Goal: Information Seeking & Learning: Learn about a topic

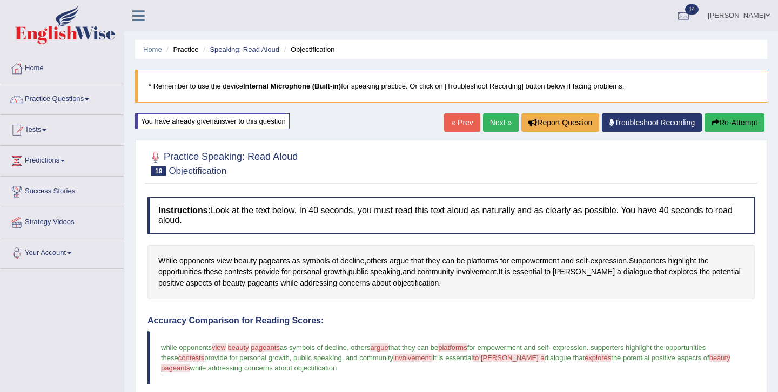
click at [496, 123] on link "Next »" at bounding box center [501, 122] width 36 height 18
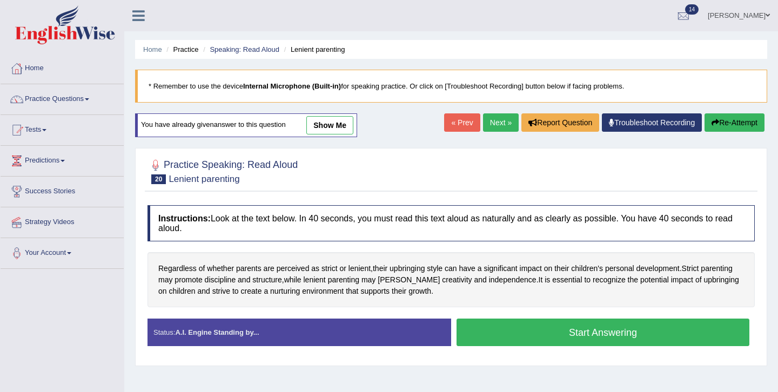
click at [338, 125] on link "show me" at bounding box center [329, 125] width 47 height 18
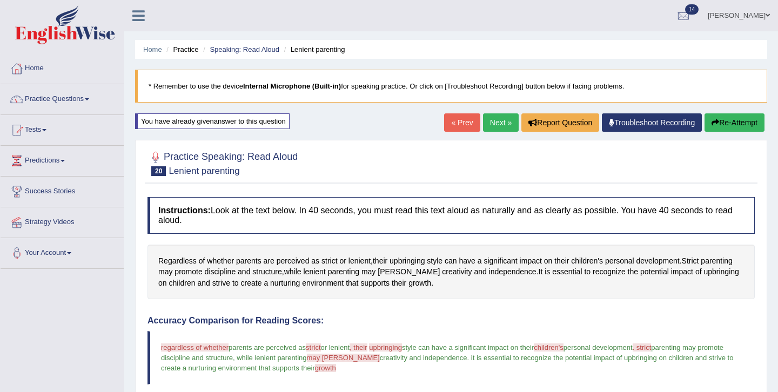
click at [721, 119] on button "Re-Attempt" at bounding box center [735, 122] width 60 height 18
click at [714, 122] on icon "button" at bounding box center [716, 123] width 8 height 8
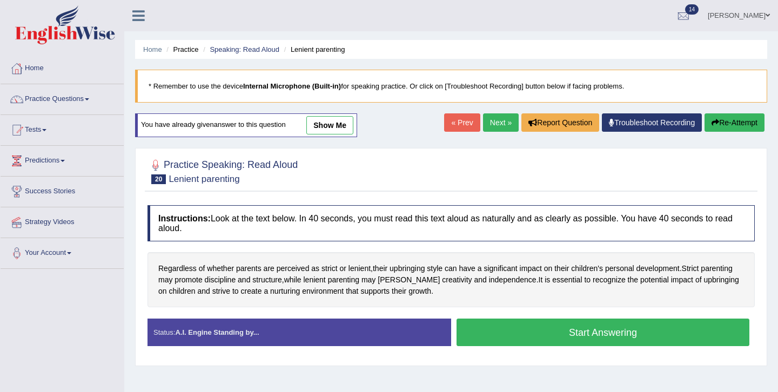
click at [566, 335] on button "Start Answering" at bounding box center [603, 333] width 293 height 28
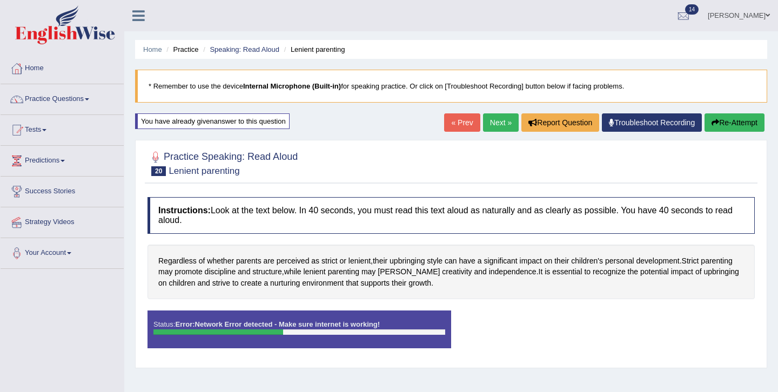
click at [547, 320] on div "Status: Error: Network Error detected - Make sure internet is working! Start An…" at bounding box center [451, 335] width 607 height 49
click at [456, 31] on div "Dileep Kumar Toggle navigation Username: dileepkumar62 Access Type: Online Subs…" at bounding box center [451, 15] width 654 height 31
click at [732, 122] on button "Re-Attempt" at bounding box center [735, 122] width 60 height 18
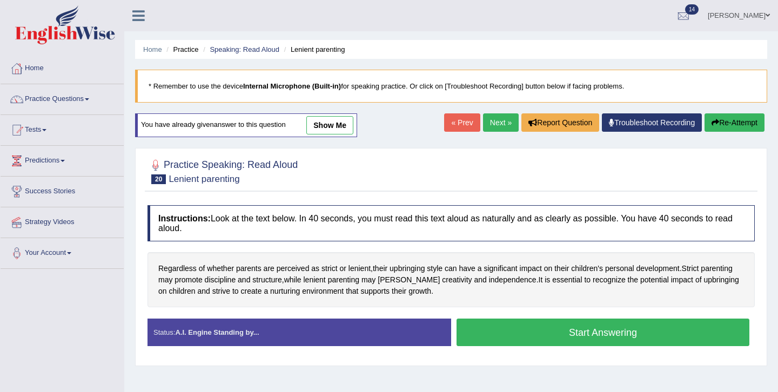
click at [574, 337] on button "Start Answering" at bounding box center [603, 333] width 293 height 28
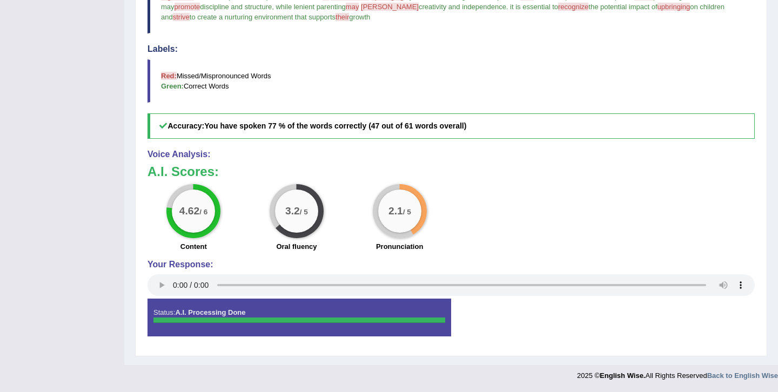
scroll to position [330, 0]
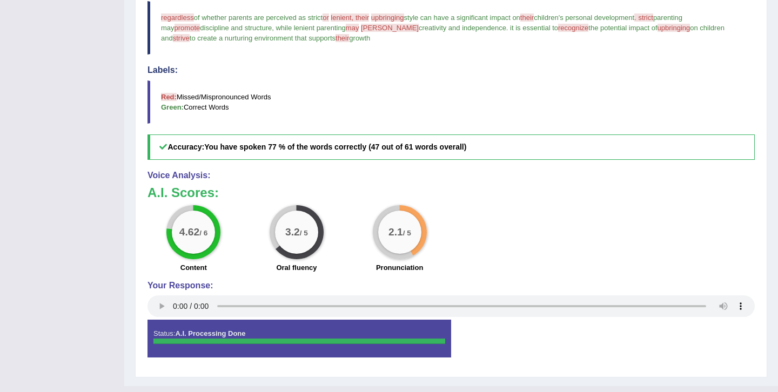
click at [428, 111] on blockquote "Red: Missed/Mispronounced Words Green: Correct Words" at bounding box center [451, 102] width 607 height 43
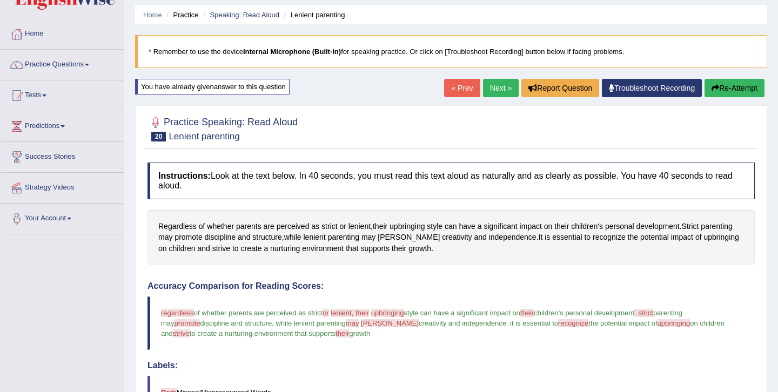
scroll to position [0, 0]
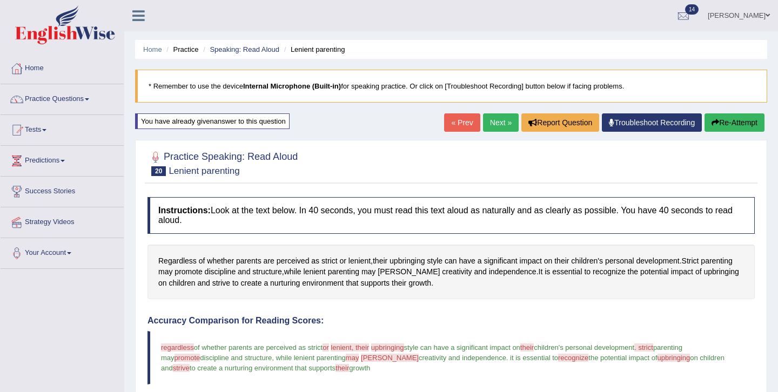
click at [497, 119] on link "Next »" at bounding box center [501, 122] width 36 height 18
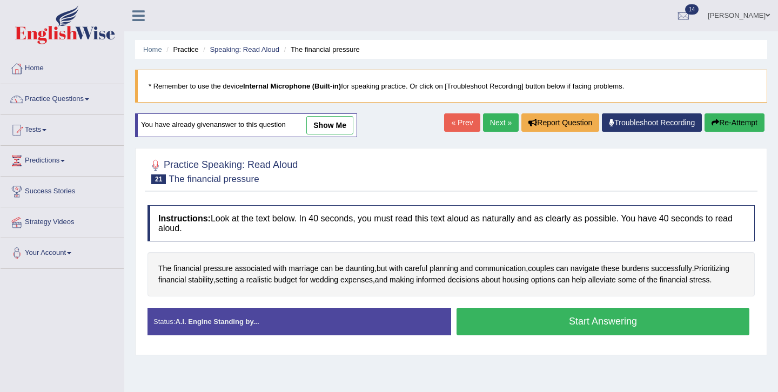
click at [342, 126] on link "show me" at bounding box center [329, 125] width 47 height 18
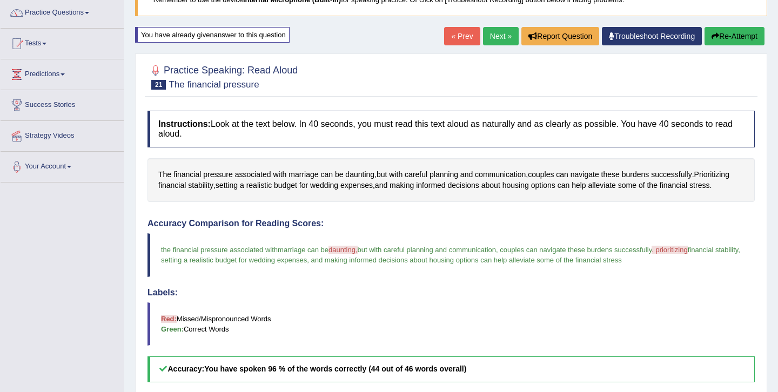
scroll to position [65, 0]
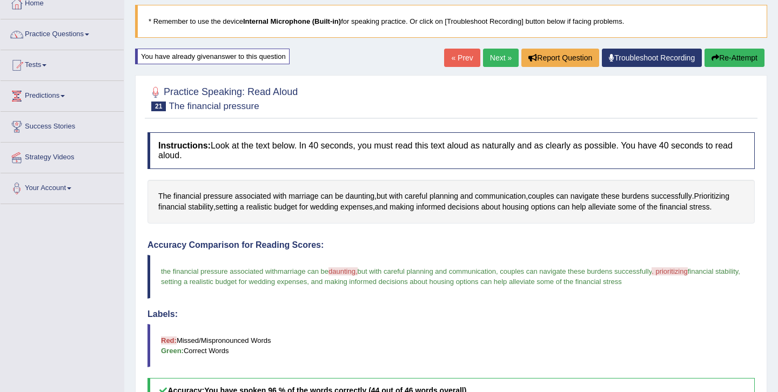
click at [728, 63] on button "Re-Attempt" at bounding box center [735, 58] width 60 height 18
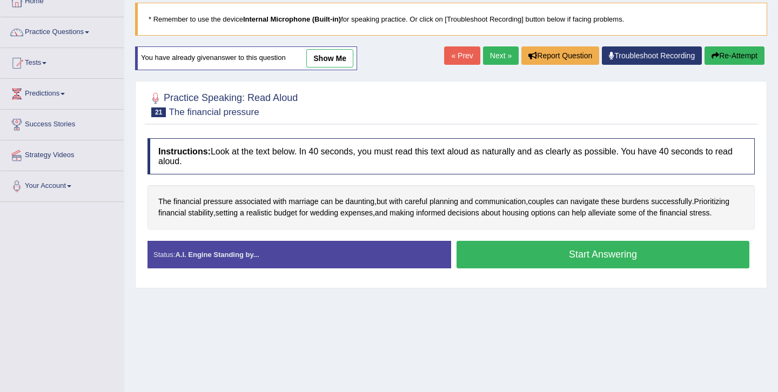
scroll to position [65, 0]
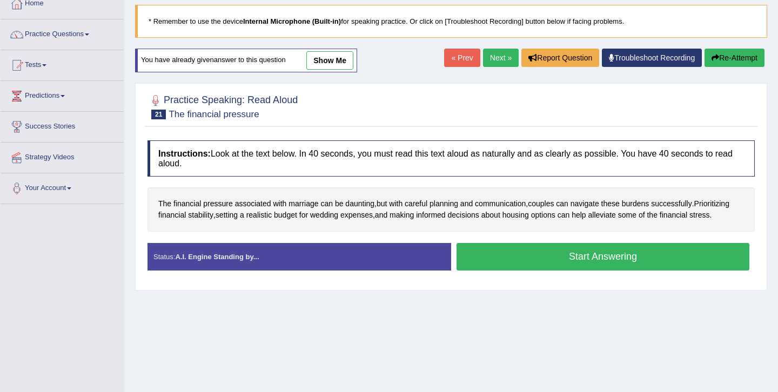
click at [578, 263] on button "Start Answering" at bounding box center [603, 257] width 293 height 28
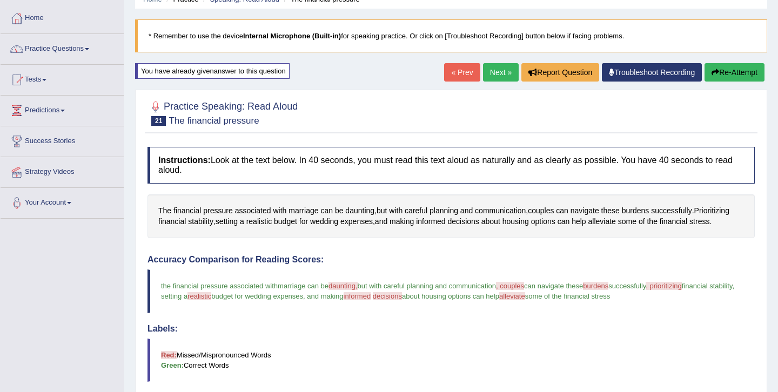
scroll to position [0, 0]
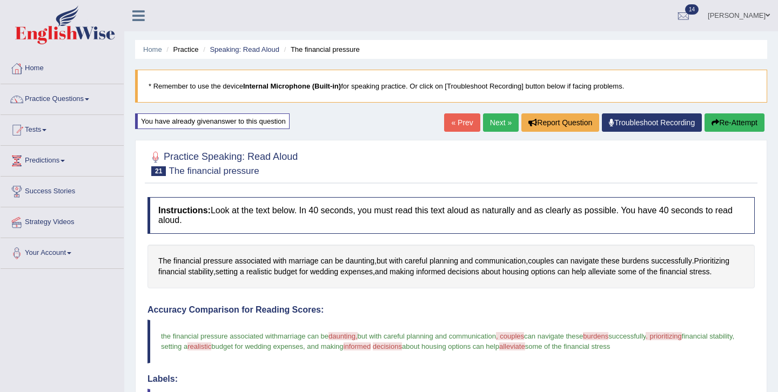
click at [498, 126] on link "Next »" at bounding box center [501, 122] width 36 height 18
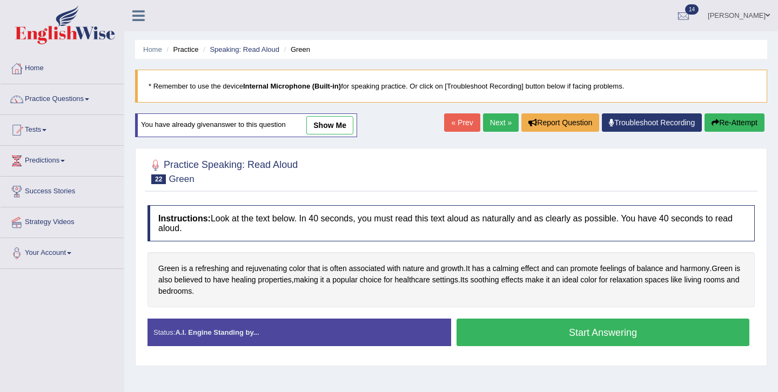
click at [349, 122] on link "show me" at bounding box center [329, 125] width 47 height 18
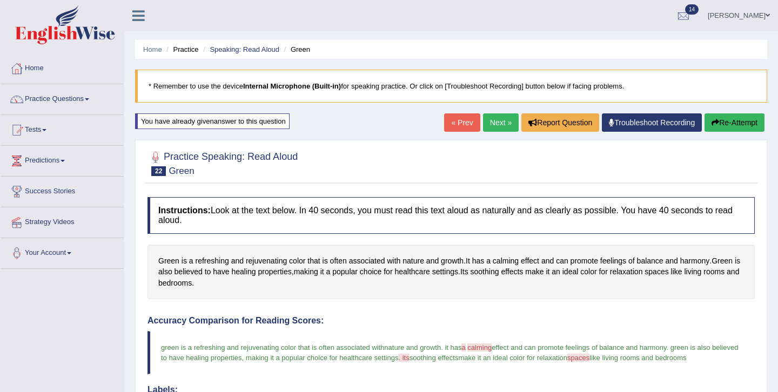
click at [728, 120] on button "Re-Attempt" at bounding box center [735, 122] width 60 height 18
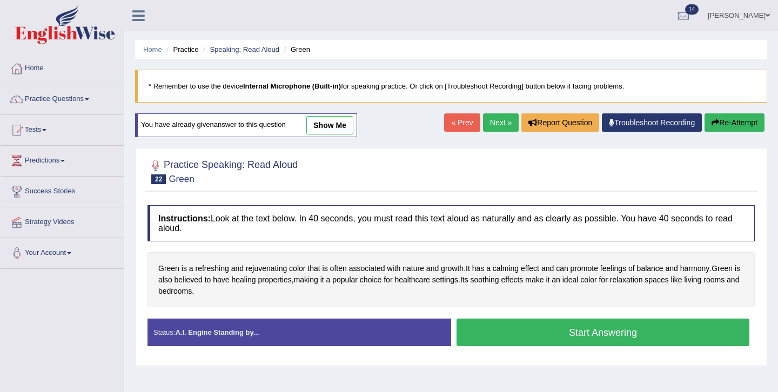
click at [563, 334] on button "Start Answering" at bounding box center [603, 333] width 293 height 28
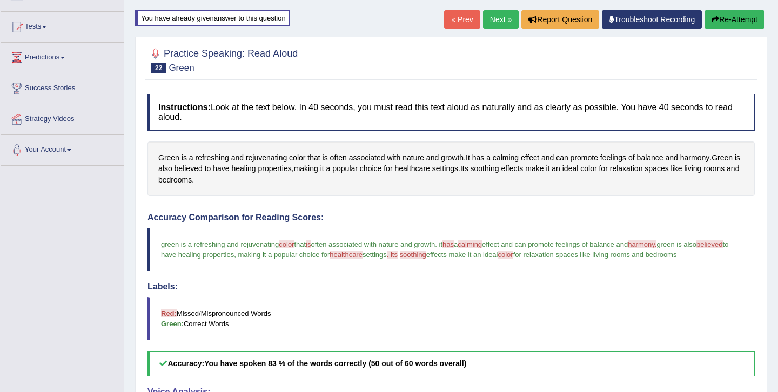
scroll to position [82, 0]
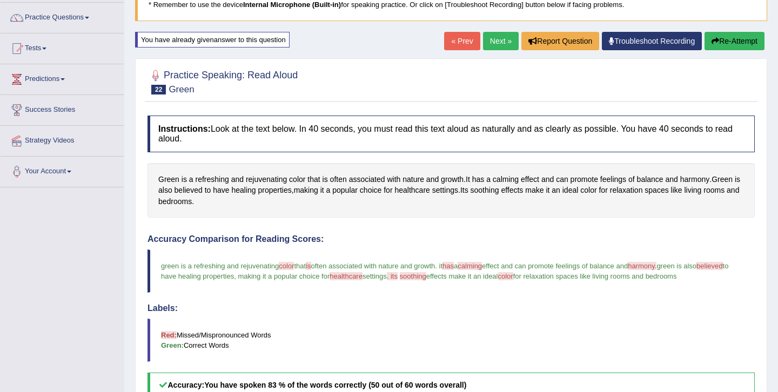
click at [488, 40] on link "Next »" at bounding box center [501, 41] width 36 height 18
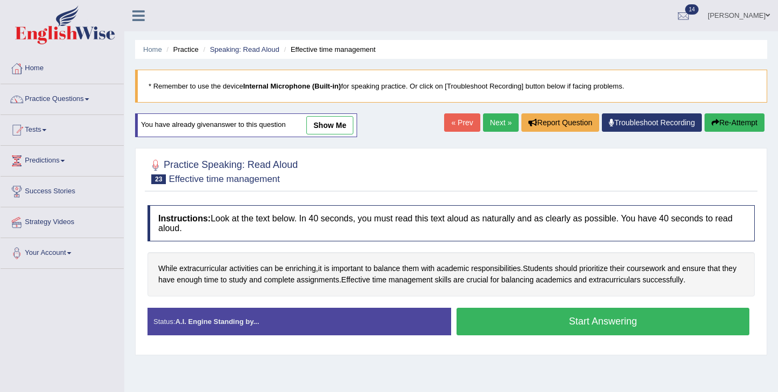
click at [344, 128] on link "show me" at bounding box center [329, 125] width 47 height 18
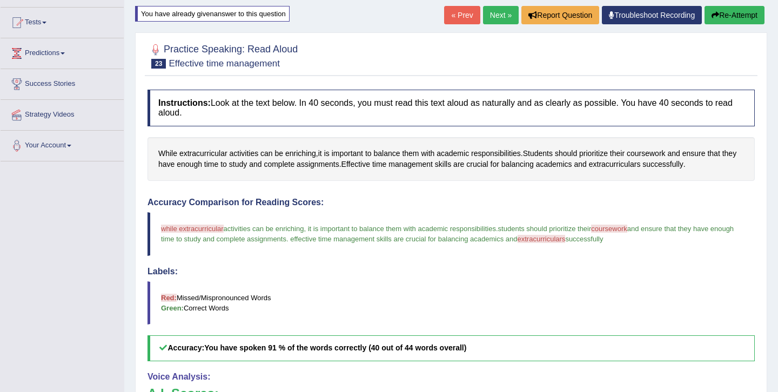
scroll to position [104, 0]
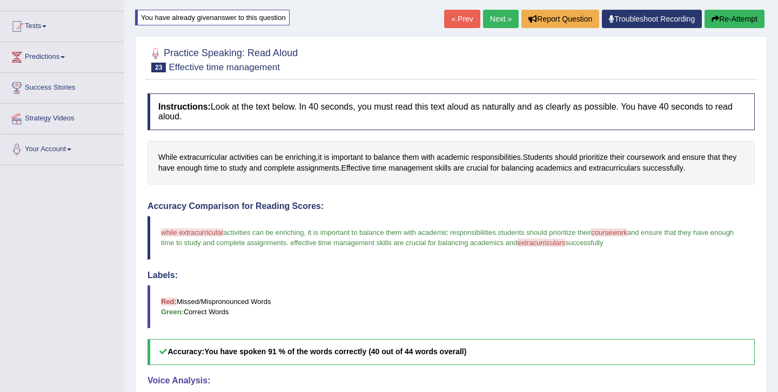
click at [728, 15] on button "Re-Attempt" at bounding box center [735, 19] width 60 height 18
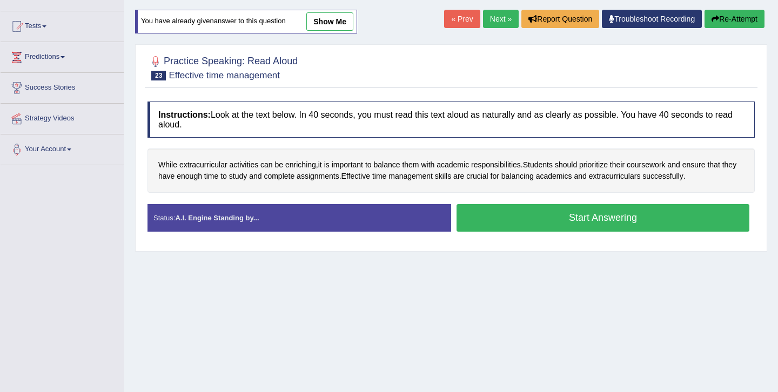
click at [570, 223] on button "Start Answering" at bounding box center [603, 218] width 293 height 28
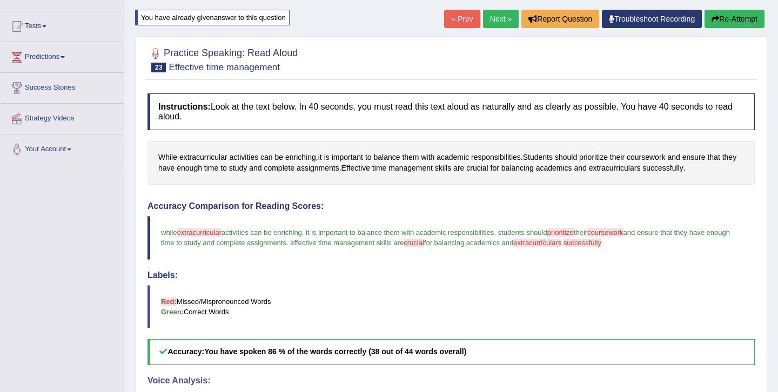
click at [472, 271] on h4 "Labels:" at bounding box center [451, 276] width 607 height 10
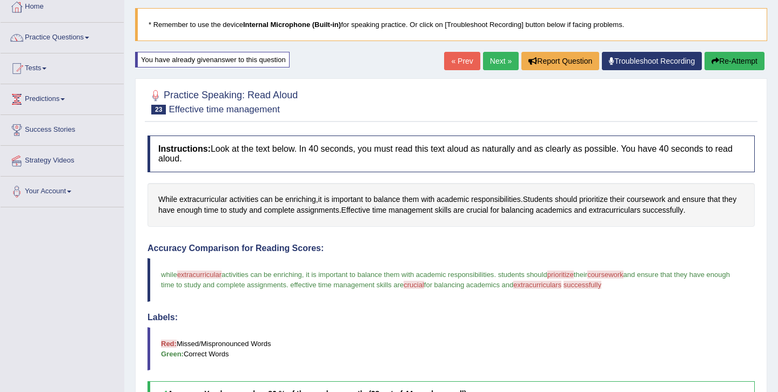
scroll to position [61, 0]
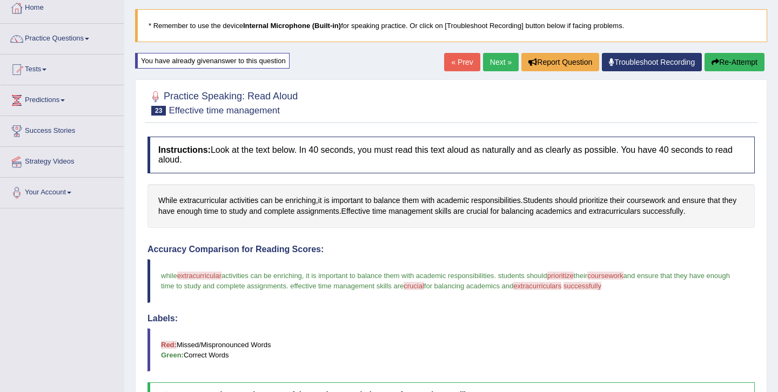
click at [726, 65] on button "Re-Attempt" at bounding box center [735, 62] width 60 height 18
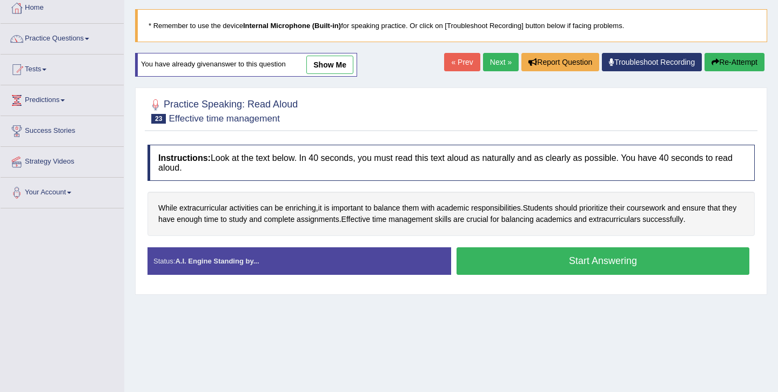
click at [552, 263] on button "Start Answering" at bounding box center [603, 261] width 293 height 28
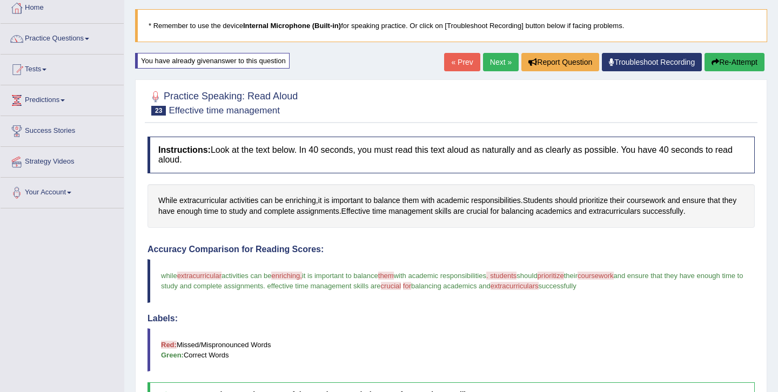
click at [496, 312] on div "Accuracy Comparison for Reading Scores: while extracurricular dash activities c…" at bounding box center [451, 327] width 607 height 164
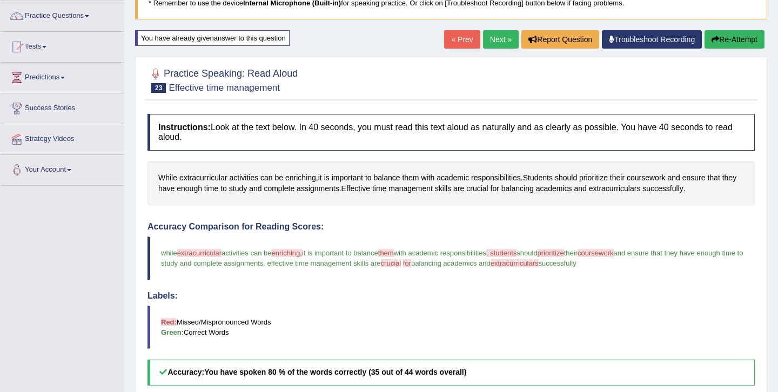
scroll to position [82, 0]
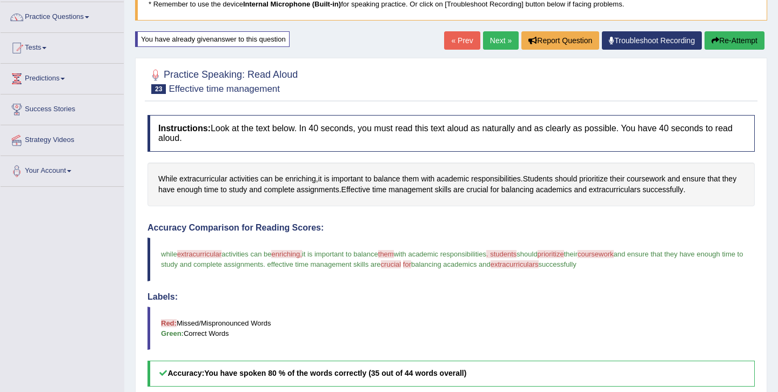
click at [484, 35] on link "Next »" at bounding box center [501, 40] width 36 height 18
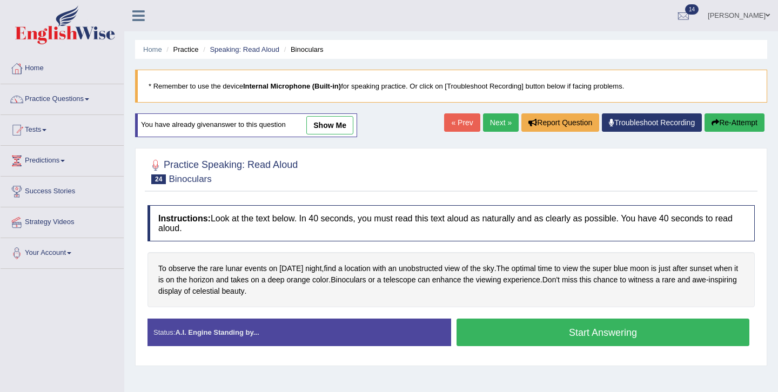
click at [328, 126] on link "show me" at bounding box center [329, 125] width 47 height 18
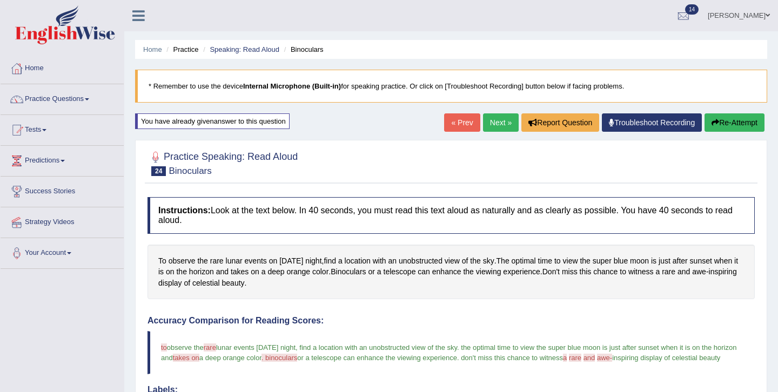
click at [411, 296] on div "To observe the rare lunar events on Wednesday night , find a location with an u…" at bounding box center [451, 272] width 607 height 55
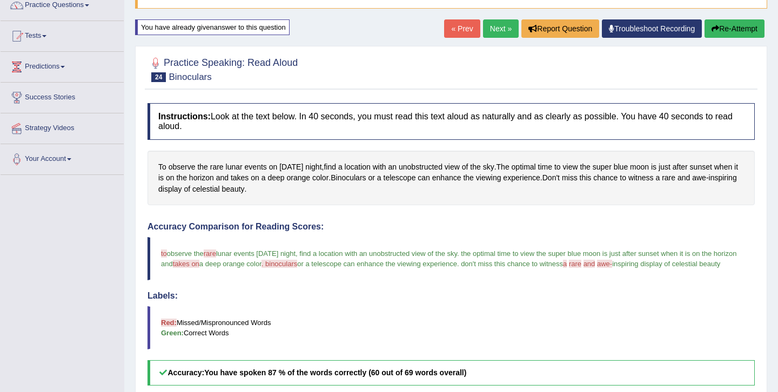
scroll to position [61, 0]
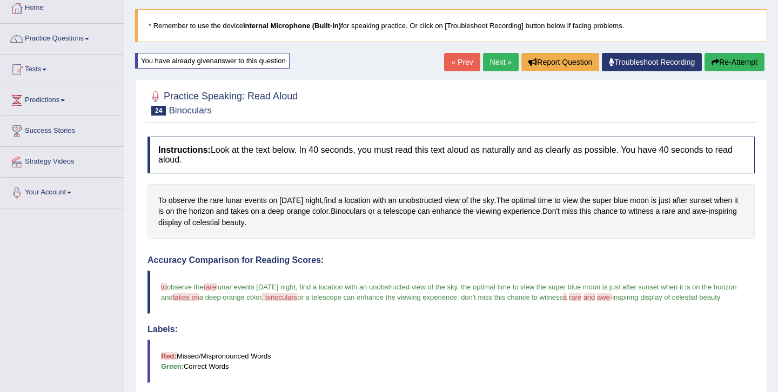
click at [734, 58] on button "Re-Attempt" at bounding box center [735, 62] width 60 height 18
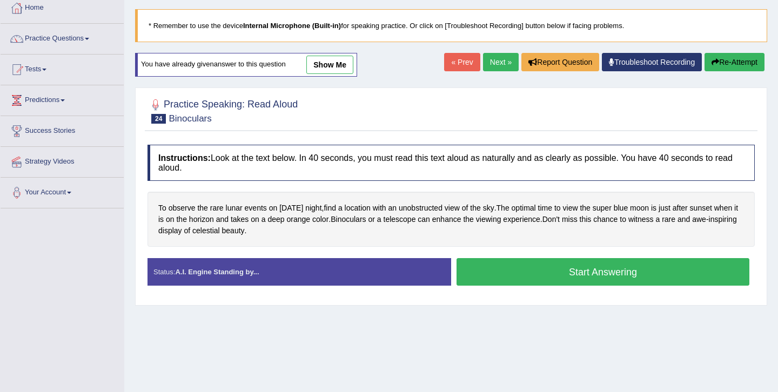
click at [560, 273] on button "Start Answering" at bounding box center [603, 272] width 293 height 28
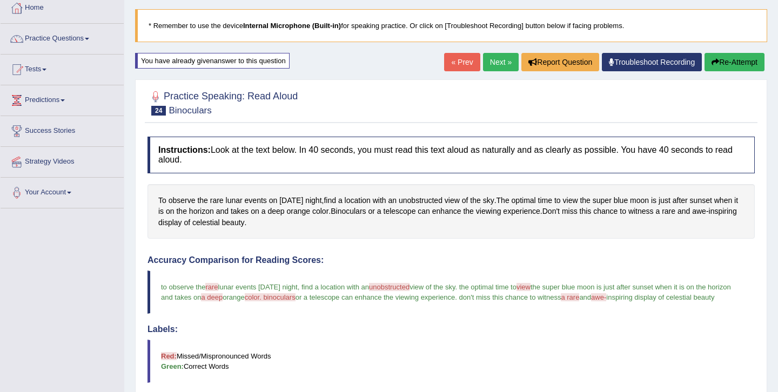
click at [471, 314] on blockquote "to observe the rare rear lunar events on wednesday night , find a location with…" at bounding box center [451, 292] width 607 height 43
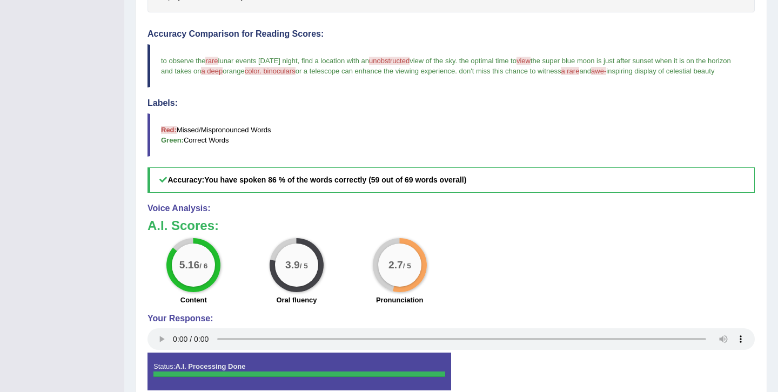
scroll to position [298, 0]
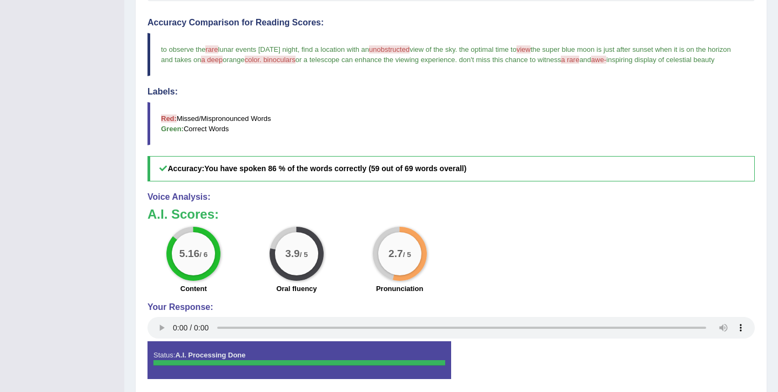
click at [457, 128] on blockquote "Red: Missed/Mispronounced Words Green: Correct Words" at bounding box center [451, 123] width 607 height 43
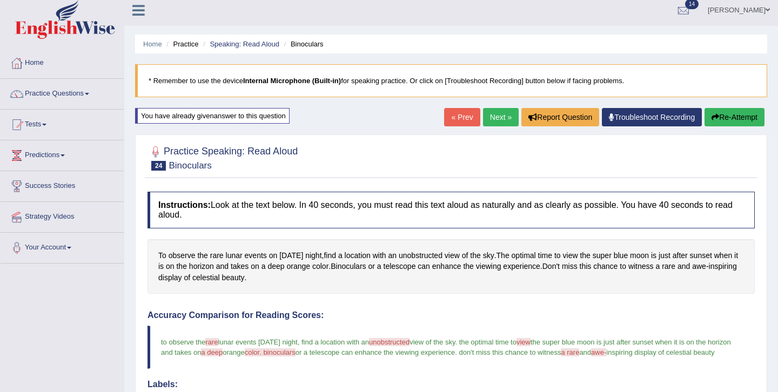
scroll to position [0, 0]
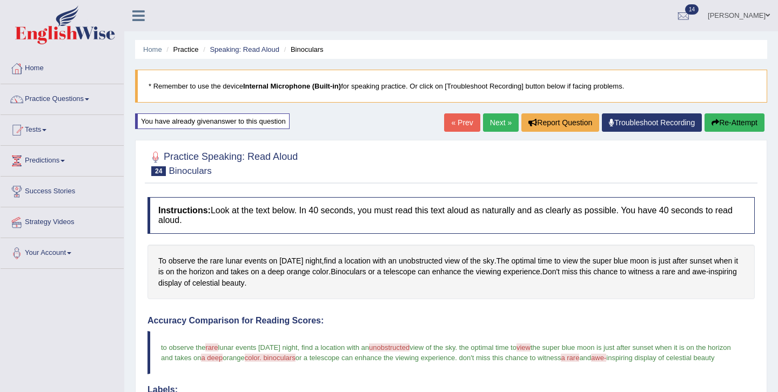
click at [494, 121] on link "Next »" at bounding box center [501, 122] width 36 height 18
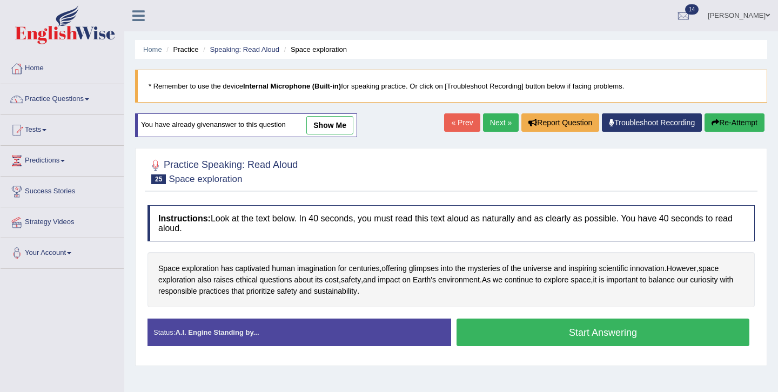
click at [350, 120] on link "show me" at bounding box center [329, 125] width 47 height 18
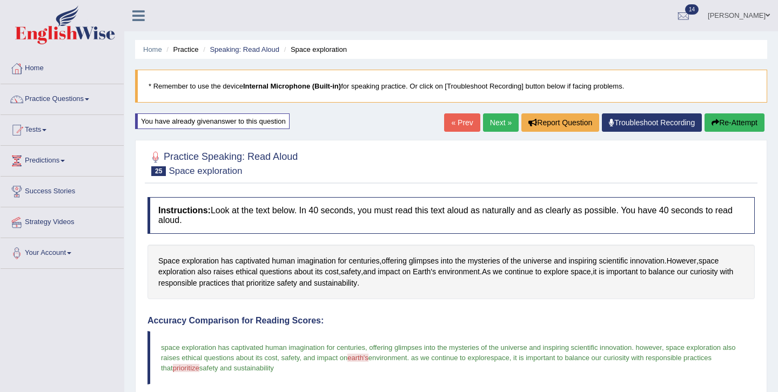
click at [742, 119] on button "Re-Attempt" at bounding box center [735, 122] width 60 height 18
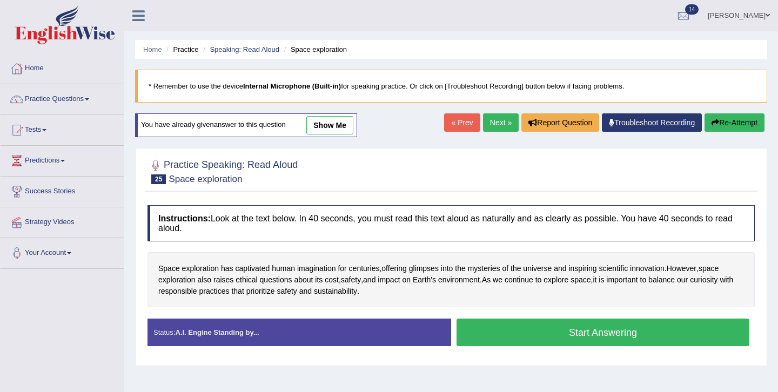
click at [564, 333] on button "Start Answering" at bounding box center [603, 333] width 293 height 28
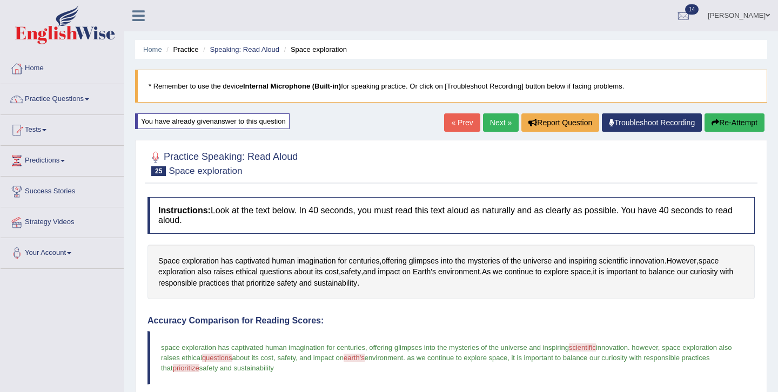
click at [433, 310] on div "Created with Highcharts 7.1.2 Too low Too high Time Pitch meter: 0 10 20 30 40" at bounding box center [296, 310] width 309 height 1
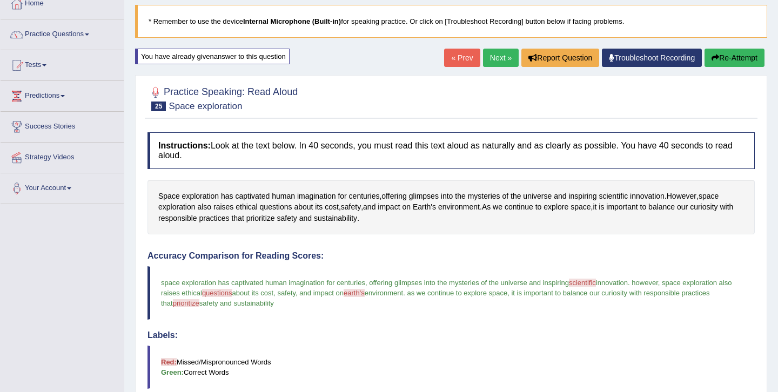
scroll to position [43, 0]
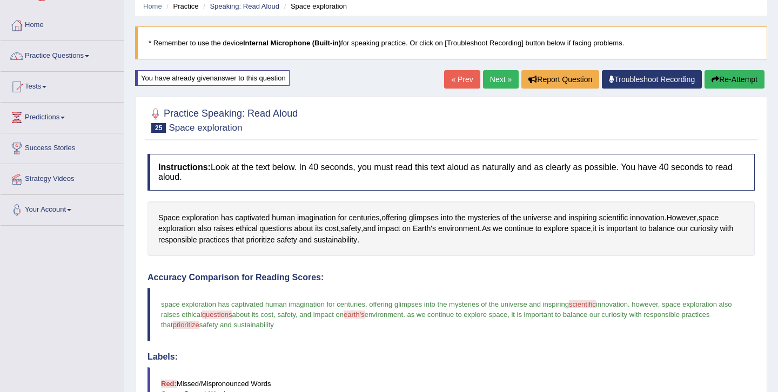
click at [724, 82] on button "Re-Attempt" at bounding box center [735, 79] width 60 height 18
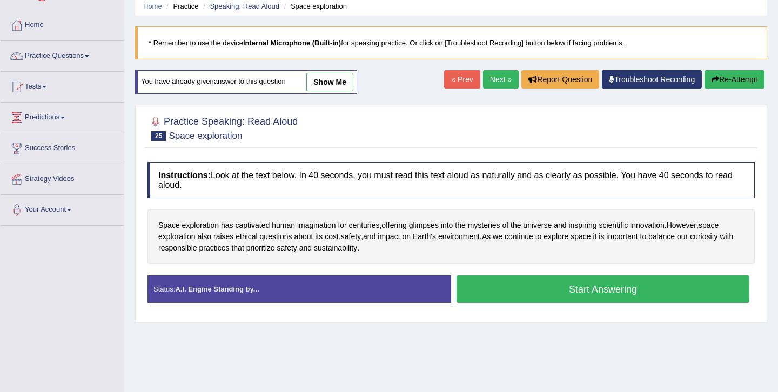
click at [552, 288] on button "Start Answering" at bounding box center [603, 290] width 293 height 28
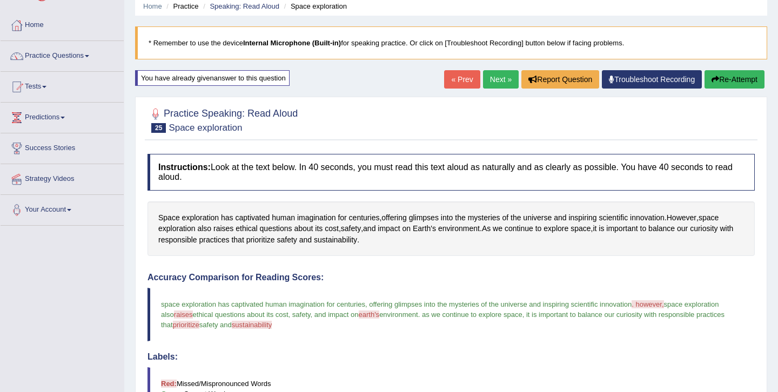
click at [404, 340] on blockquote "space exploration has captivated human imagination for centuries , offering gli…" at bounding box center [451, 314] width 607 height 53
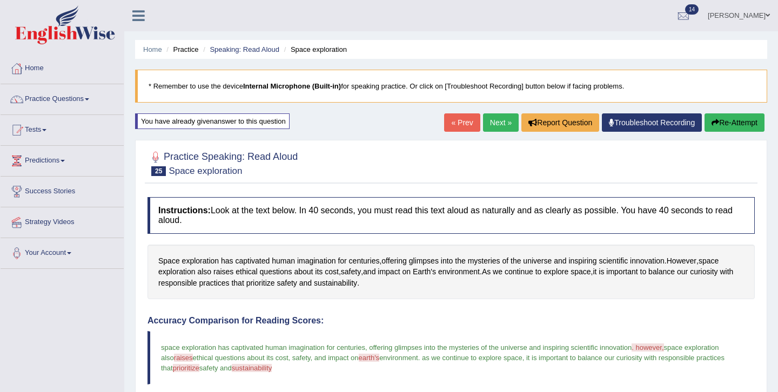
click at [492, 121] on link "Next »" at bounding box center [501, 122] width 36 height 18
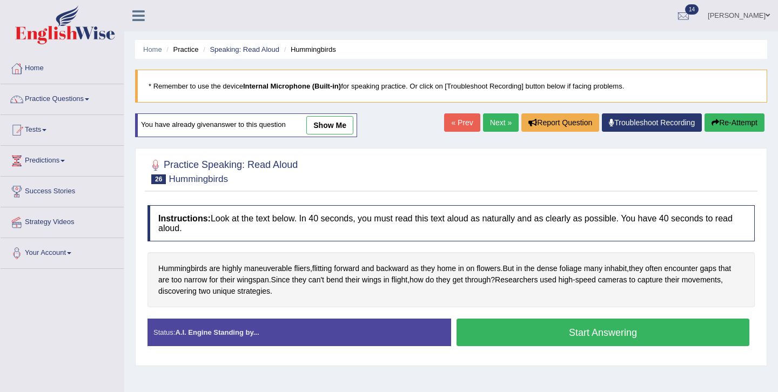
click at [342, 132] on link "show me" at bounding box center [329, 125] width 47 height 18
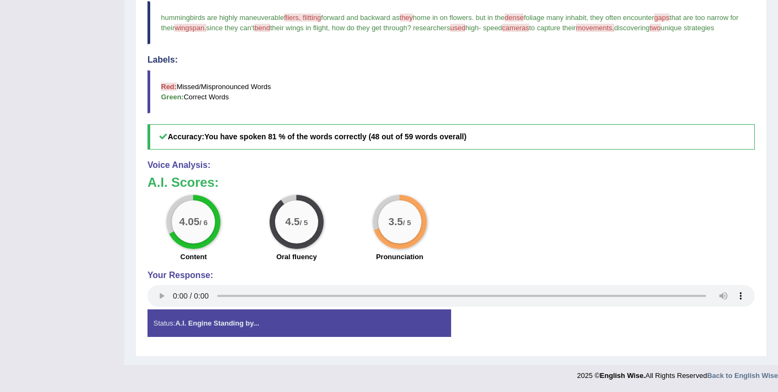
scroll to position [342, 0]
click at [195, 223] on big "4.05" at bounding box center [189, 222] width 20 height 12
click at [285, 218] on big "4.5" at bounding box center [292, 222] width 15 height 12
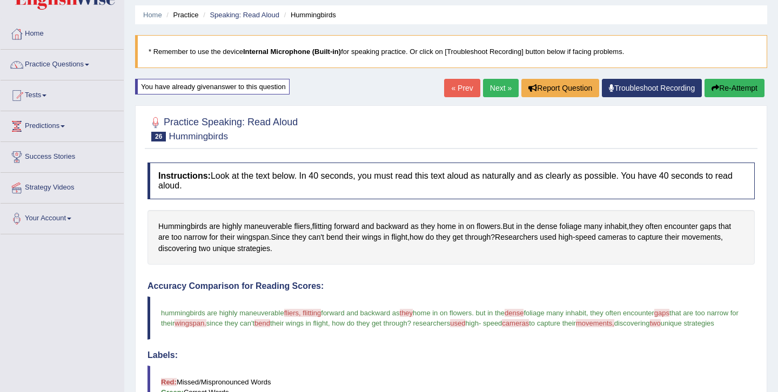
scroll to position [17, 0]
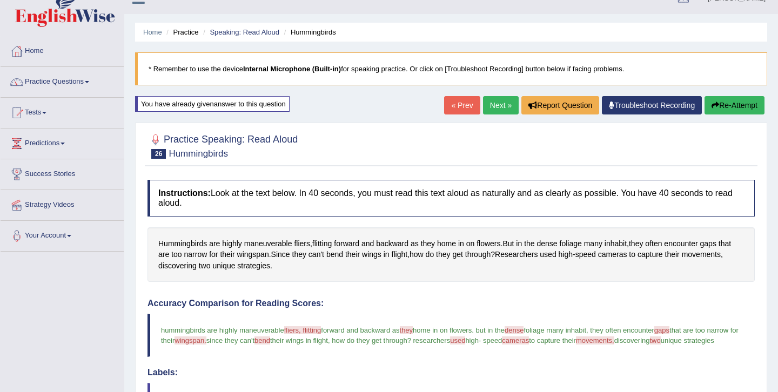
click at [742, 104] on button "Re-Attempt" at bounding box center [735, 105] width 60 height 18
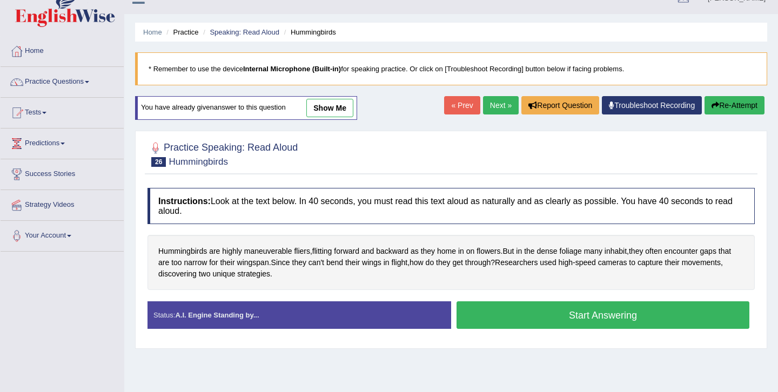
click at [554, 317] on button "Start Answering" at bounding box center [603, 316] width 293 height 28
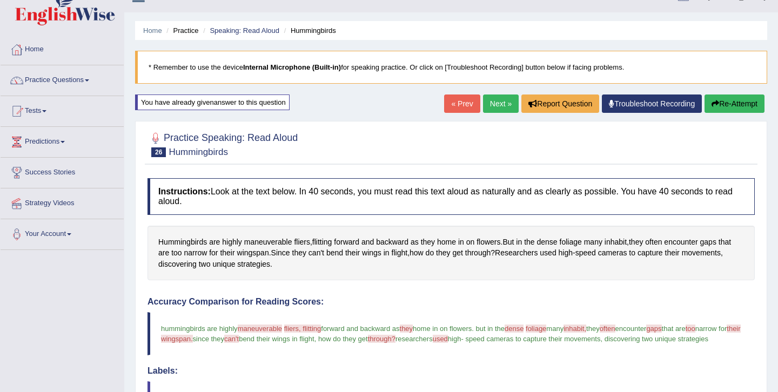
scroll to position [17, 0]
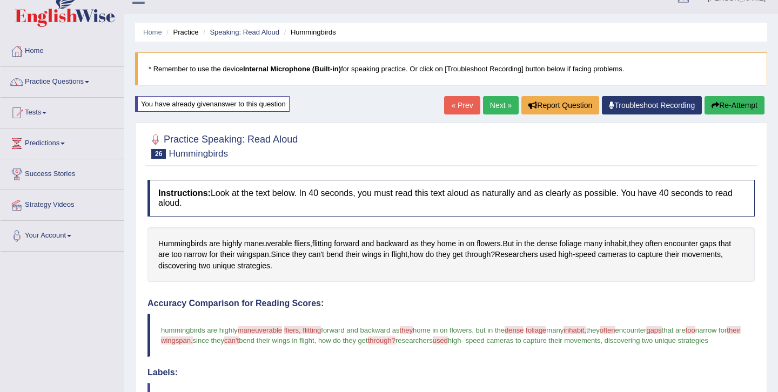
click at [488, 101] on link "Next »" at bounding box center [501, 105] width 36 height 18
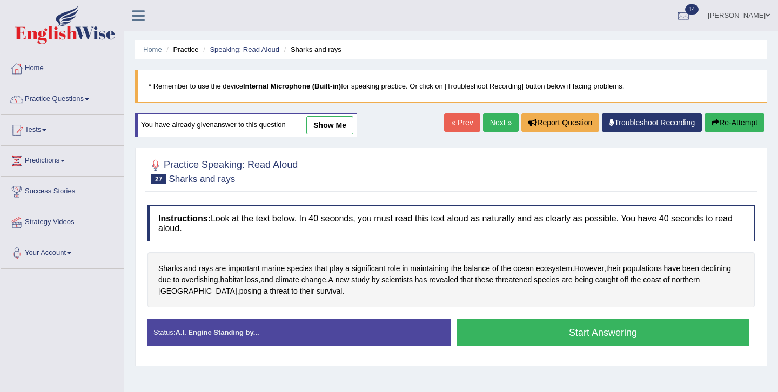
click at [336, 126] on link "show me" at bounding box center [329, 125] width 47 height 18
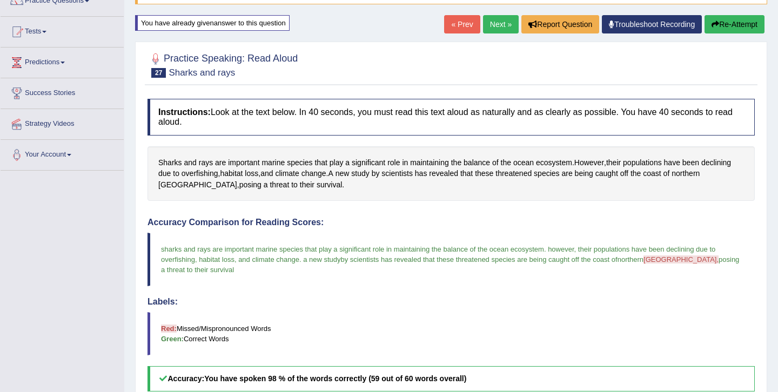
scroll to position [82, 0]
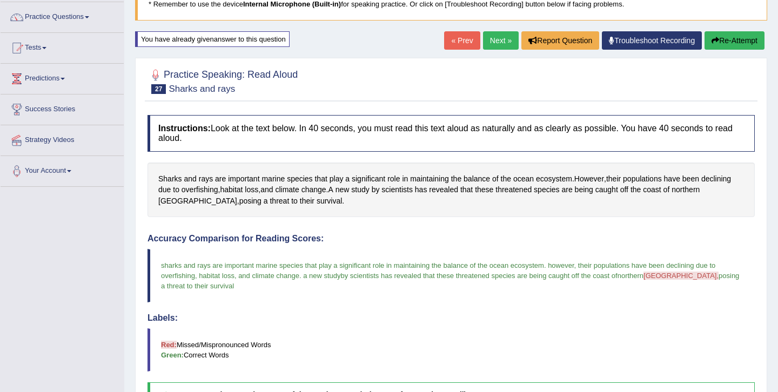
click at [712, 44] on icon "button" at bounding box center [716, 41] width 8 height 8
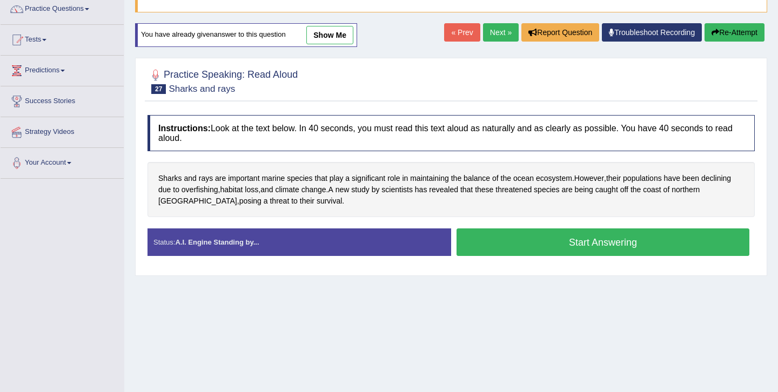
click at [587, 244] on button "Start Answering" at bounding box center [603, 243] width 293 height 28
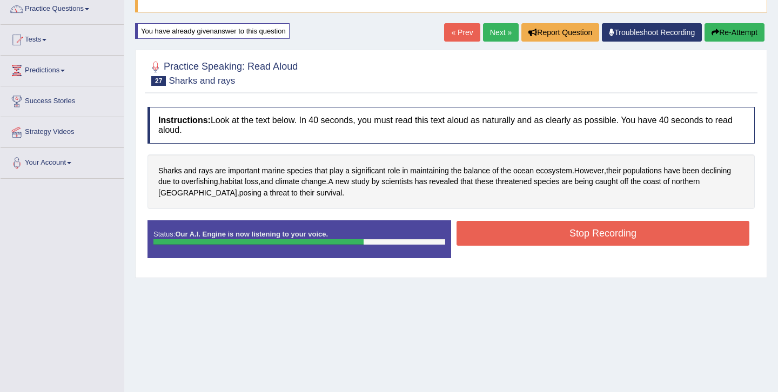
click at [442, 88] on div at bounding box center [451, 72] width 607 height 33
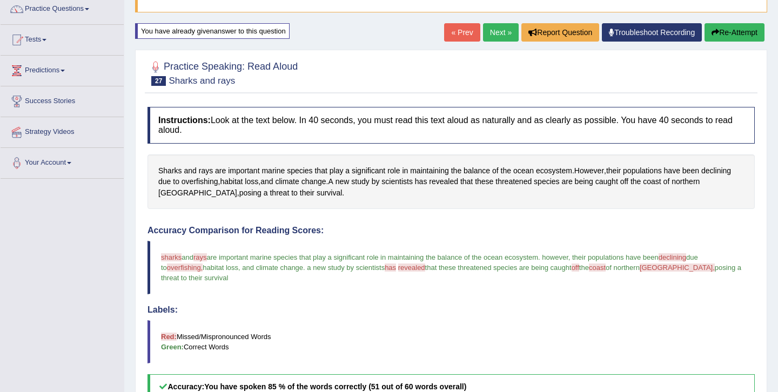
click at [383, 299] on div "Accuracy Comparison for Reading Scores: sharks shark and rays race are importan…" at bounding box center [451, 313] width 607 height 174
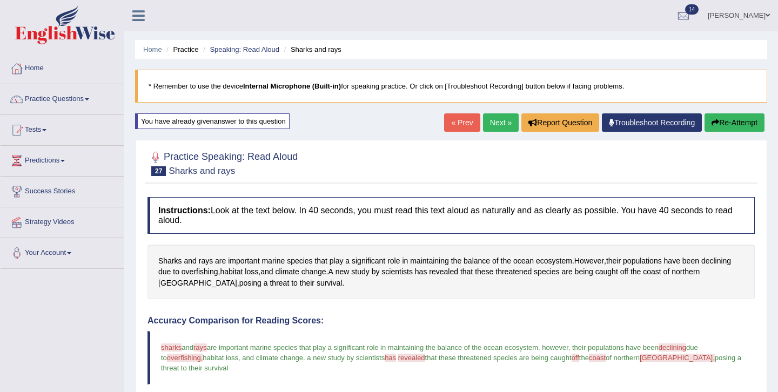
click at [494, 123] on link "Next »" at bounding box center [501, 122] width 36 height 18
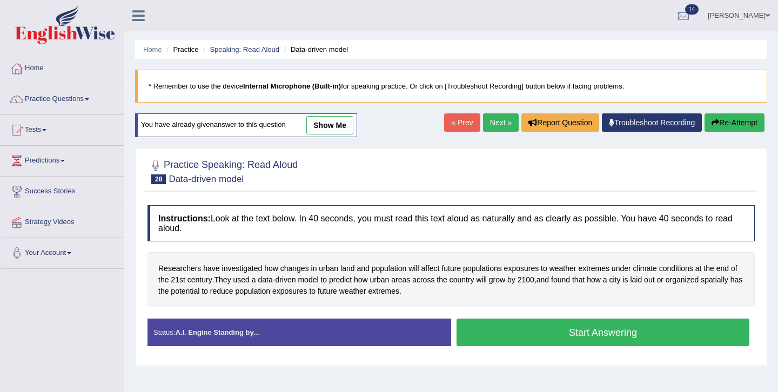
click at [341, 130] on link "show me" at bounding box center [329, 125] width 47 height 18
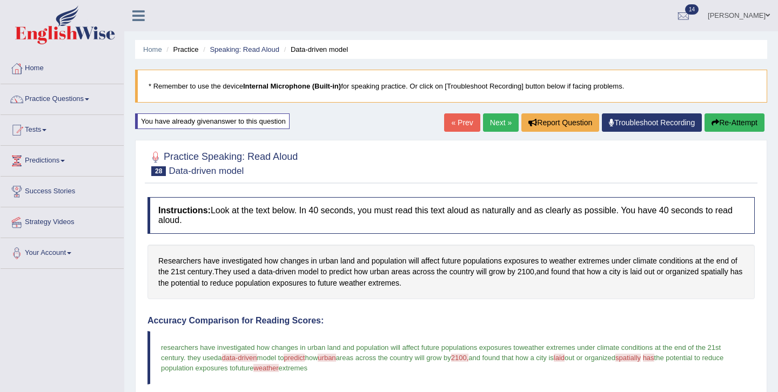
click at [408, 231] on h4 "Instructions: Look at the text below. In 40 seconds, you must read this text al…" at bounding box center [451, 215] width 607 height 36
click at [713, 126] on icon "button" at bounding box center [716, 123] width 8 height 8
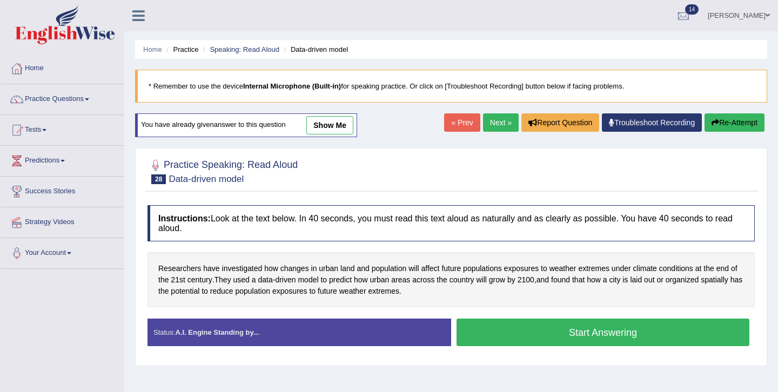
click at [488, 178] on div at bounding box center [451, 171] width 607 height 33
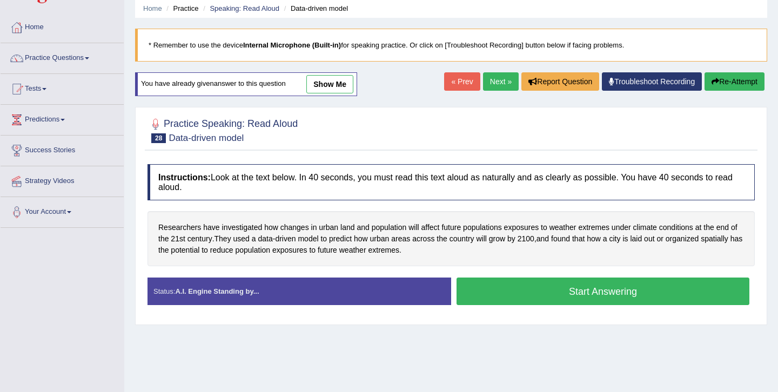
scroll to position [43, 0]
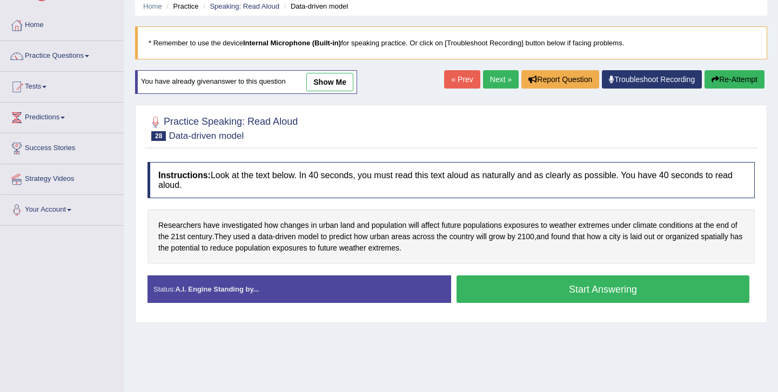
click at [566, 292] on button "Start Answering" at bounding box center [603, 290] width 293 height 28
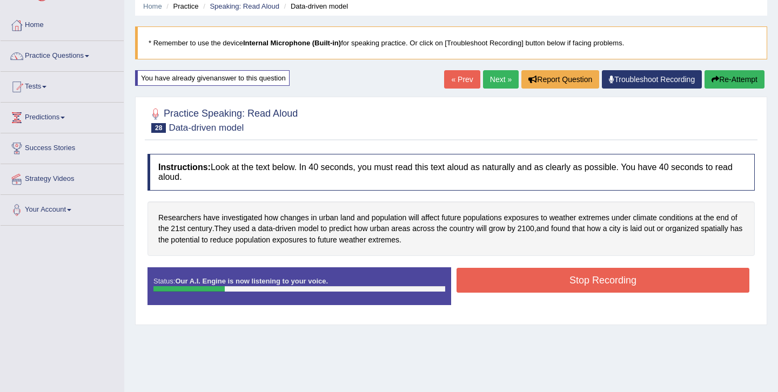
click at [733, 81] on button "Re-Attempt" at bounding box center [735, 79] width 60 height 18
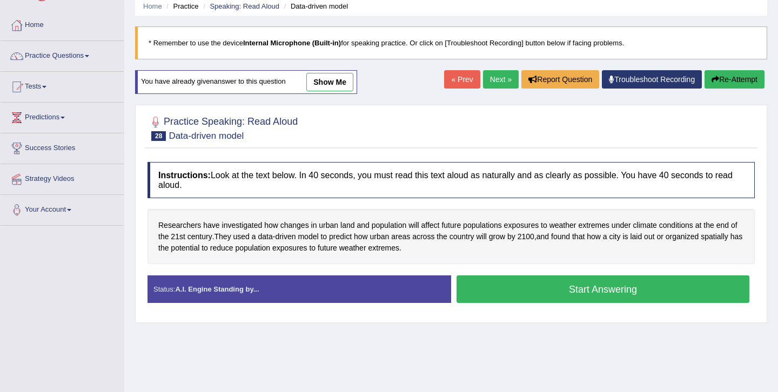
click at [576, 284] on button "Start Answering" at bounding box center [603, 290] width 293 height 28
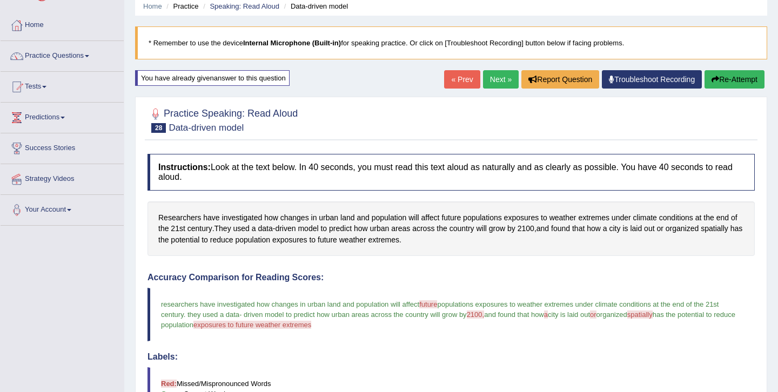
click at [398, 345] on div "Accuracy Comparison for Reading Scores: researchers have investigated how chang…" at bounding box center [451, 360] width 607 height 174
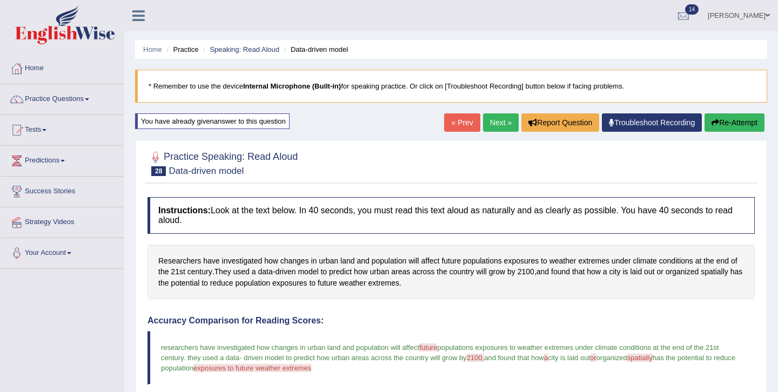
click at [501, 119] on link "Next »" at bounding box center [501, 122] width 36 height 18
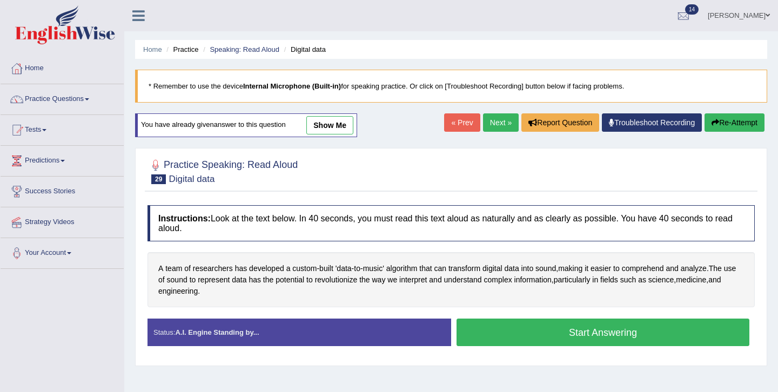
click at [330, 130] on link "show me" at bounding box center [329, 125] width 47 height 18
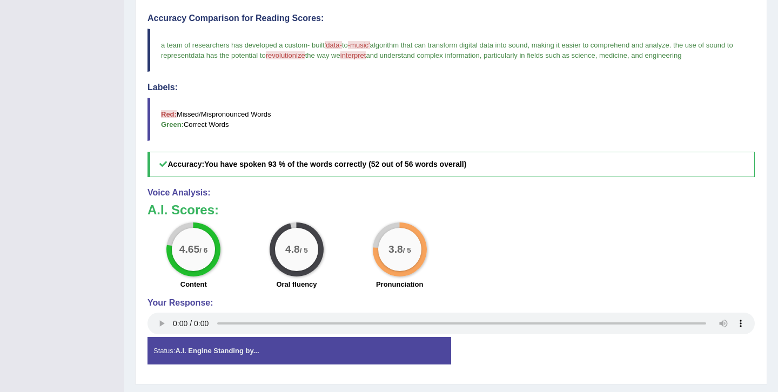
scroll to position [331, 0]
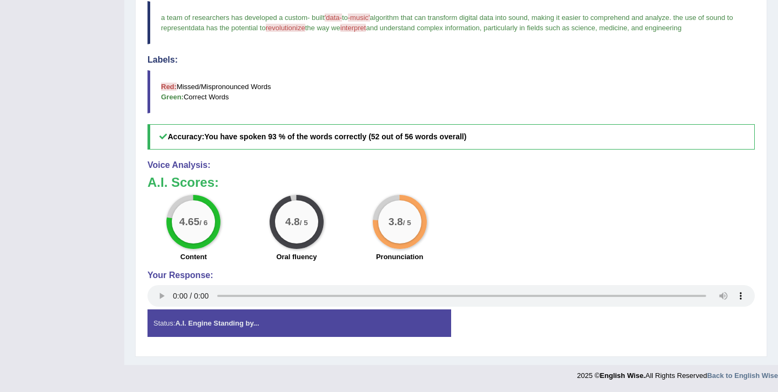
click at [554, 128] on h5 "Accuracy: You have spoken 93 % of the words correctly (52 out of 56 words overa…" at bounding box center [451, 136] width 607 height 25
click at [558, 76] on blockquote "Red: Missed/Mispronounced Words Green: Correct Words" at bounding box center [451, 91] width 607 height 43
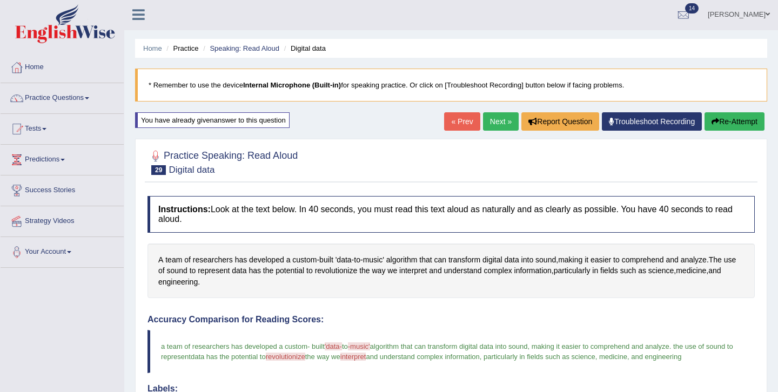
scroll to position [0, 0]
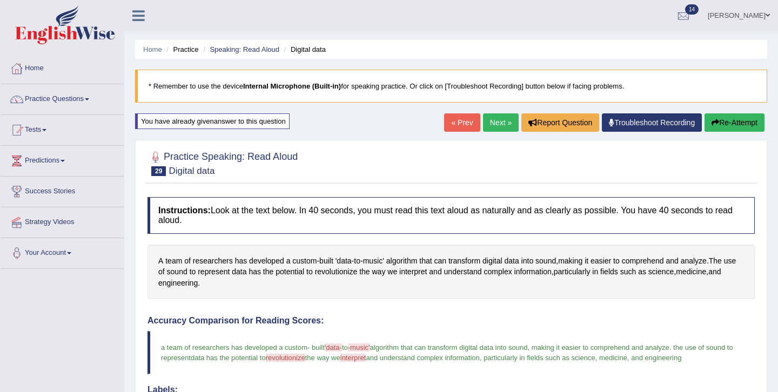
click at [729, 121] on button "Re-Attempt" at bounding box center [735, 122] width 60 height 18
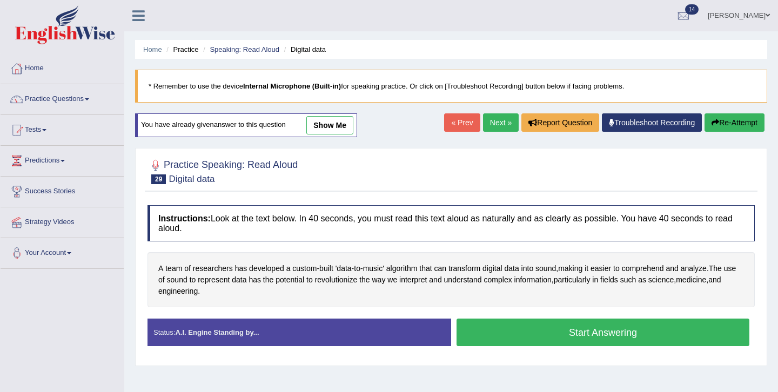
click at [557, 334] on button "Start Answering" at bounding box center [603, 333] width 293 height 28
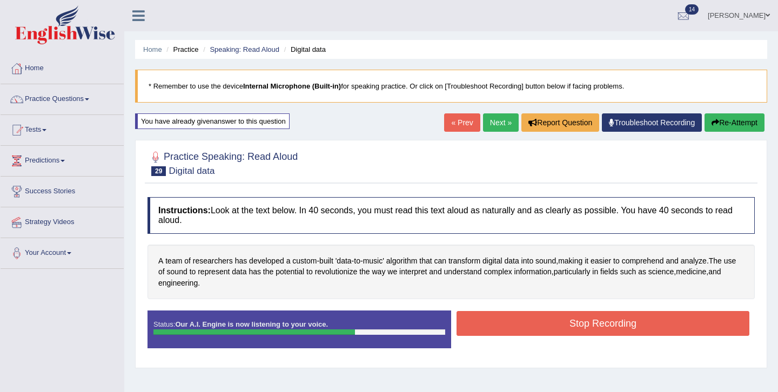
click at [379, 241] on div "Instructions: Look at the text below. In 40 seconds, you must read this text al…" at bounding box center [451, 277] width 613 height 171
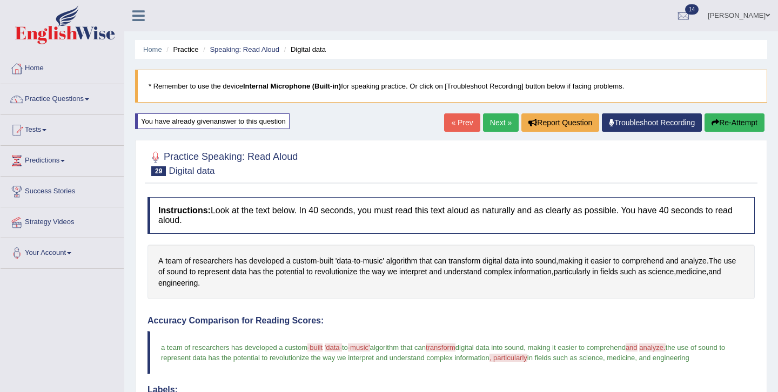
click at [492, 123] on link "Next »" at bounding box center [501, 122] width 36 height 18
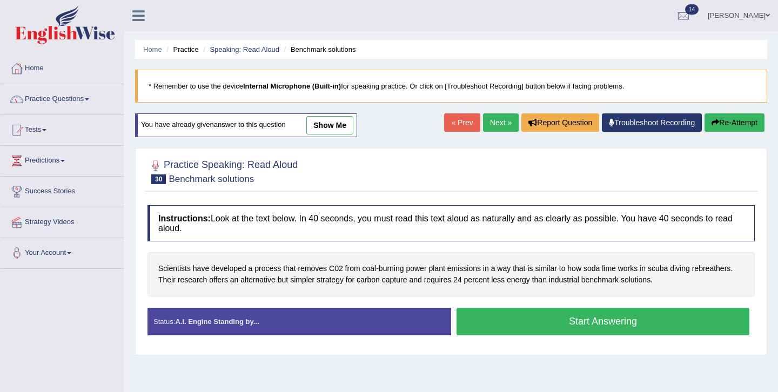
click at [550, 323] on button "Start Answering" at bounding box center [603, 322] width 293 height 28
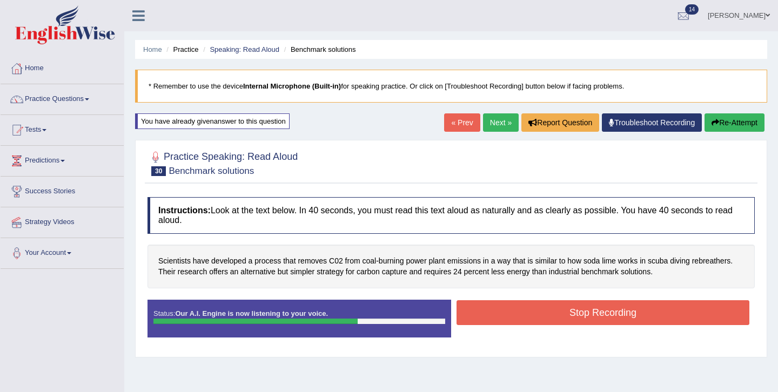
click at [610, 321] on button "Stop Recording" at bounding box center [603, 312] width 293 height 25
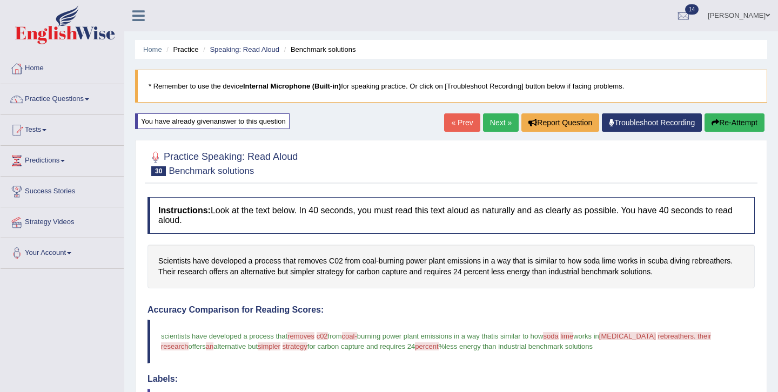
click at [432, 309] on h4 "Accuracy Comparison for Reading Scores:" at bounding box center [451, 310] width 607 height 10
click at [487, 129] on link "Next »" at bounding box center [501, 122] width 36 height 18
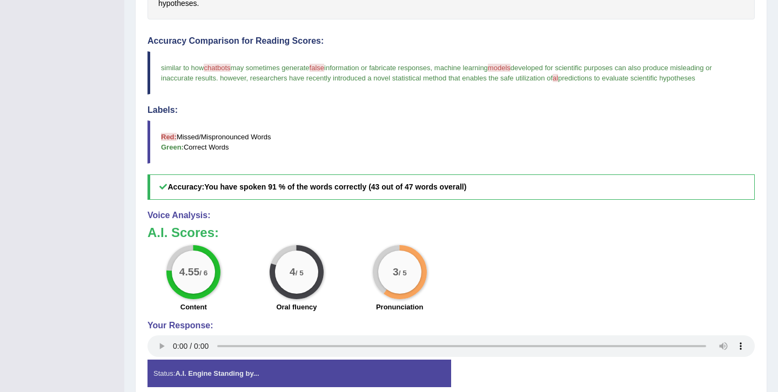
scroll to position [281, 0]
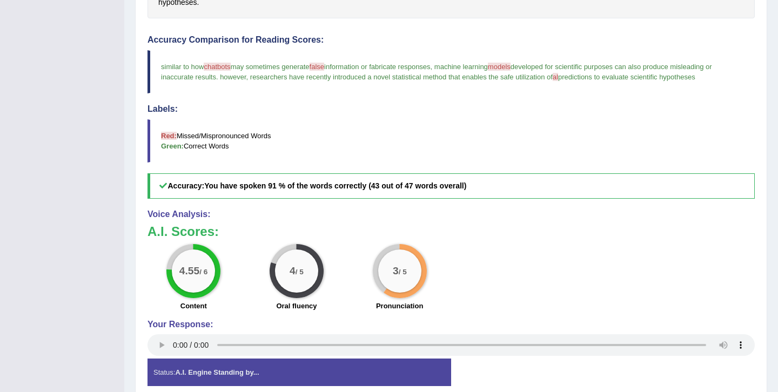
click at [581, 143] on blockquote "Red: Missed/Mispronounced Words Green: Correct Words" at bounding box center [451, 140] width 607 height 43
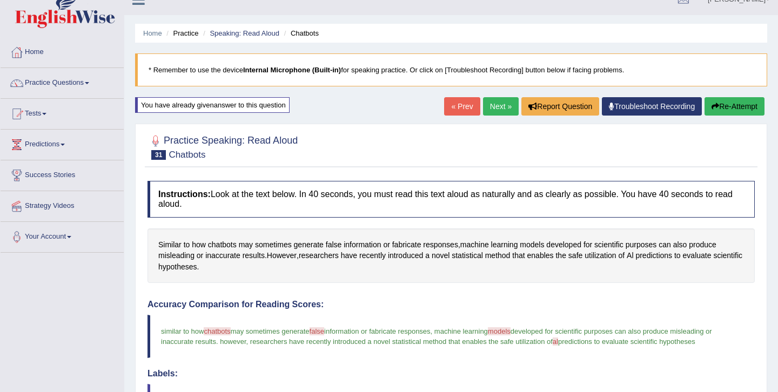
scroll to position [0, 0]
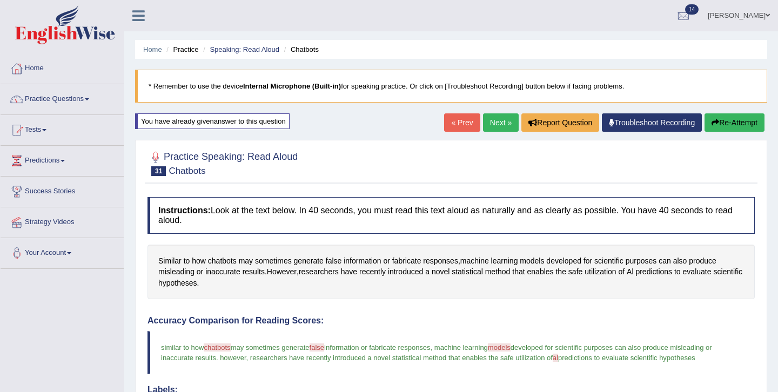
click at [492, 122] on link "Next »" at bounding box center [501, 122] width 36 height 18
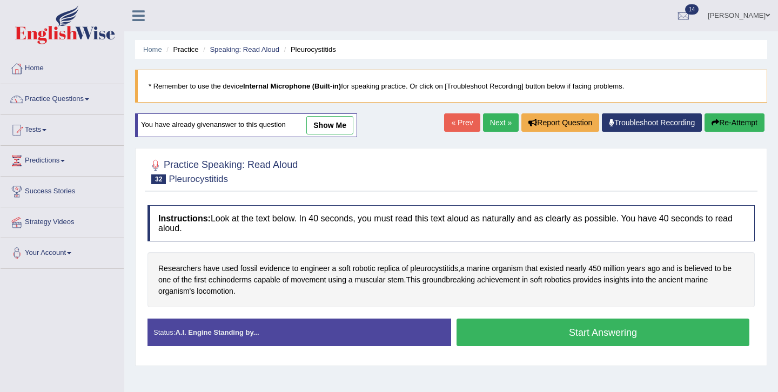
click at [346, 122] on link "show me" at bounding box center [329, 125] width 47 height 18
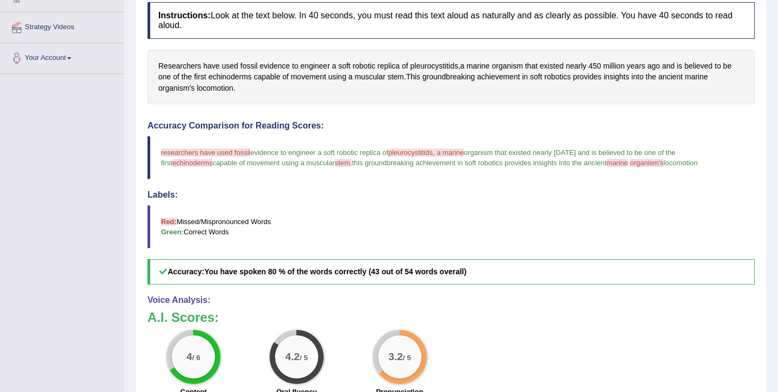
scroll to position [195, 0]
click at [358, 186] on div "Accuracy Comparison for Reading Scores: researchers have used fossil evidence t…" at bounding box center [451, 204] width 607 height 164
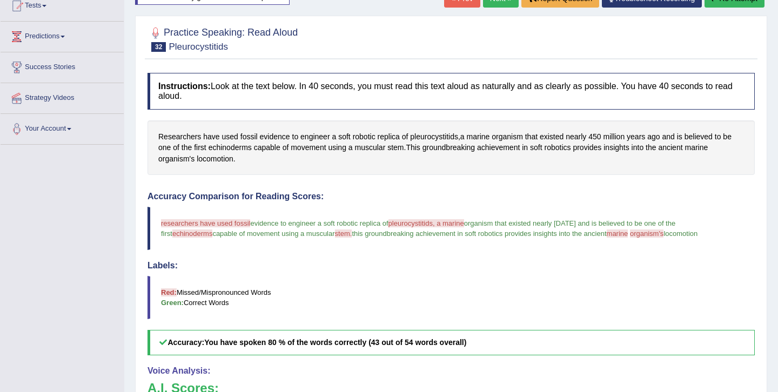
scroll to position [108, 0]
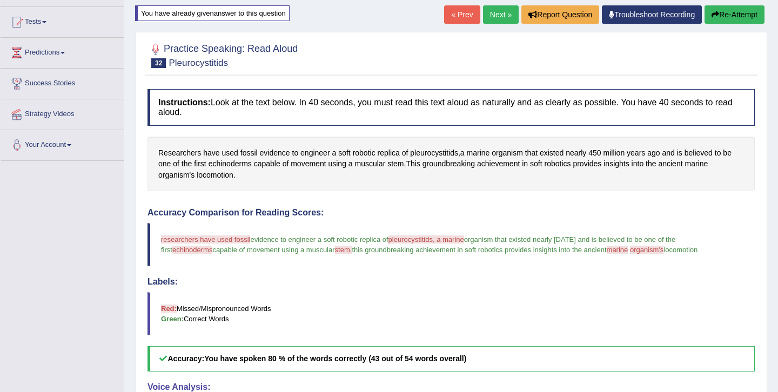
click at [737, 14] on button "Re-Attempt" at bounding box center [735, 14] width 60 height 18
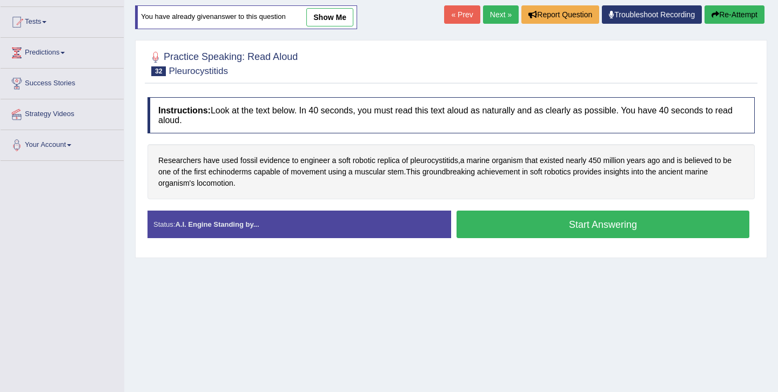
click at [584, 228] on button "Start Answering" at bounding box center [603, 225] width 293 height 28
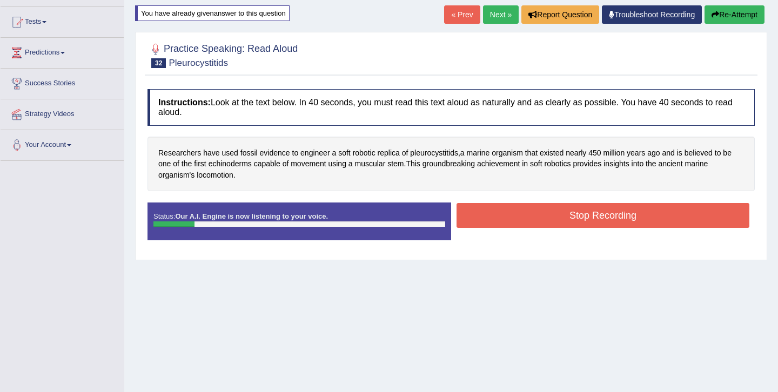
click at [732, 10] on button "Re-Attempt" at bounding box center [735, 14] width 60 height 18
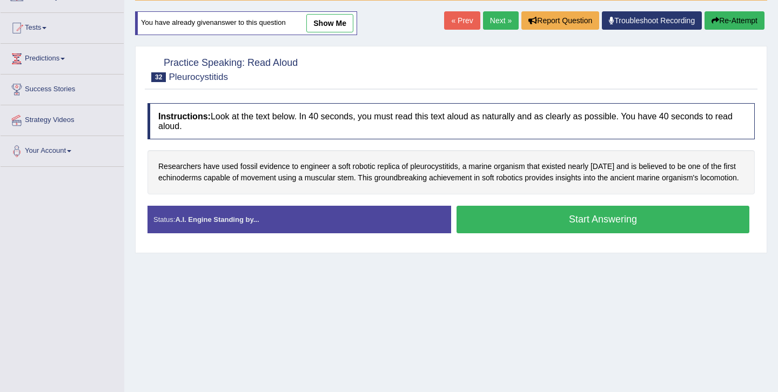
scroll to position [108, 0]
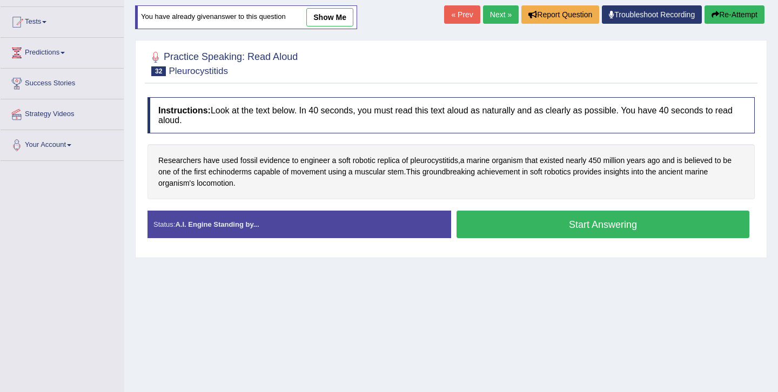
click at [594, 225] on button "Start Answering" at bounding box center [603, 225] width 293 height 28
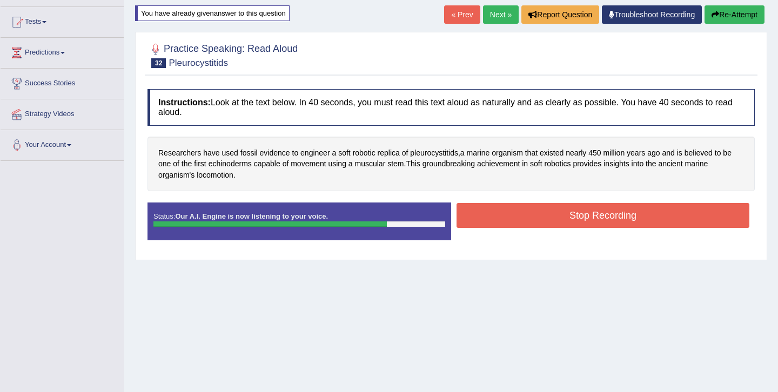
click at [560, 220] on button "Stop Recording" at bounding box center [603, 215] width 293 height 25
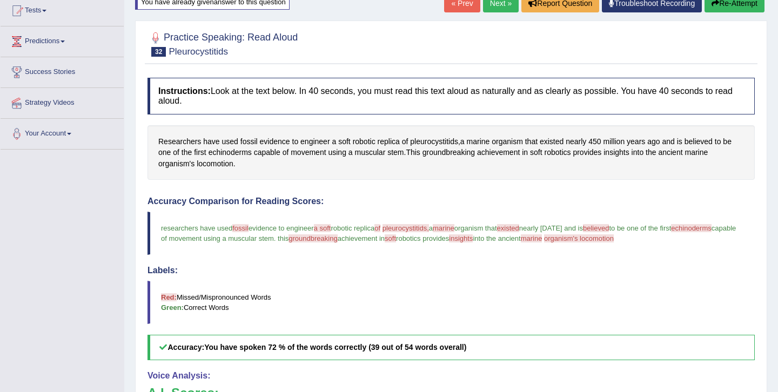
scroll to position [103, 0]
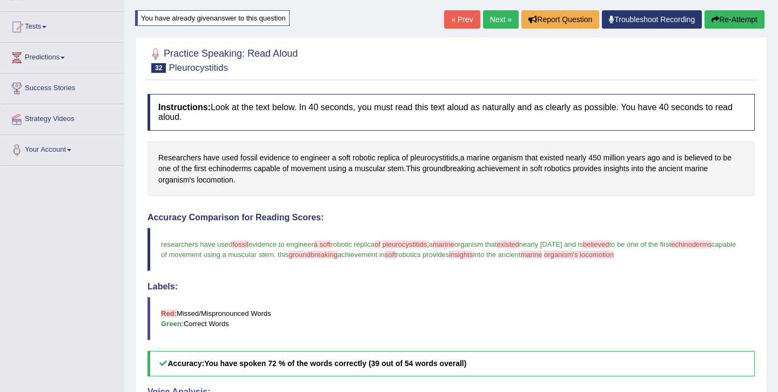
click at [491, 25] on link "Next »" at bounding box center [501, 19] width 36 height 18
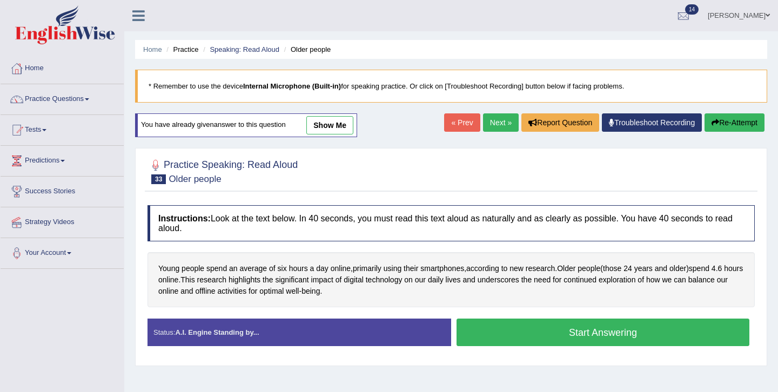
click at [591, 338] on button "Start Answering" at bounding box center [603, 333] width 293 height 28
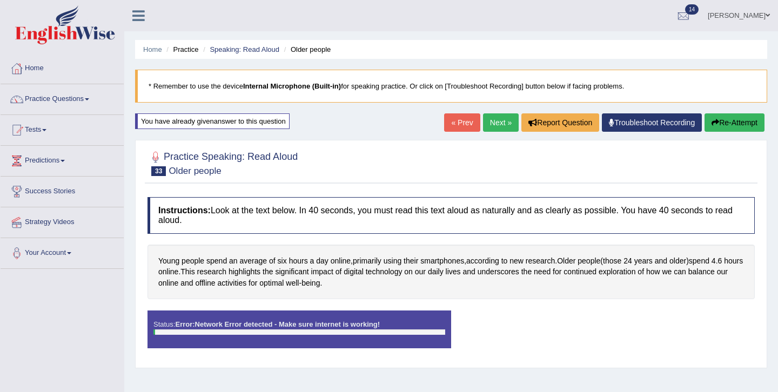
click at [731, 124] on button "Re-Attempt" at bounding box center [735, 122] width 60 height 18
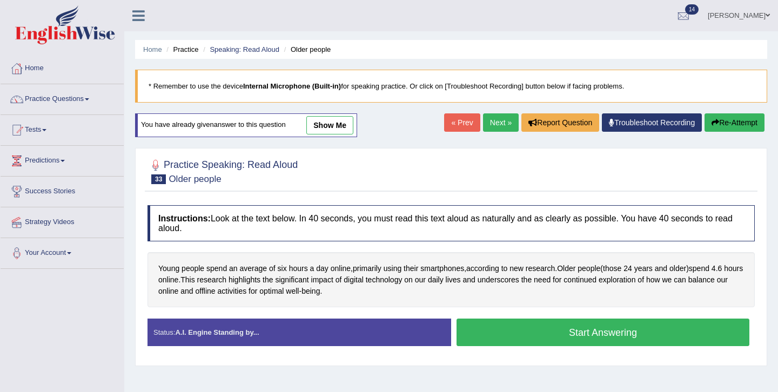
click at [553, 327] on button "Start Answering" at bounding box center [603, 333] width 293 height 28
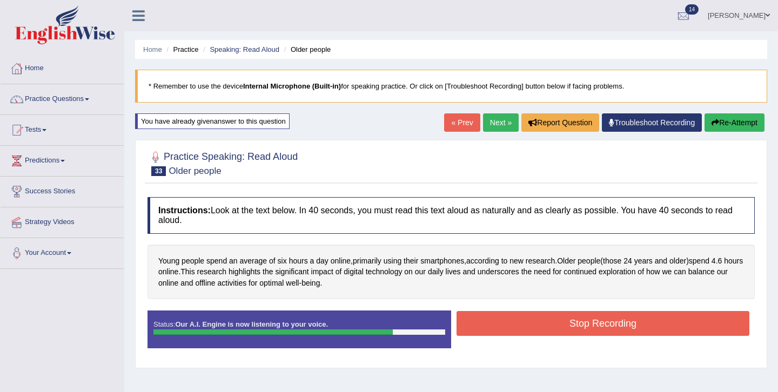
click at [585, 322] on button "Stop Recording" at bounding box center [603, 323] width 293 height 25
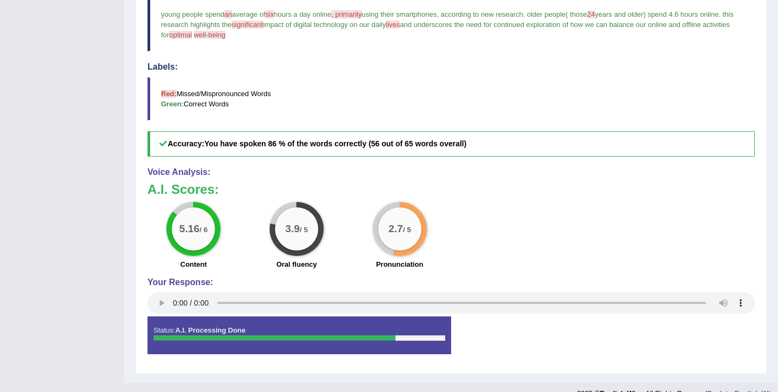
scroll to position [352, 0]
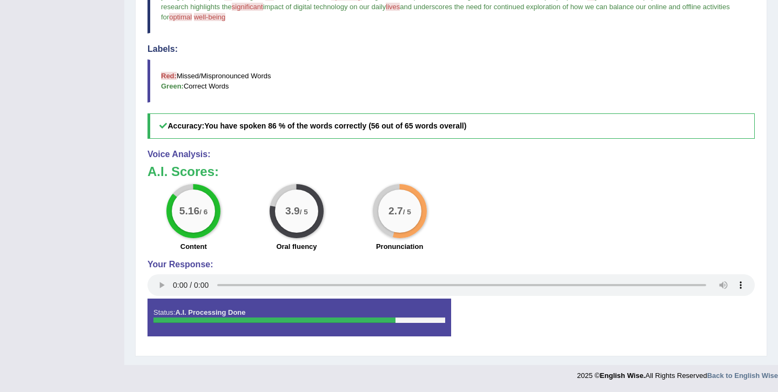
click at [401, 222] on div "2.7 / 5" at bounding box center [399, 211] width 43 height 43
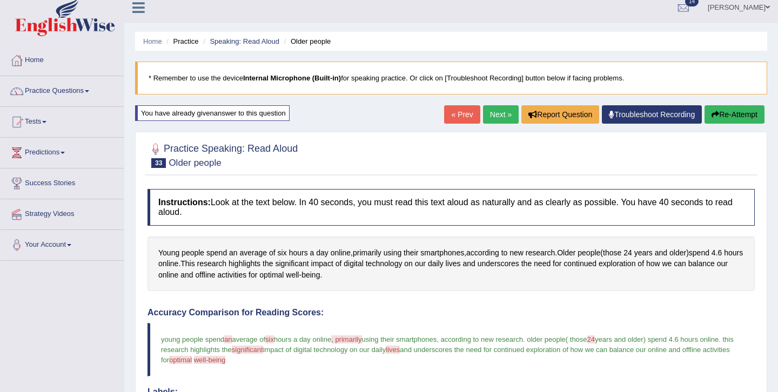
scroll to position [6, 0]
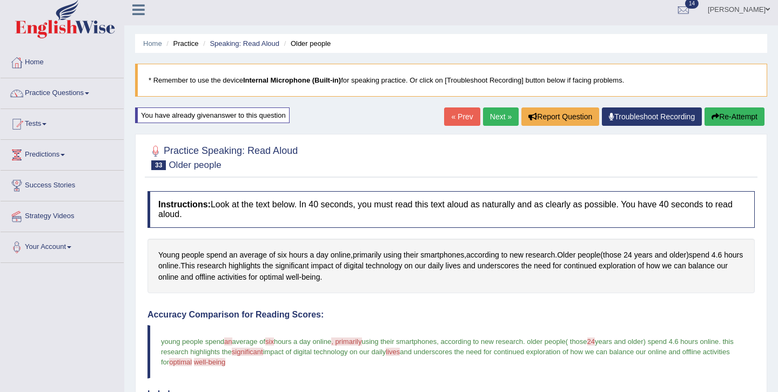
click at [496, 116] on link "Next »" at bounding box center [501, 117] width 36 height 18
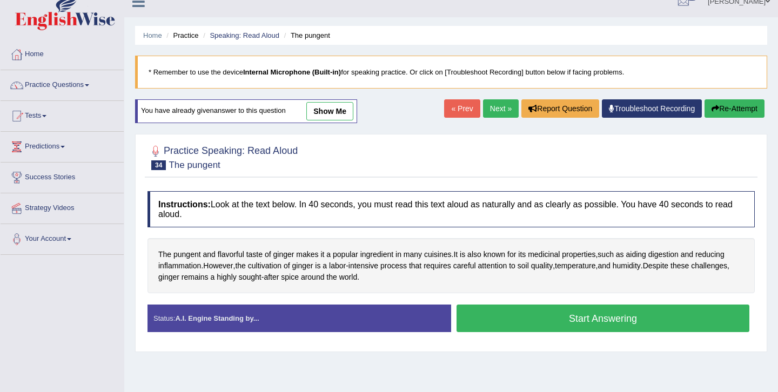
scroll to position [2, 0]
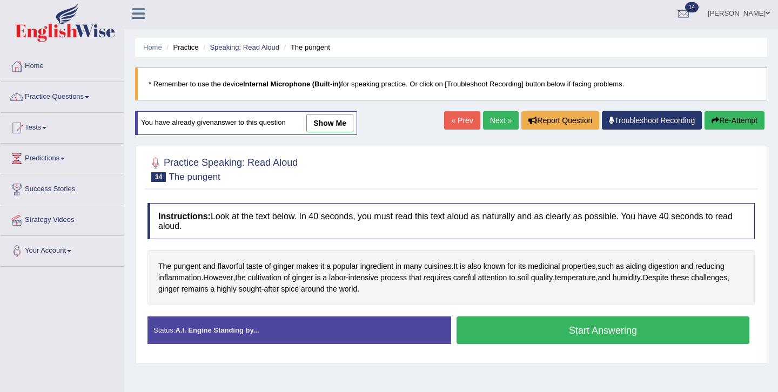
click at [337, 122] on link "show me" at bounding box center [329, 123] width 47 height 18
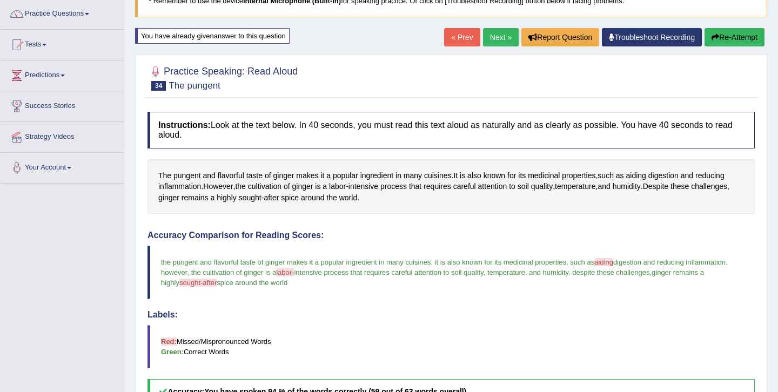
scroll to position [39, 0]
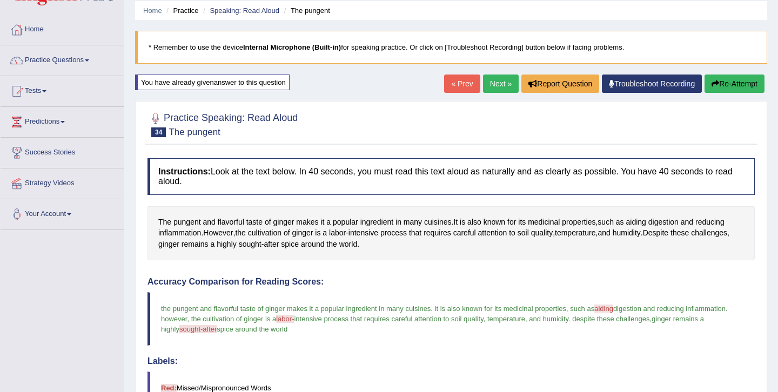
click at [722, 80] on button "Re-Attempt" at bounding box center [735, 84] width 60 height 18
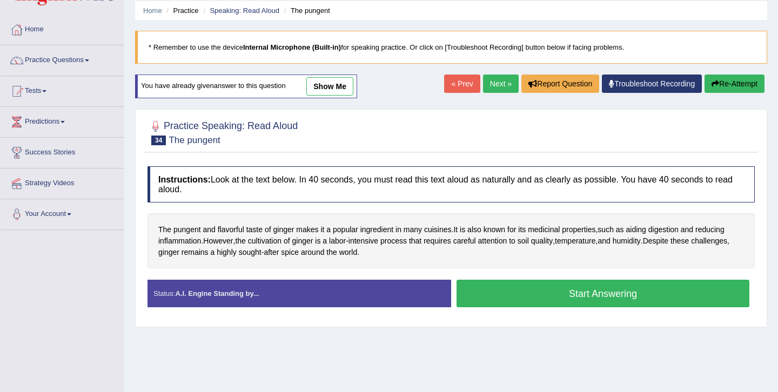
scroll to position [39, 0]
click at [578, 300] on button "Start Answering" at bounding box center [603, 294] width 293 height 28
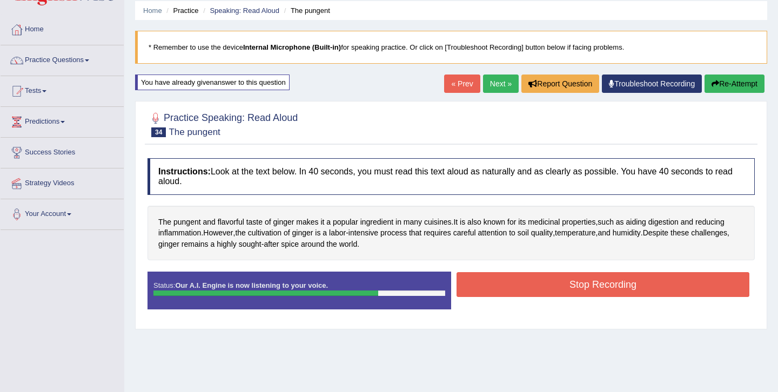
click at [600, 279] on button "Stop Recording" at bounding box center [603, 284] width 293 height 25
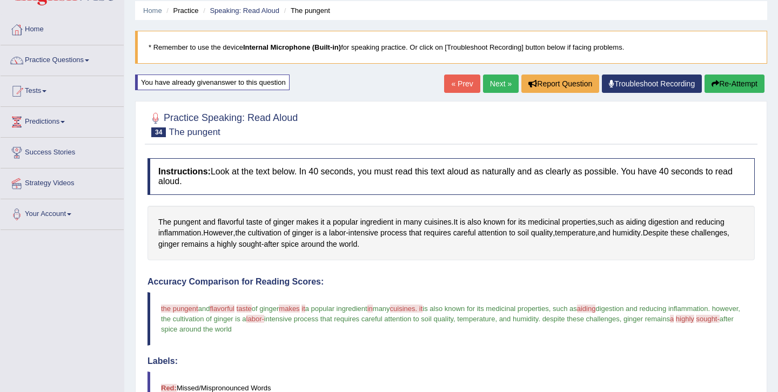
click at [503, 353] on div "Accuracy Comparison for Reading Scores: the pungent dependent and flavorful fla…" at bounding box center [451, 364] width 607 height 174
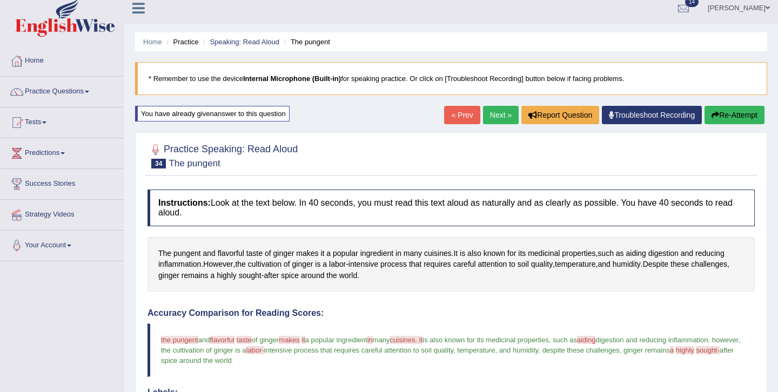
scroll to position [6, 0]
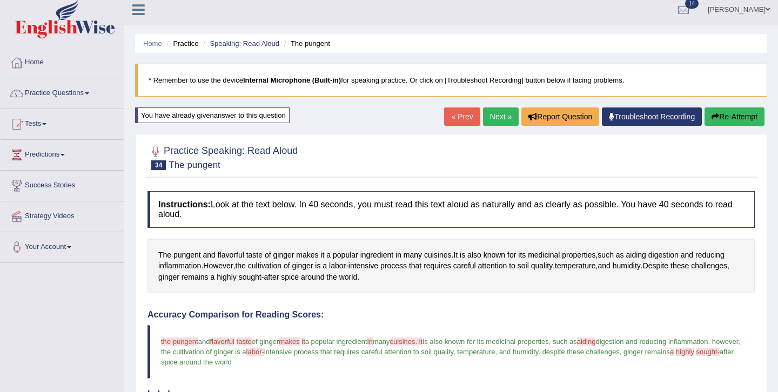
click at [489, 115] on link "Next »" at bounding box center [501, 117] width 36 height 18
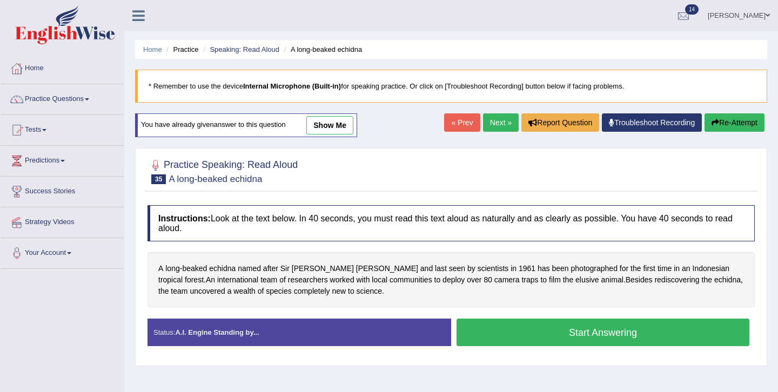
click at [574, 332] on button "Start Answering" at bounding box center [603, 333] width 293 height 28
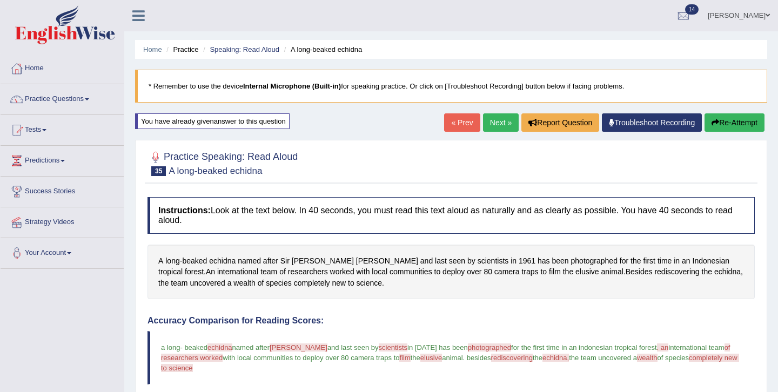
click at [488, 129] on link "Next »" at bounding box center [501, 122] width 36 height 18
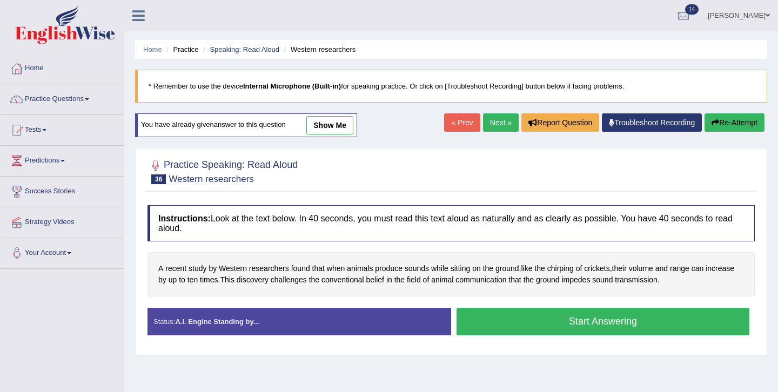
click at [585, 324] on button "Start Answering" at bounding box center [603, 322] width 293 height 28
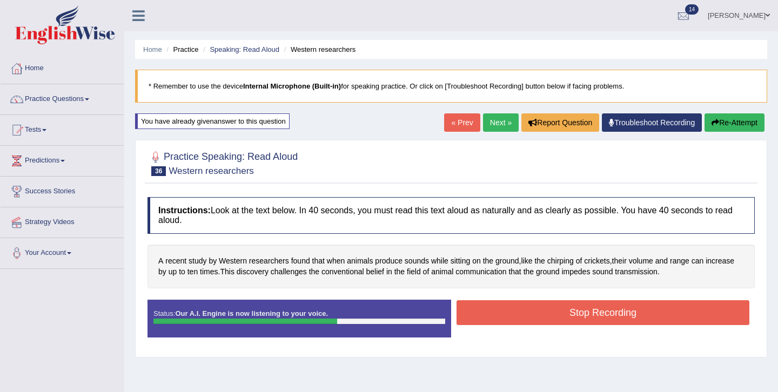
click at [611, 305] on button "Stop Recording" at bounding box center [603, 312] width 293 height 25
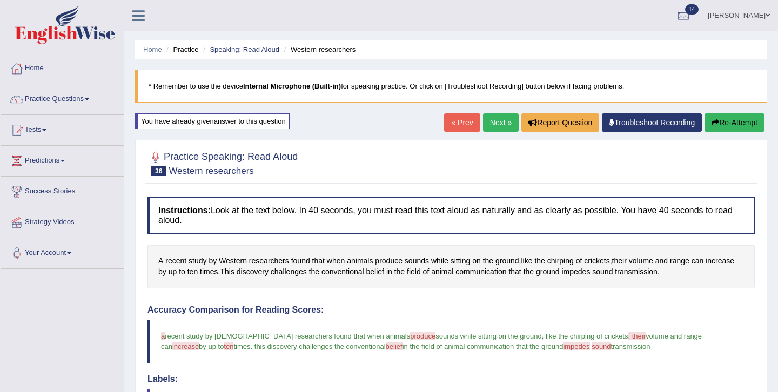
click at [494, 119] on link "Next »" at bounding box center [501, 122] width 36 height 18
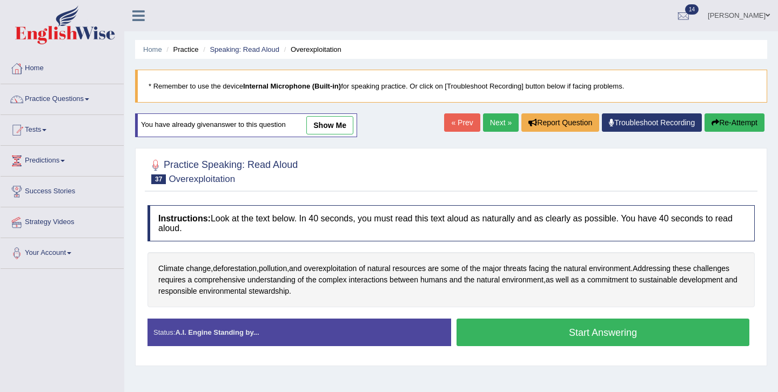
click at [519, 324] on button "Start Answering" at bounding box center [603, 333] width 293 height 28
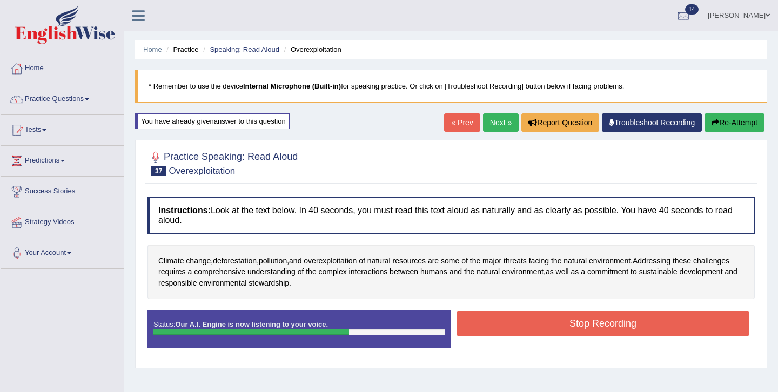
click at [568, 315] on button "Stop Recording" at bounding box center [603, 323] width 293 height 25
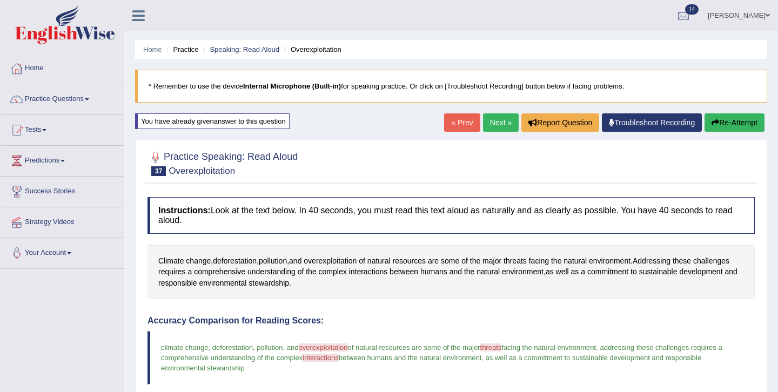
click at [453, 317] on h4 "Accuracy Comparison for Reading Scores:" at bounding box center [451, 321] width 607 height 10
click at [497, 126] on link "Next »" at bounding box center [501, 122] width 36 height 18
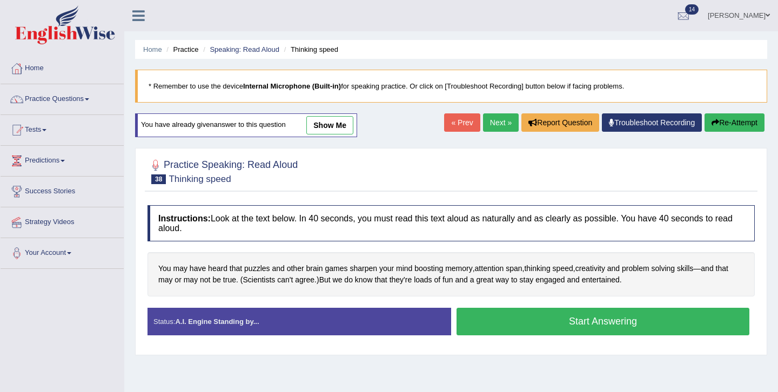
click at [340, 130] on link "show me" at bounding box center [329, 125] width 47 height 18
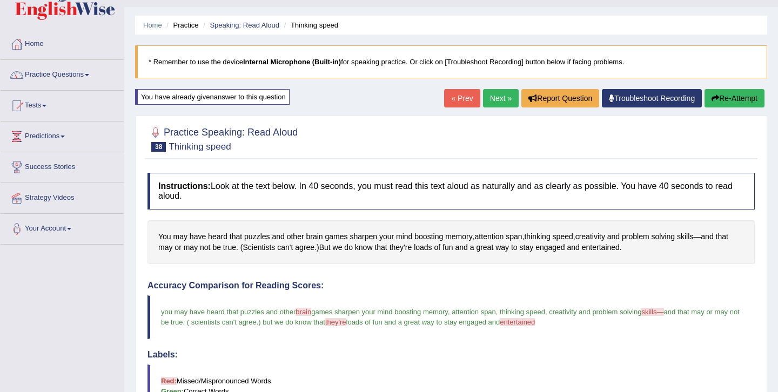
scroll to position [17, 0]
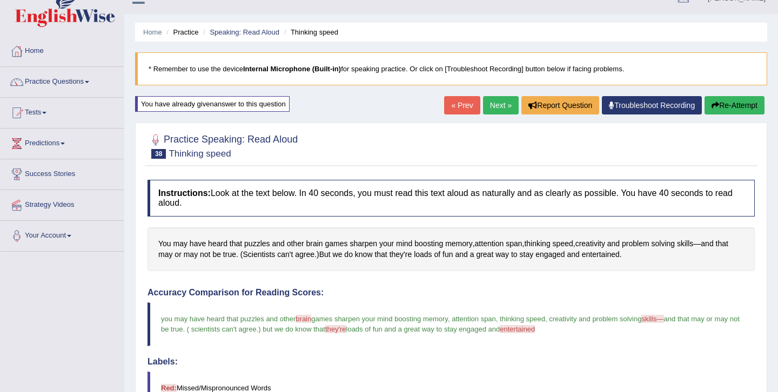
click at [725, 103] on button "Re-Attempt" at bounding box center [735, 105] width 60 height 18
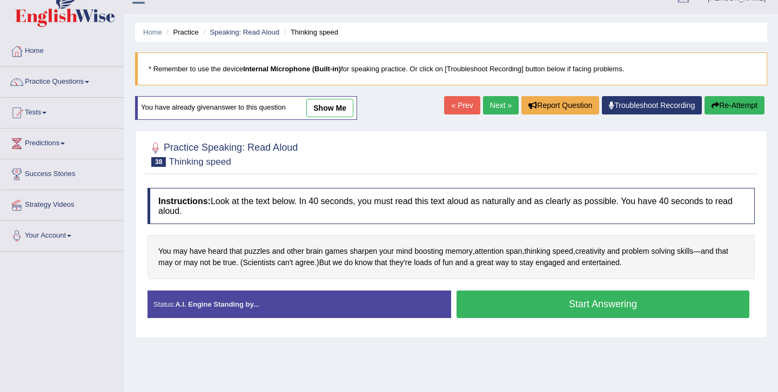
click at [563, 303] on button "Start Answering" at bounding box center [603, 305] width 293 height 28
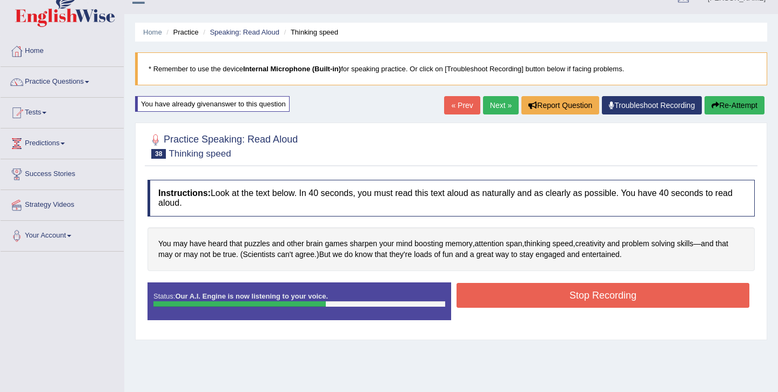
click at [599, 290] on button "Stop Recording" at bounding box center [603, 295] width 293 height 25
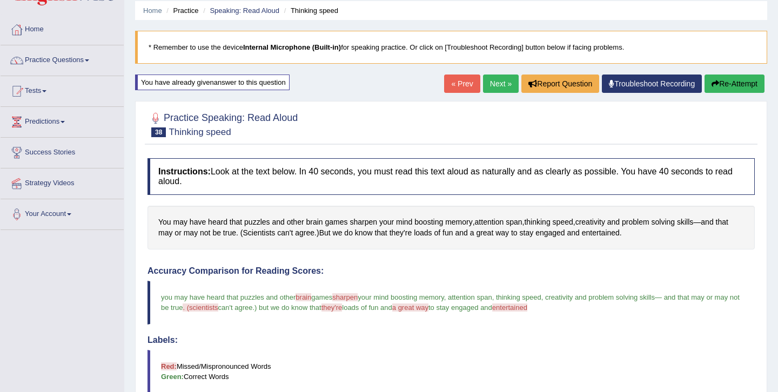
scroll to position [6, 0]
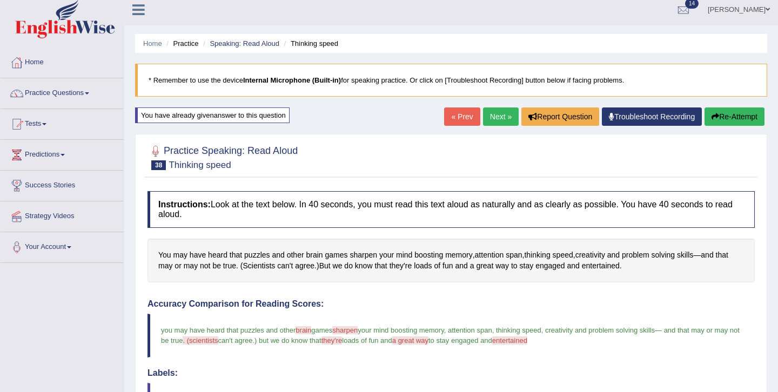
click at [494, 119] on link "Next »" at bounding box center [501, 117] width 36 height 18
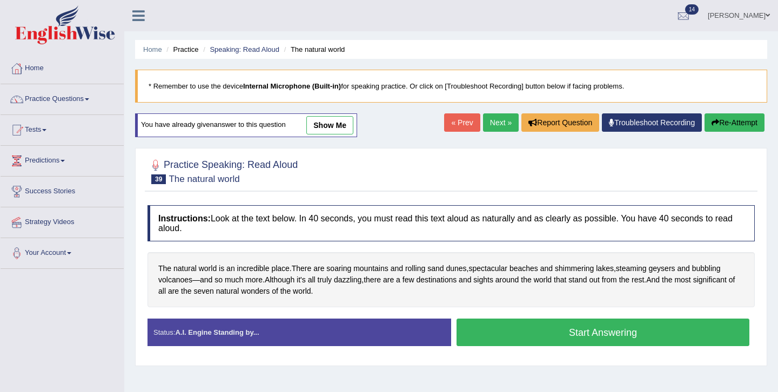
click at [333, 124] on link "show me" at bounding box center [329, 125] width 47 height 18
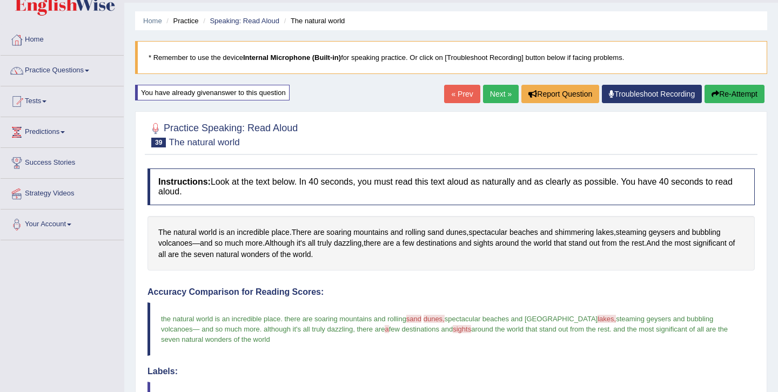
scroll to position [17, 0]
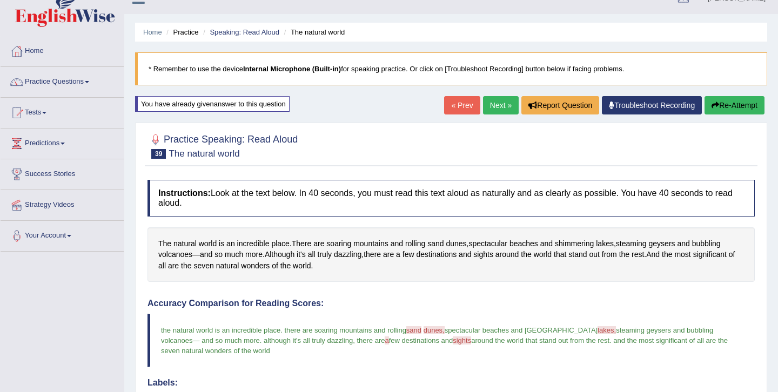
click at [731, 102] on button "Re-Attempt" at bounding box center [735, 105] width 60 height 18
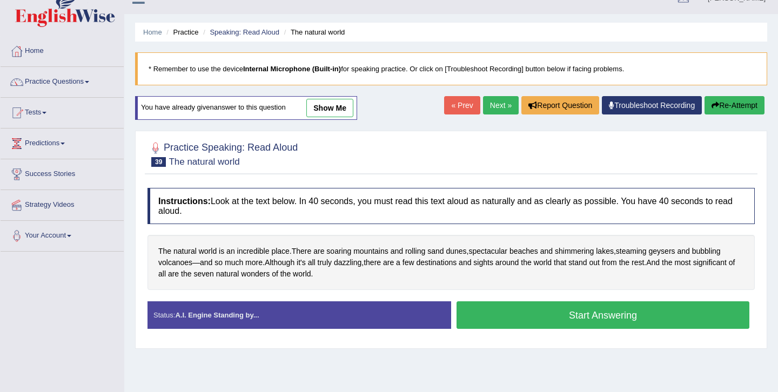
click at [561, 319] on button "Start Answering" at bounding box center [603, 316] width 293 height 28
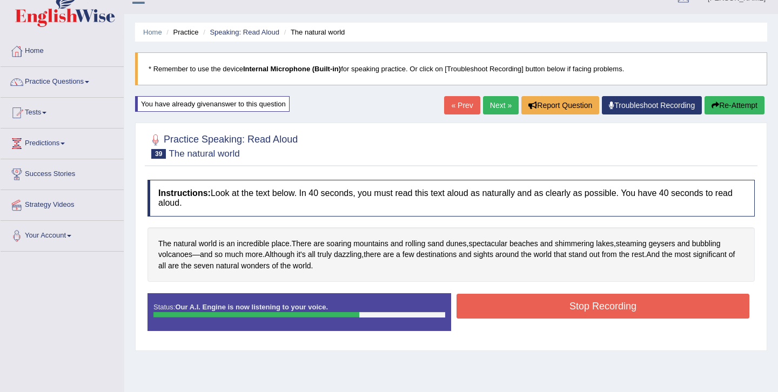
click at [575, 305] on button "Stop Recording" at bounding box center [603, 306] width 293 height 25
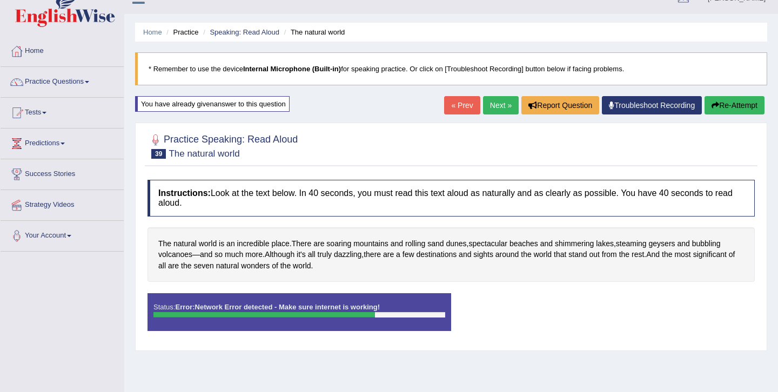
click at [531, 294] on div "Stop Recording" at bounding box center [603, 294] width 304 height 1
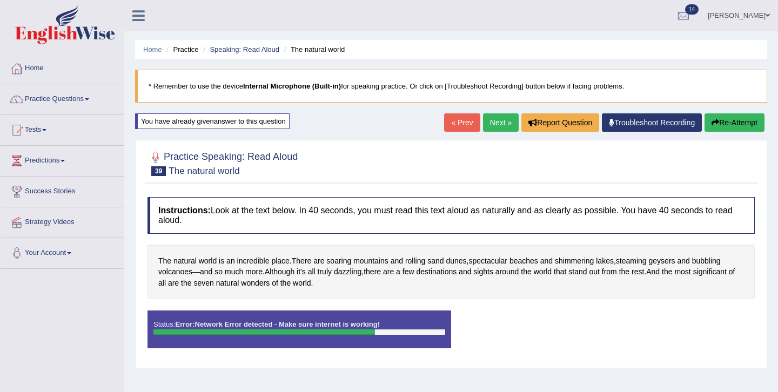
click at [343, 337] on div "Status: Error: Network Error detected - Make sure internet is working!" at bounding box center [300, 330] width 304 height 38
click at [738, 125] on button "Re-Attempt" at bounding box center [735, 122] width 60 height 18
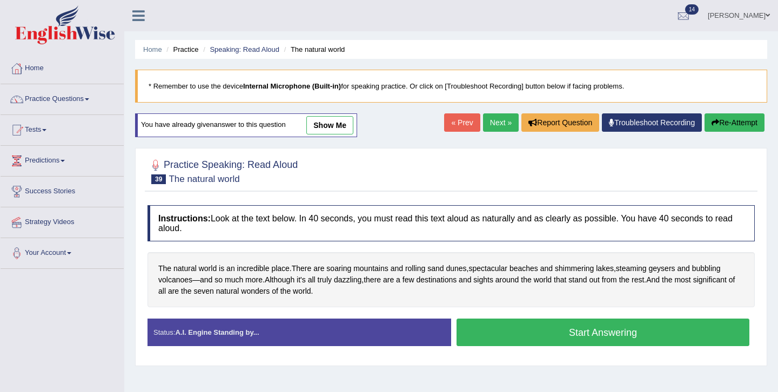
click at [563, 340] on button "Start Answering" at bounding box center [603, 333] width 293 height 28
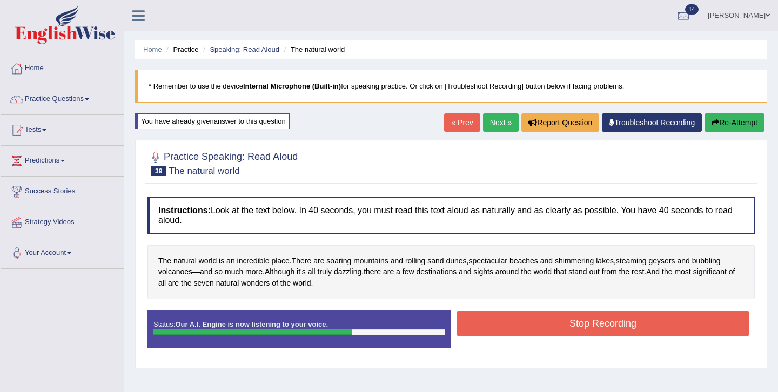
click at [597, 324] on button "Stop Recording" at bounding box center [603, 323] width 293 height 25
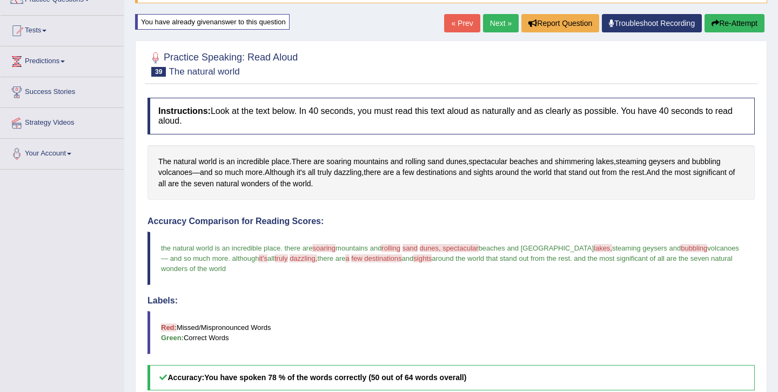
scroll to position [92, 0]
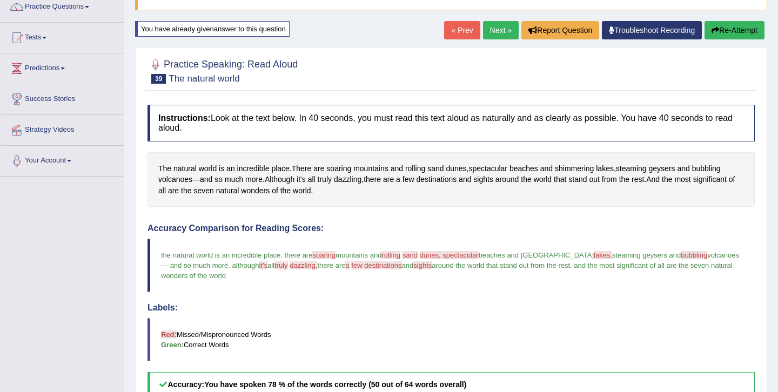
click at [501, 32] on link "Next »" at bounding box center [501, 30] width 36 height 18
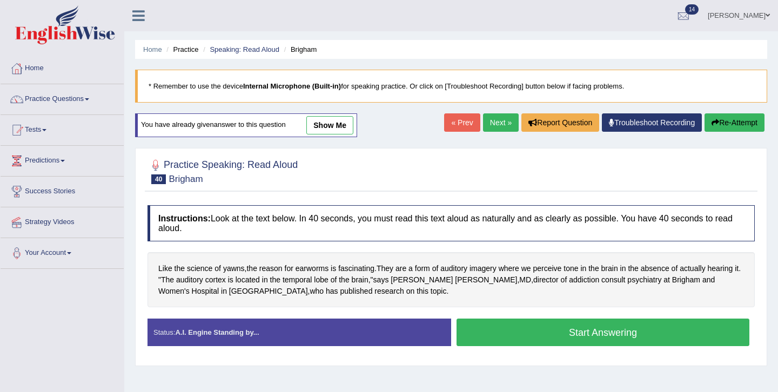
click at [336, 123] on link "show me" at bounding box center [329, 125] width 47 height 18
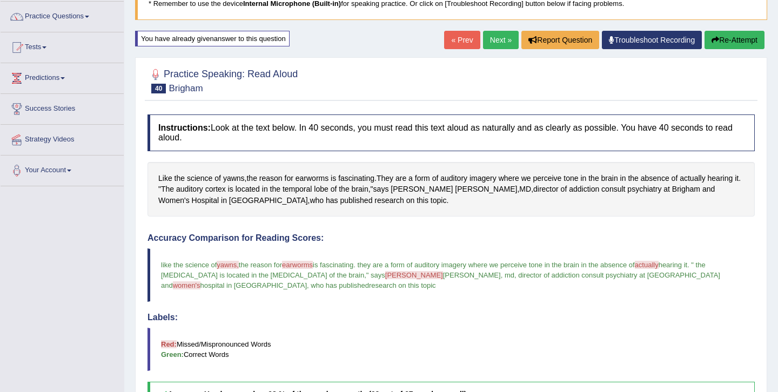
scroll to position [82, 0]
click at [720, 43] on button "Re-Attempt" at bounding box center [735, 40] width 60 height 18
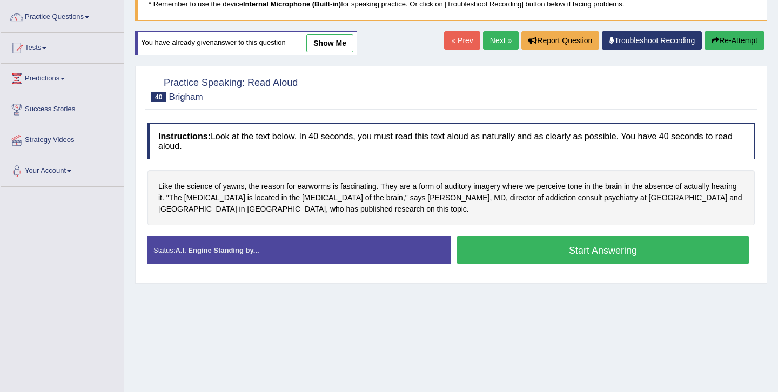
scroll to position [90, 0]
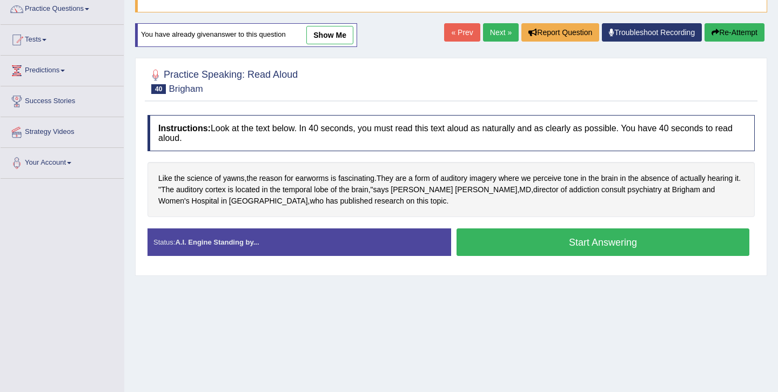
click at [587, 243] on button "Start Answering" at bounding box center [603, 243] width 293 height 28
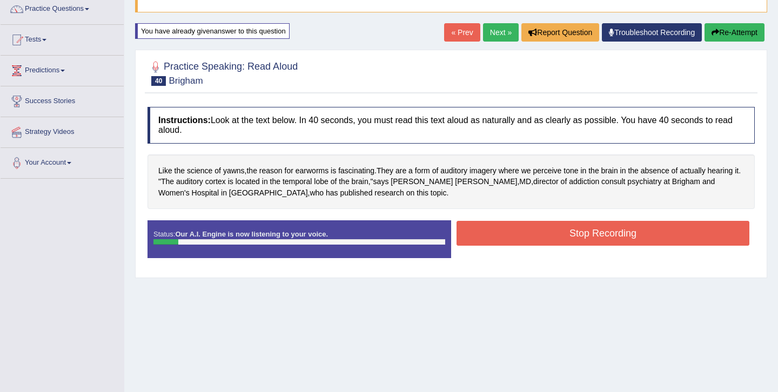
click at [729, 29] on button "Re-Attempt" at bounding box center [735, 32] width 60 height 18
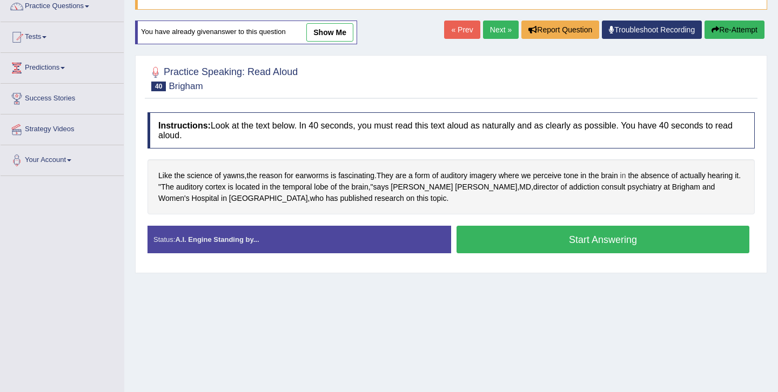
scroll to position [93, 0]
click at [565, 240] on button "Start Answering" at bounding box center [603, 240] width 293 height 28
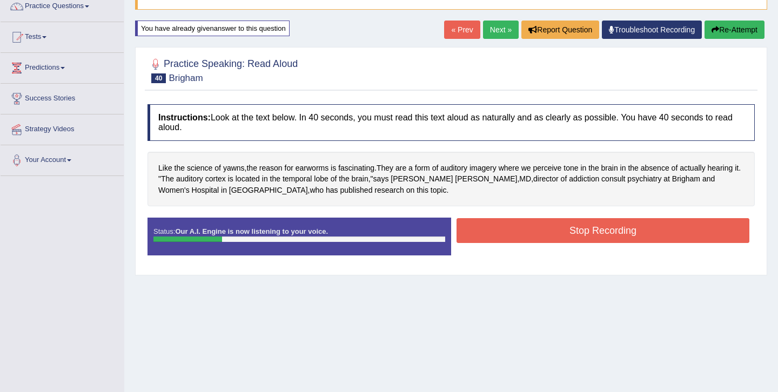
click at [731, 30] on button "Re-Attempt" at bounding box center [735, 30] width 60 height 18
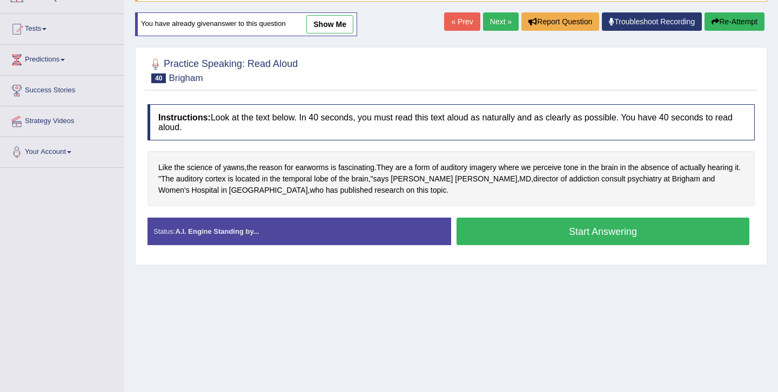
scroll to position [93, 0]
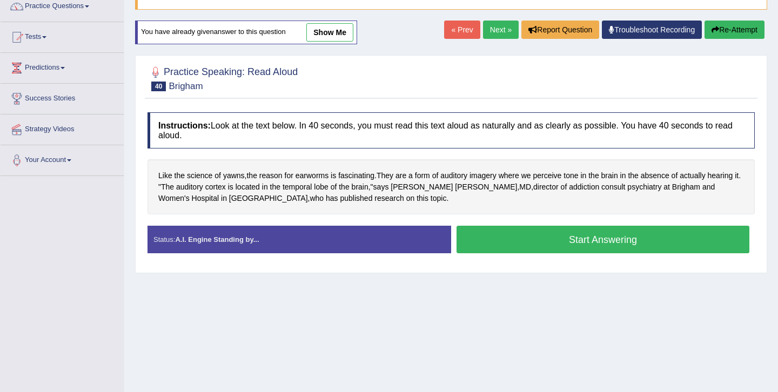
click at [571, 239] on button "Start Answering" at bounding box center [603, 240] width 293 height 28
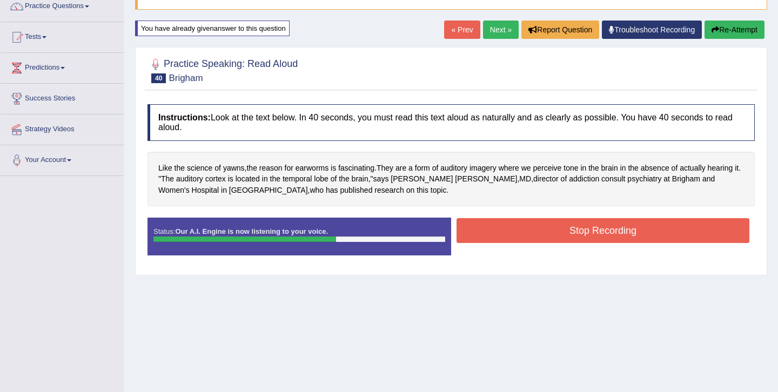
click at [577, 237] on button "Stop Recording" at bounding box center [603, 230] width 293 height 25
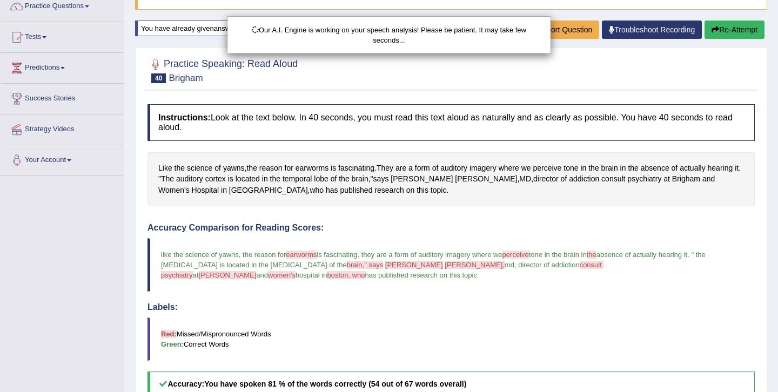
click at [447, 298] on div "Our A.I. Engine is working on your speech analysis! Please be patient. It may t…" at bounding box center [389, 196] width 778 height 392
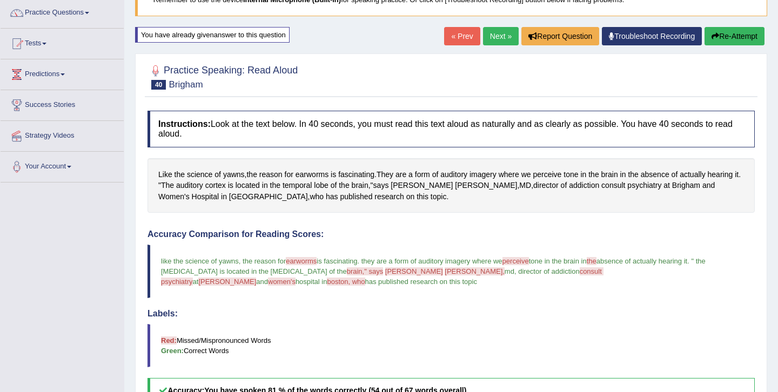
scroll to position [71, 0]
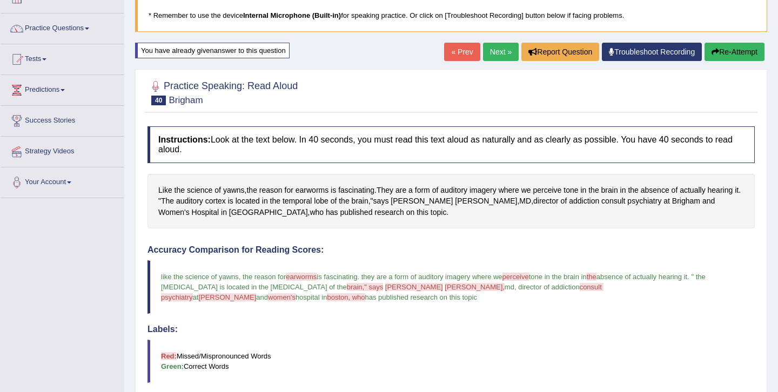
click at [496, 51] on link "Next »" at bounding box center [501, 52] width 36 height 18
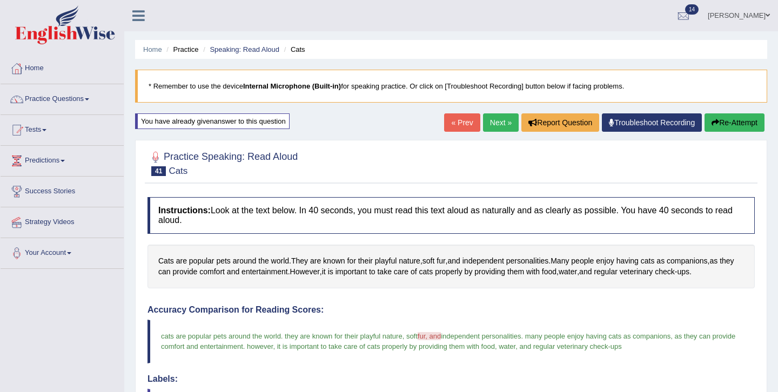
click at [267, 119] on div "You have already given answer to this question" at bounding box center [212, 121] width 155 height 16
click at [748, 121] on button "Re-Attempt" at bounding box center [735, 122] width 60 height 18
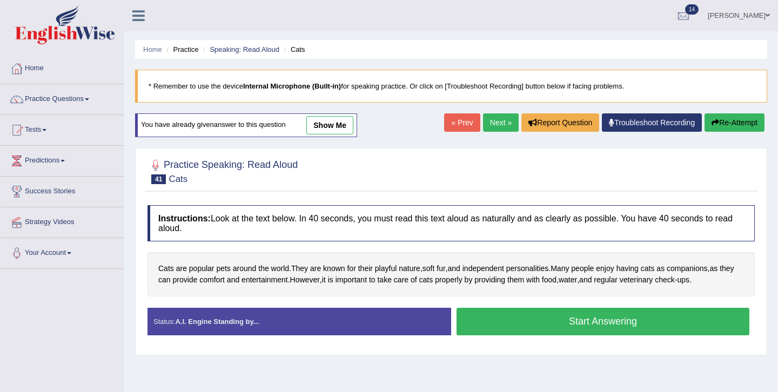
click at [547, 321] on button "Start Answering" at bounding box center [603, 322] width 293 height 28
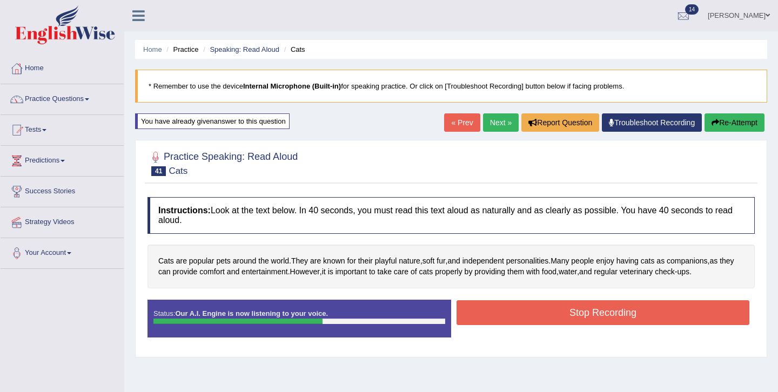
click at [538, 317] on button "Stop Recording" at bounding box center [603, 312] width 293 height 25
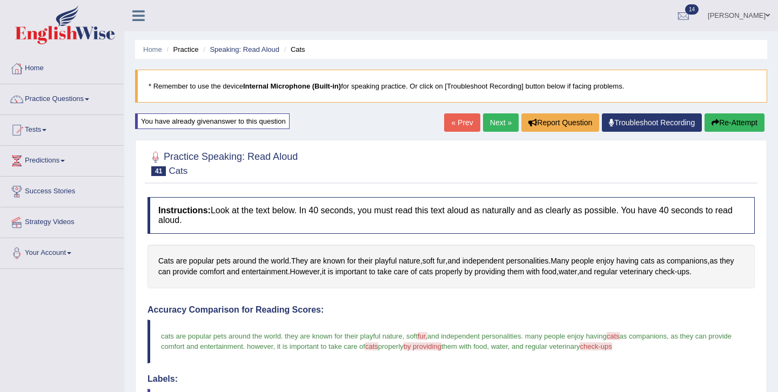
click at [460, 281] on div "Cats are popular pets around the world . They are known for their playful natur…" at bounding box center [451, 267] width 607 height 44
click at [485, 119] on link "Next »" at bounding box center [501, 122] width 36 height 18
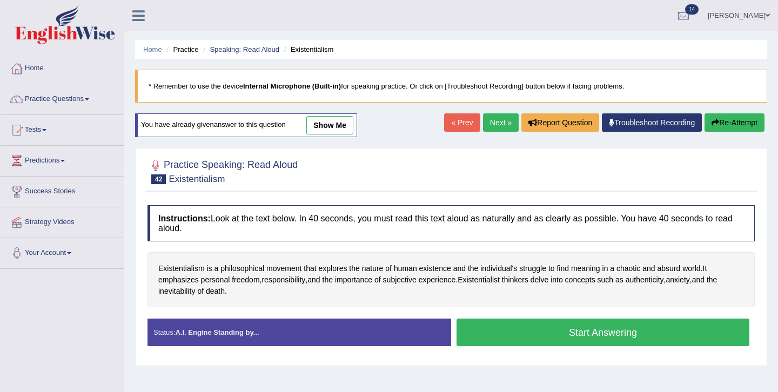
click at [578, 336] on button "Start Answering" at bounding box center [603, 333] width 293 height 28
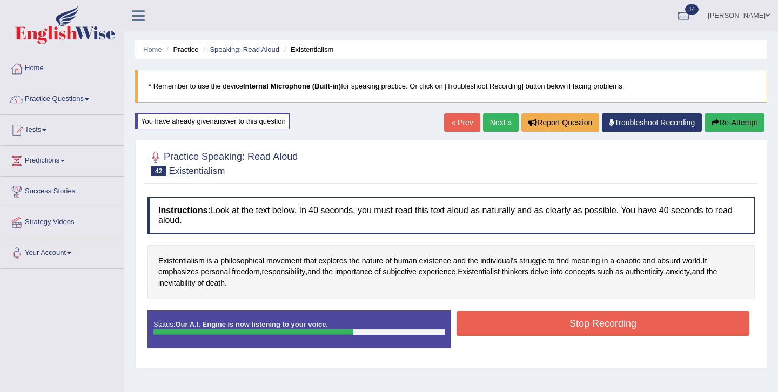
click at [582, 318] on button "Stop Recording" at bounding box center [603, 323] width 293 height 25
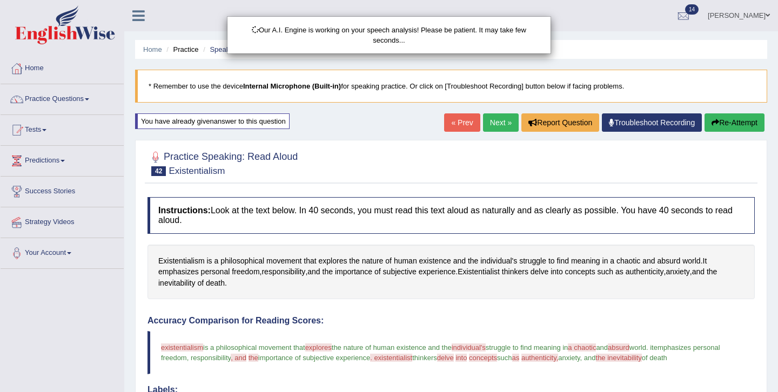
click at [487, 303] on div "Our A.I. Engine is working on your speech analysis! Please be patient. It may t…" at bounding box center [389, 196] width 778 height 392
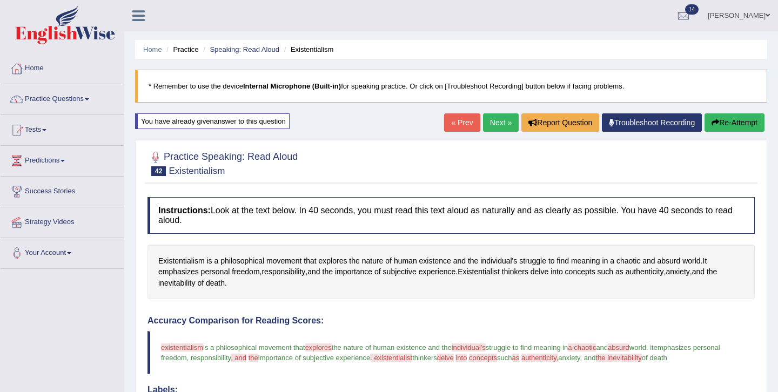
click at [492, 122] on link "Next »" at bounding box center [501, 122] width 36 height 18
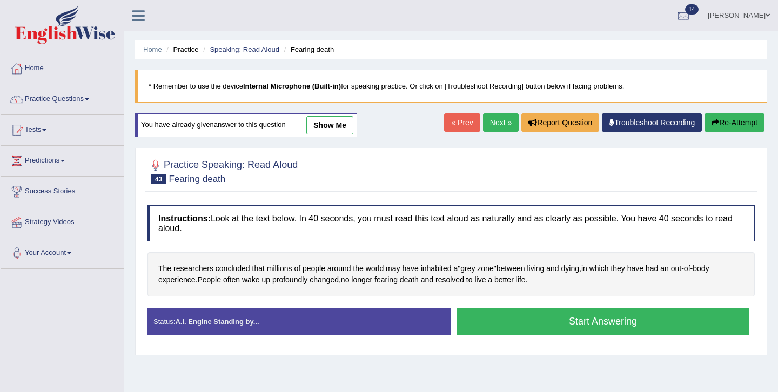
click at [553, 319] on button "Start Answering" at bounding box center [603, 322] width 293 height 28
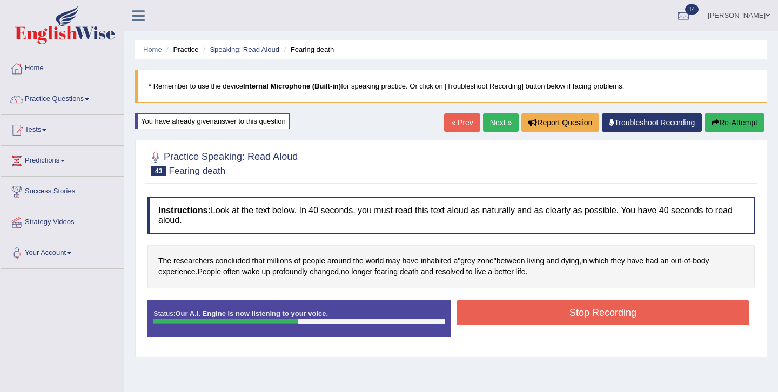
click at [554, 309] on button "Stop Recording" at bounding box center [603, 312] width 293 height 25
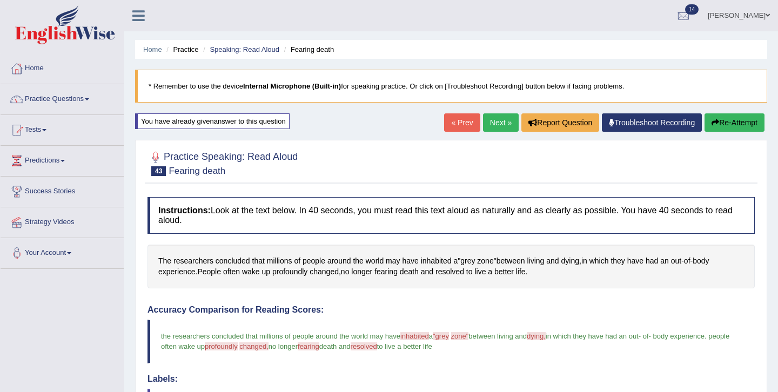
click at [487, 125] on link "Next »" at bounding box center [501, 122] width 36 height 18
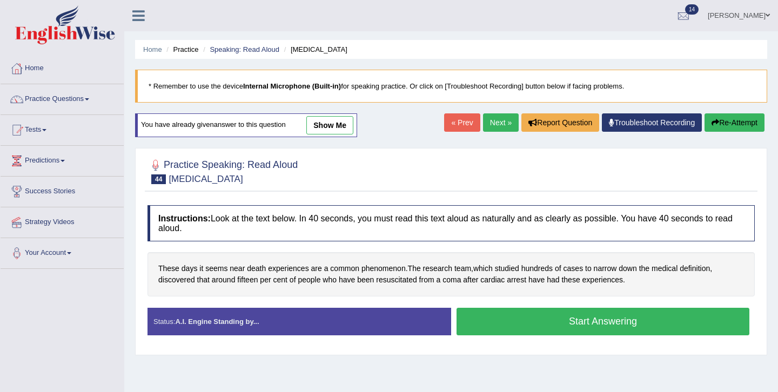
click at [572, 324] on button "Start Answering" at bounding box center [603, 322] width 293 height 28
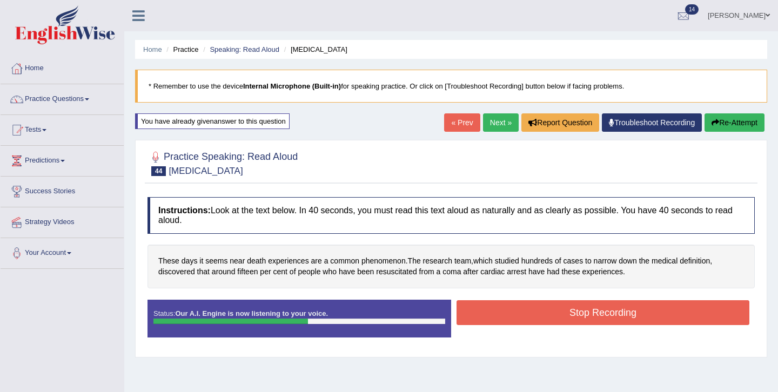
click at [516, 314] on button "Stop Recording" at bounding box center [603, 312] width 293 height 25
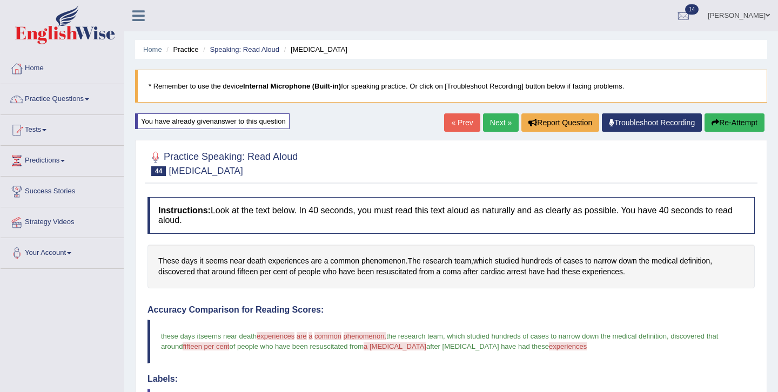
click at [427, 306] on h4 "Accuracy Comparison for Reading Scores:" at bounding box center [451, 310] width 607 height 10
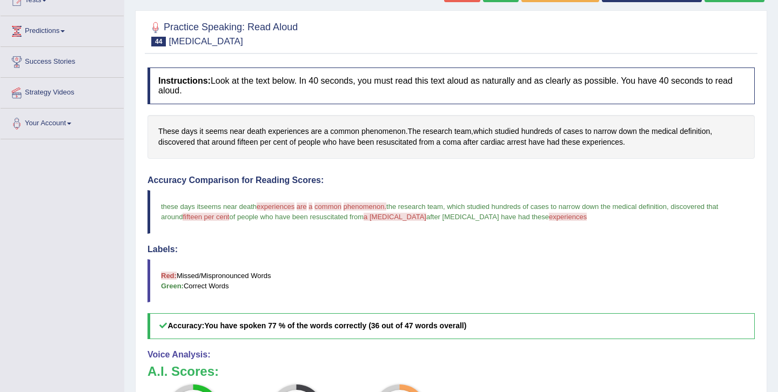
scroll to position [108, 0]
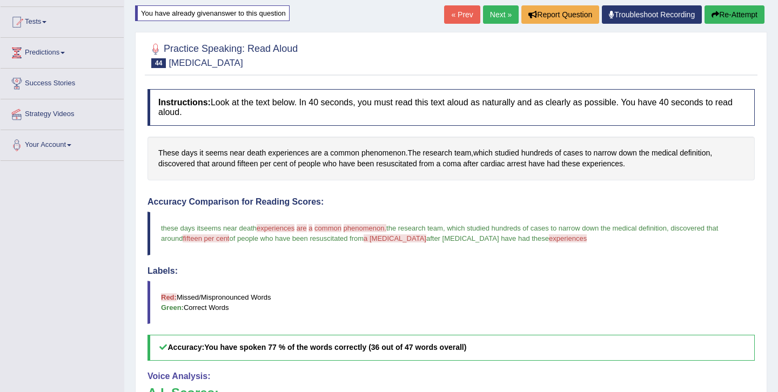
click at [745, 17] on button "Re-Attempt" at bounding box center [735, 14] width 60 height 18
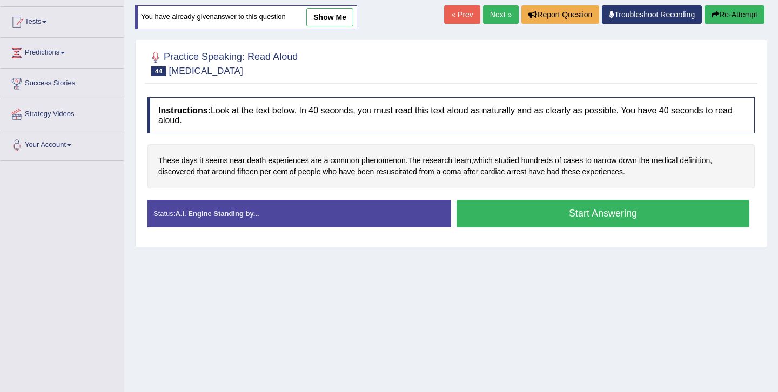
click at [571, 219] on button "Start Answering" at bounding box center [603, 214] width 293 height 28
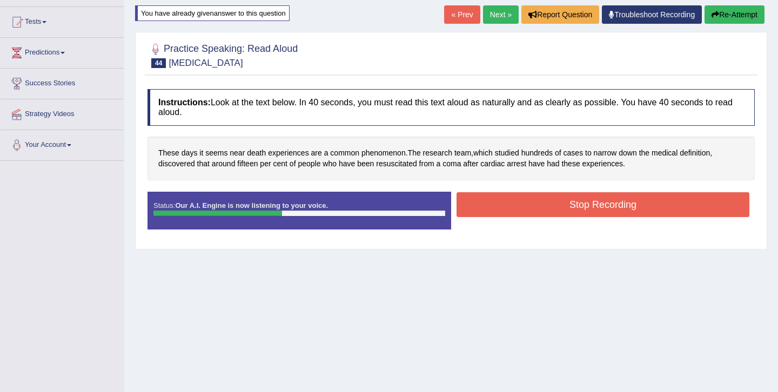
click at [588, 210] on button "Stop Recording" at bounding box center [603, 204] width 293 height 25
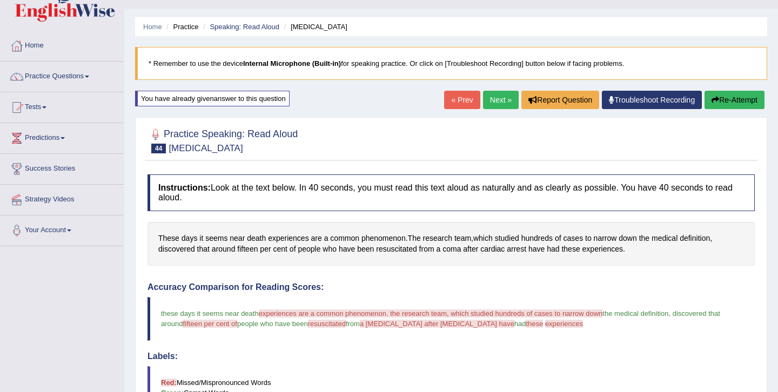
scroll to position [22, 0]
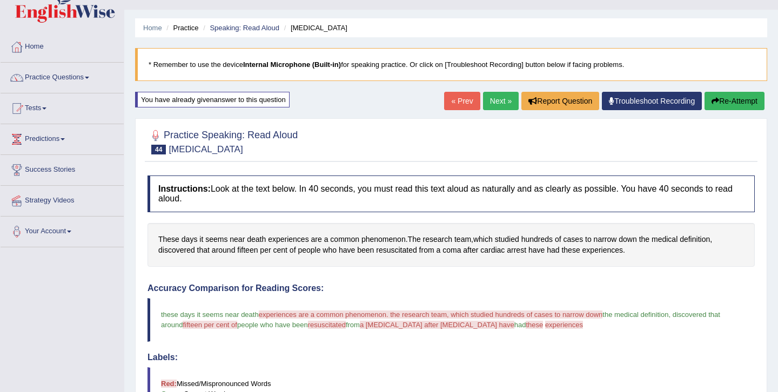
click at [726, 102] on button "Re-Attempt" at bounding box center [735, 101] width 60 height 18
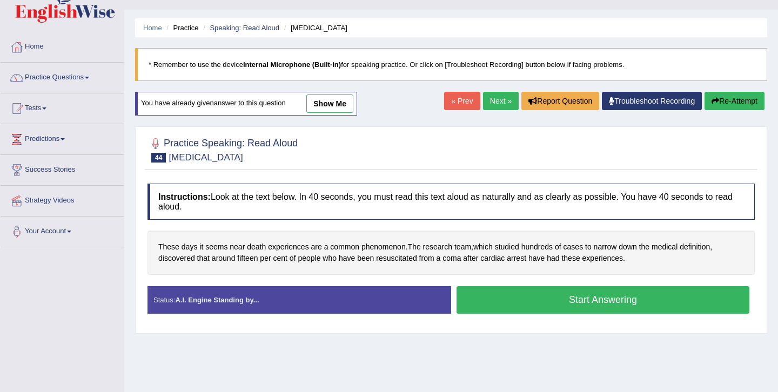
click at [550, 302] on button "Start Answering" at bounding box center [603, 300] width 293 height 28
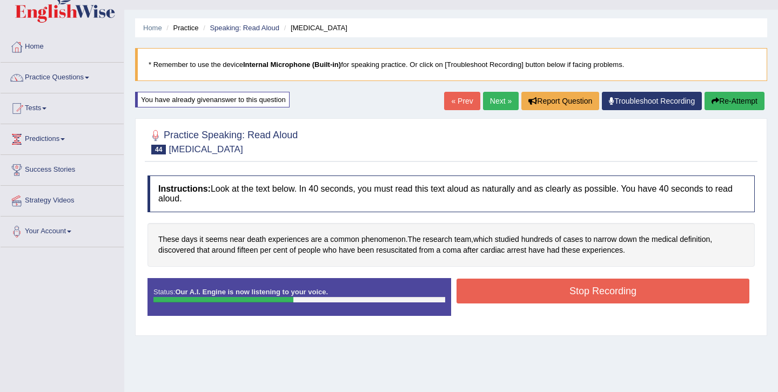
click at [556, 286] on button "Stop Recording" at bounding box center [603, 291] width 293 height 25
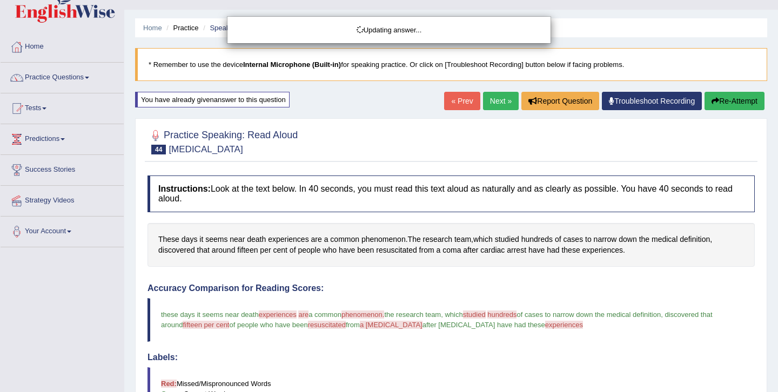
click at [470, 366] on div "Updating answer..." at bounding box center [389, 196] width 778 height 392
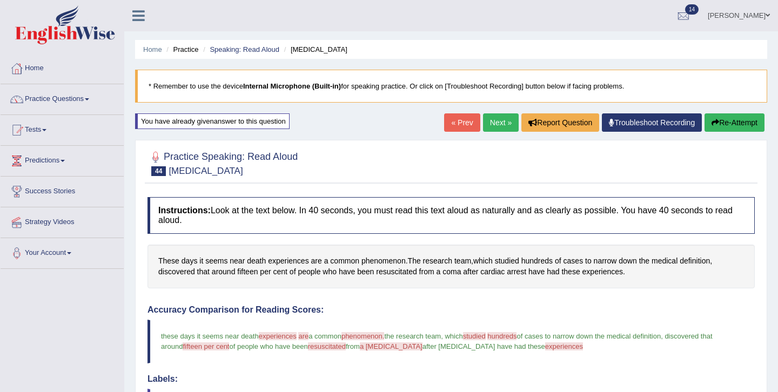
click at [497, 121] on link "Next »" at bounding box center [501, 122] width 36 height 18
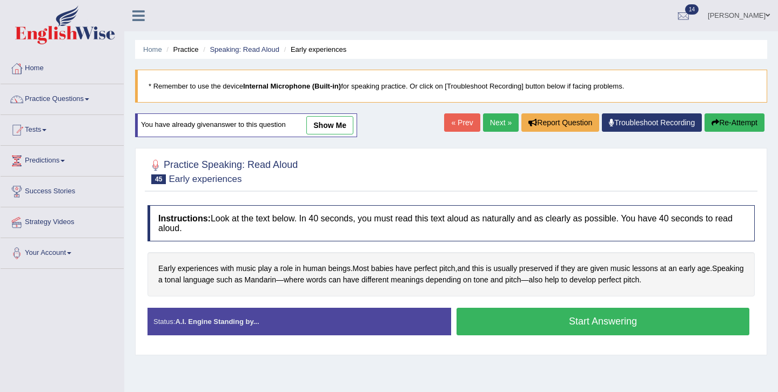
click at [352, 127] on link "show me" at bounding box center [329, 125] width 47 height 18
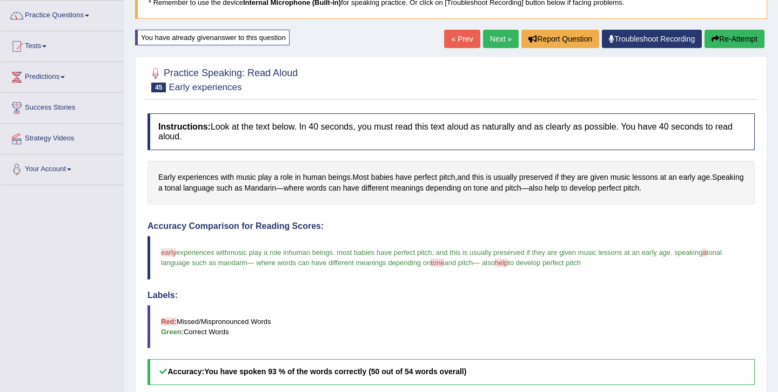
scroll to position [82, 0]
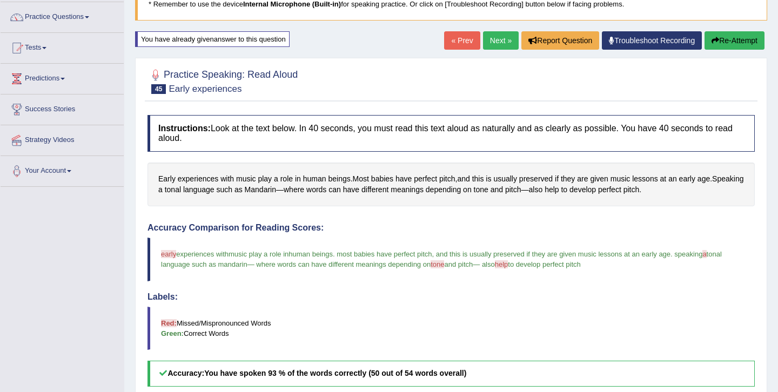
click at [737, 43] on button "Re-Attempt" at bounding box center [735, 40] width 60 height 18
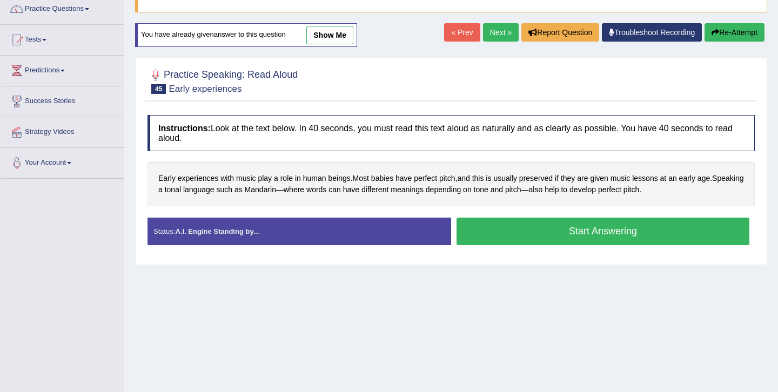
scroll to position [90, 0]
click at [599, 239] on button "Start Answering" at bounding box center [603, 232] width 293 height 28
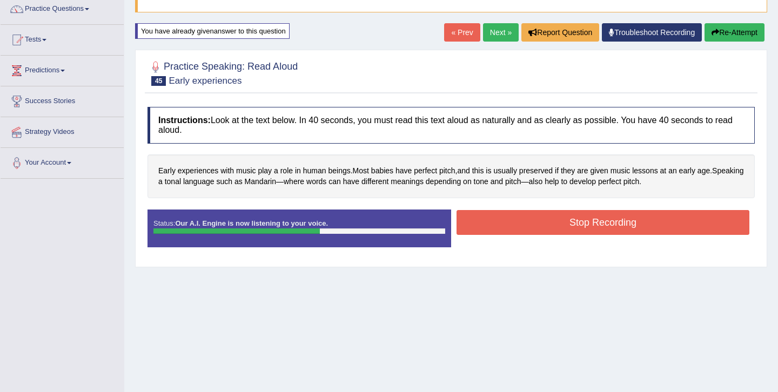
click at [580, 225] on button "Stop Recording" at bounding box center [603, 222] width 293 height 25
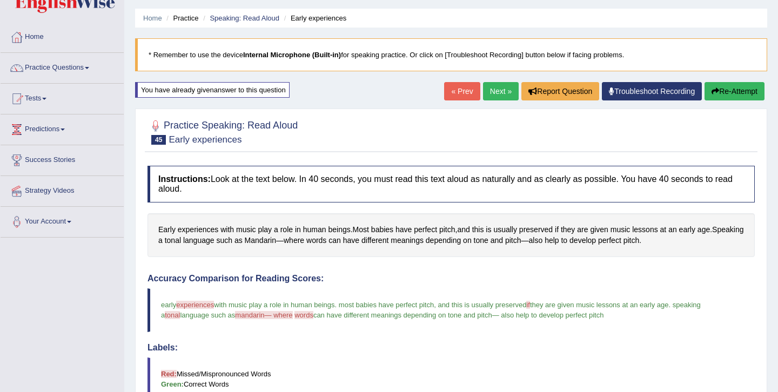
scroll to position [0, 0]
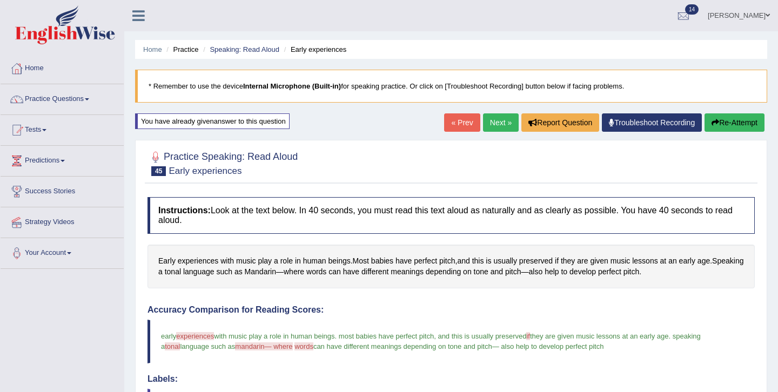
click at [499, 128] on link "Next »" at bounding box center [501, 122] width 36 height 18
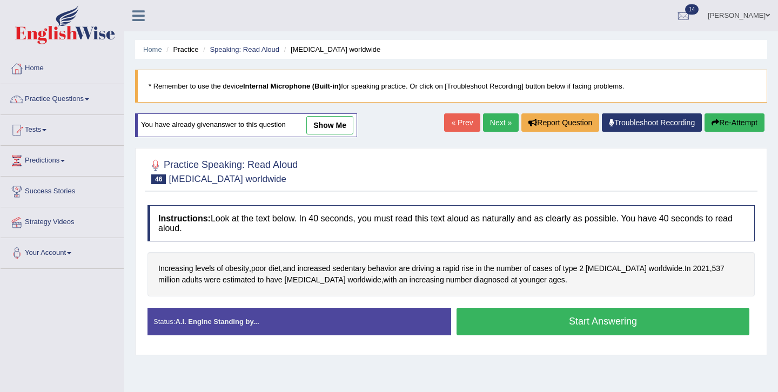
click at [330, 126] on link "show me" at bounding box center [329, 125] width 47 height 18
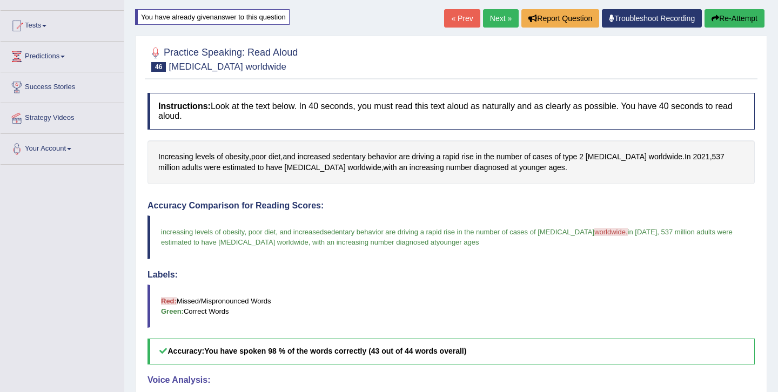
scroll to position [104, 0]
click at [739, 19] on button "Re-Attempt" at bounding box center [735, 19] width 60 height 18
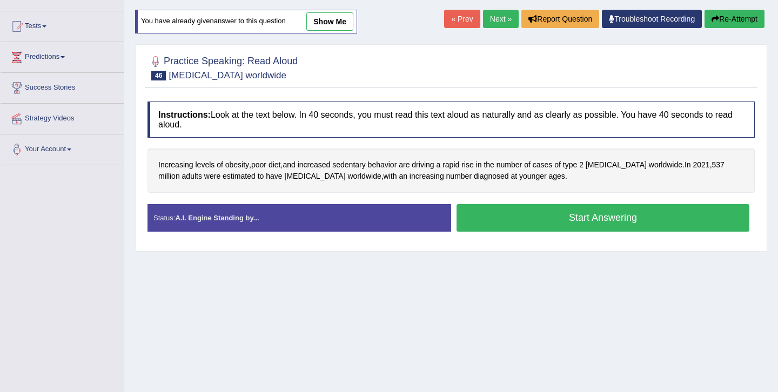
click at [613, 226] on button "Start Answering" at bounding box center [603, 218] width 293 height 28
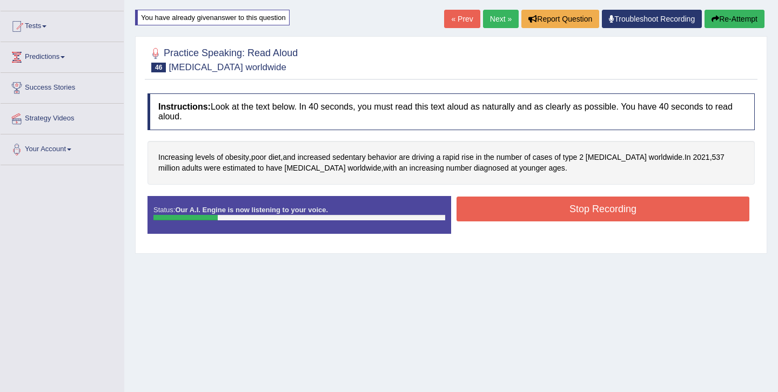
click at [733, 21] on button "Re-Attempt" at bounding box center [735, 19] width 60 height 18
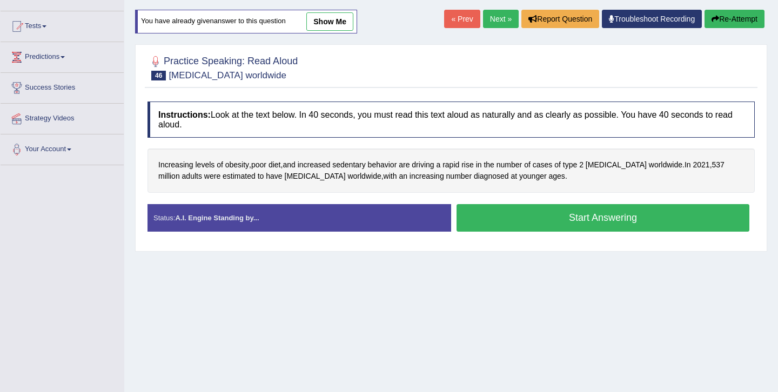
click at [582, 222] on button "Start Answering" at bounding box center [603, 218] width 293 height 28
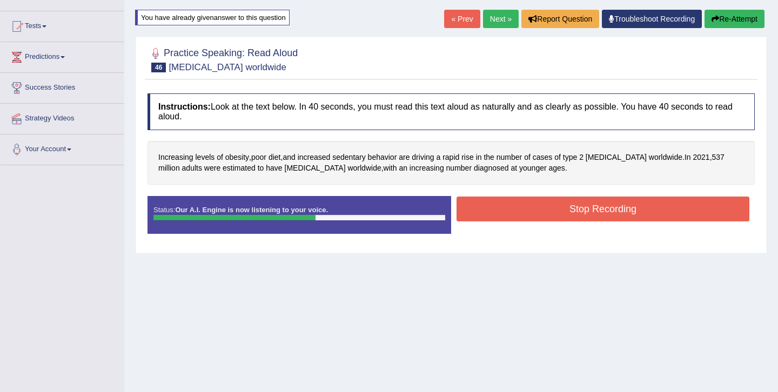
click at [587, 215] on button "Stop Recording" at bounding box center [603, 209] width 293 height 25
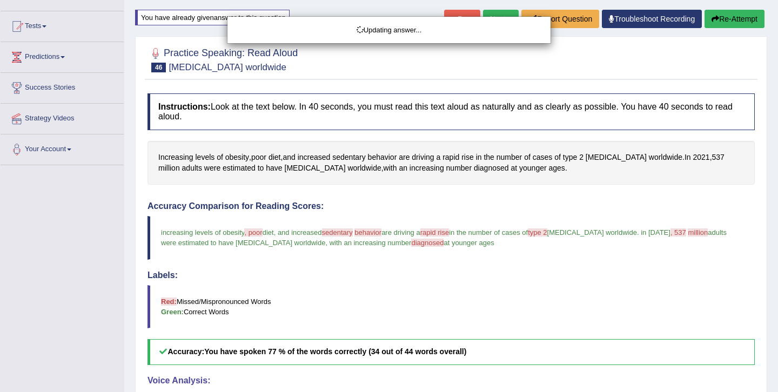
click at [526, 260] on div "Updating answer..." at bounding box center [389, 196] width 778 height 392
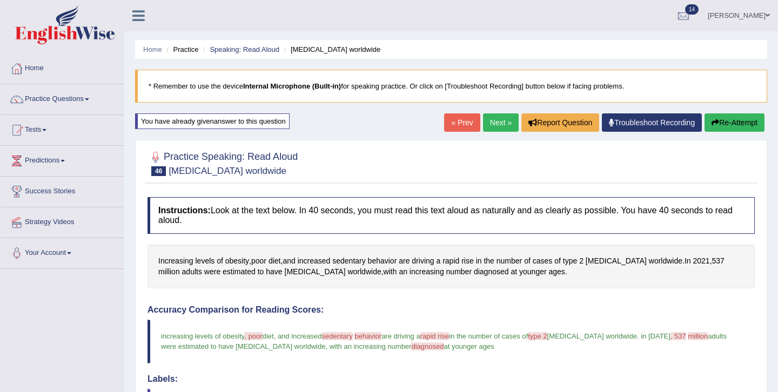
click at [490, 124] on link "Next »" at bounding box center [501, 122] width 36 height 18
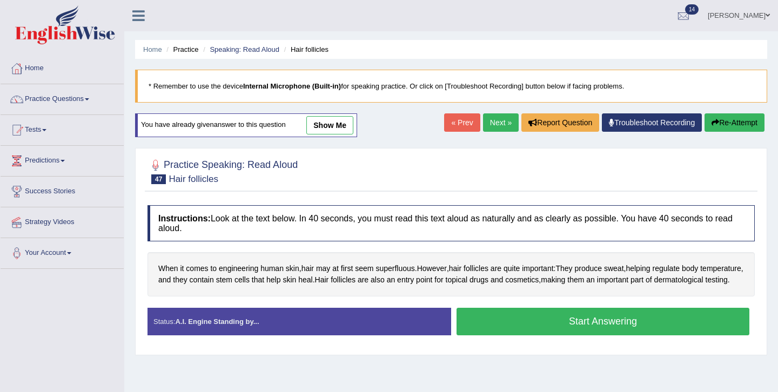
click at [557, 334] on button "Start Answering" at bounding box center [603, 322] width 293 height 28
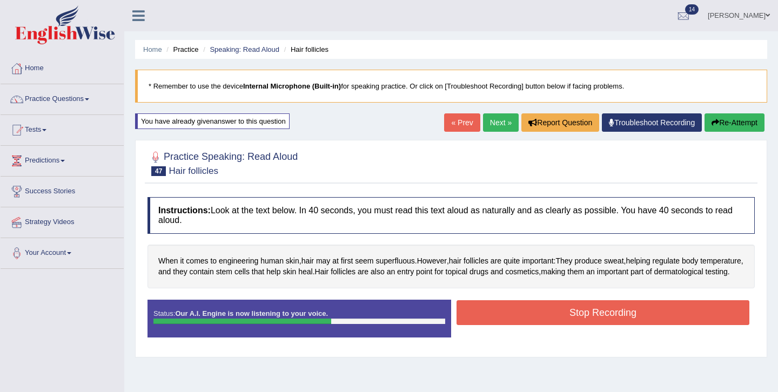
click at [590, 323] on button "Stop Recording" at bounding box center [603, 312] width 293 height 25
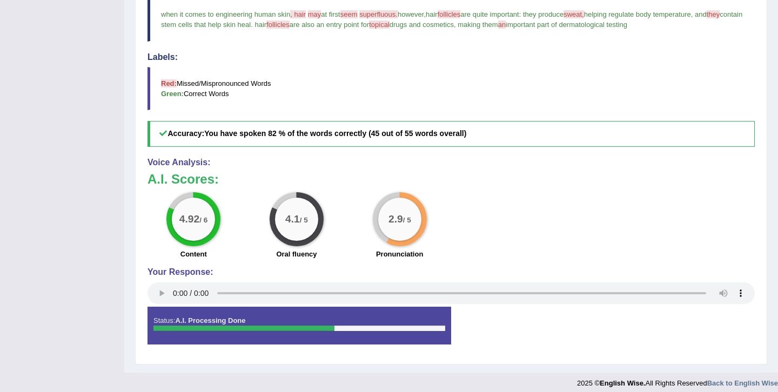
scroll to position [324, 0]
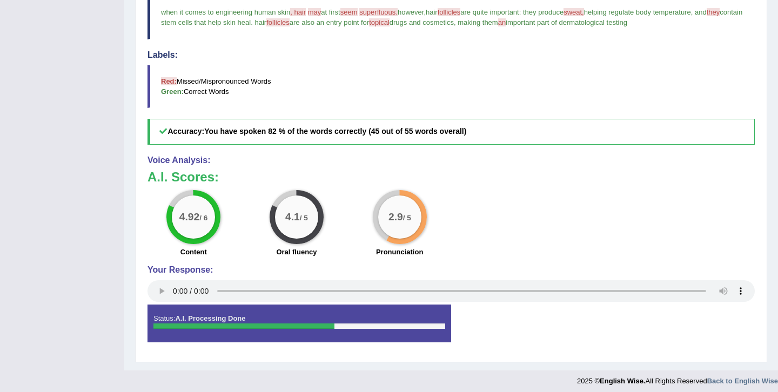
click at [490, 106] on blockquote "Red: Missed/Mispronounced Words Green: Correct Words" at bounding box center [451, 86] width 607 height 43
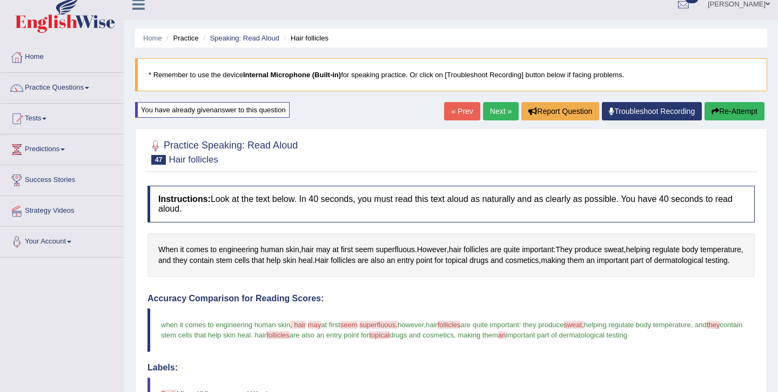
scroll to position [0, 0]
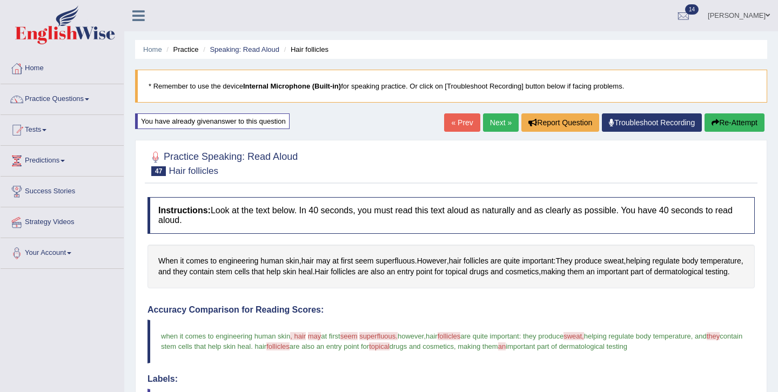
click at [484, 116] on link "Next »" at bounding box center [501, 122] width 36 height 18
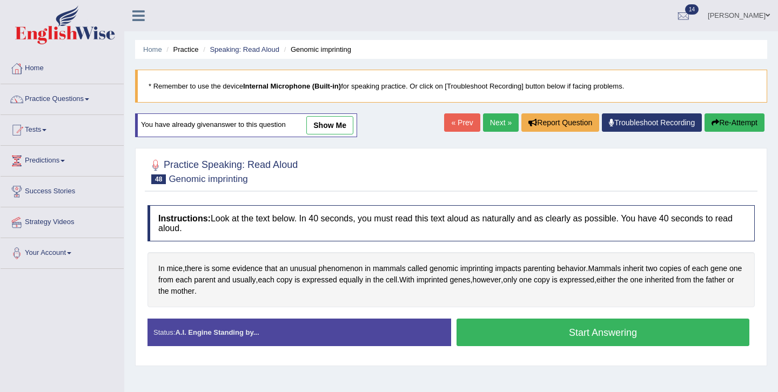
click at [327, 128] on link "show me" at bounding box center [329, 125] width 47 height 18
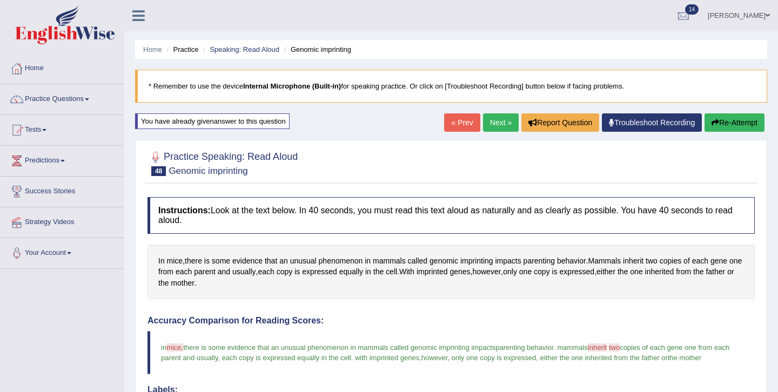
click at [732, 125] on button "Re-Attempt" at bounding box center [735, 122] width 60 height 18
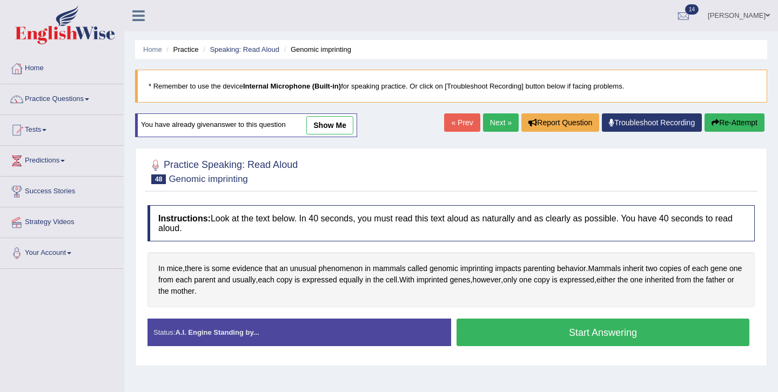
click at [562, 340] on button "Start Answering" at bounding box center [603, 333] width 293 height 28
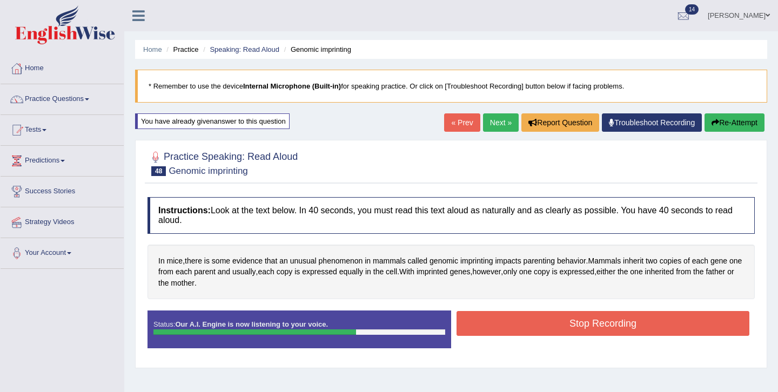
click at [580, 324] on button "Stop Recording" at bounding box center [603, 323] width 293 height 25
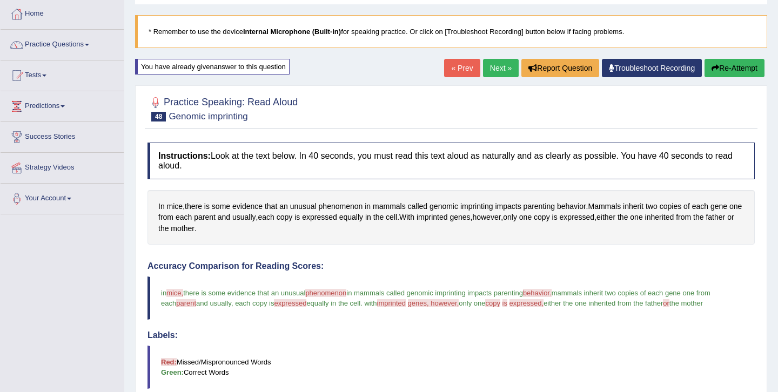
scroll to position [38, 0]
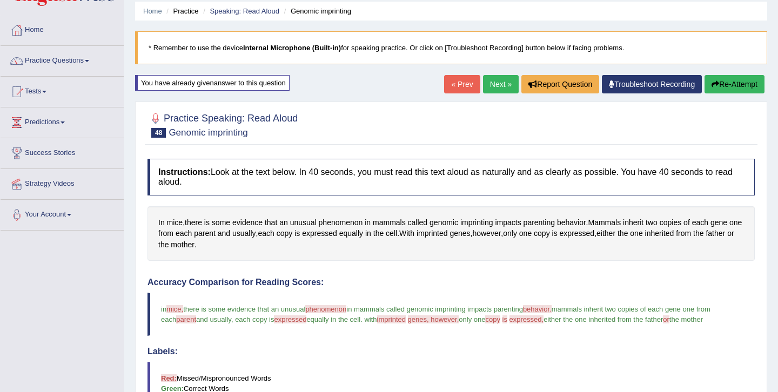
click at [497, 84] on link "Next »" at bounding box center [501, 84] width 36 height 18
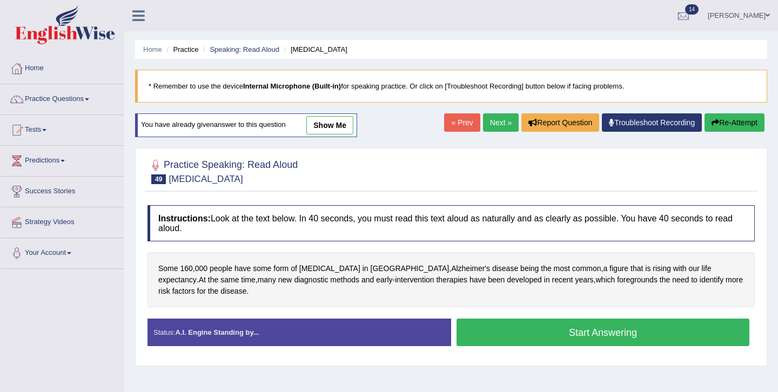
click at [588, 338] on button "Start Answering" at bounding box center [603, 333] width 293 height 28
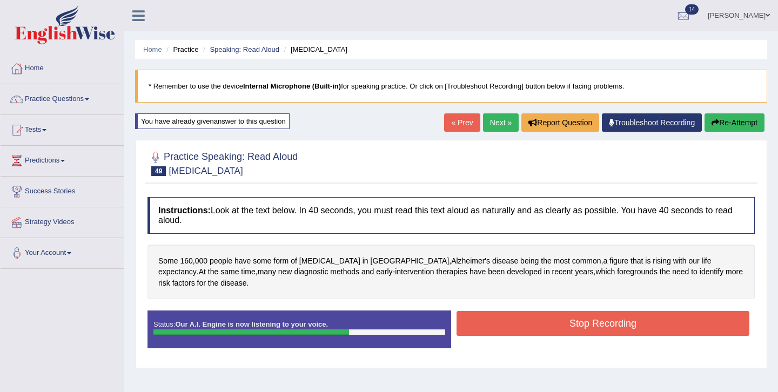
click at [546, 332] on button "Stop Recording" at bounding box center [603, 323] width 293 height 25
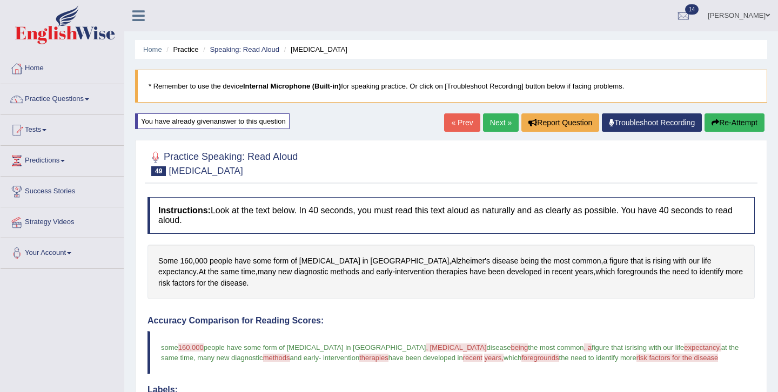
click at [458, 310] on div "Created with Highcharts 7.1.2 Great Too slow Too fast Time Speech pace meter: 0…" at bounding box center [605, 310] width 309 height 1
click at [493, 123] on link "Next »" at bounding box center [501, 122] width 36 height 18
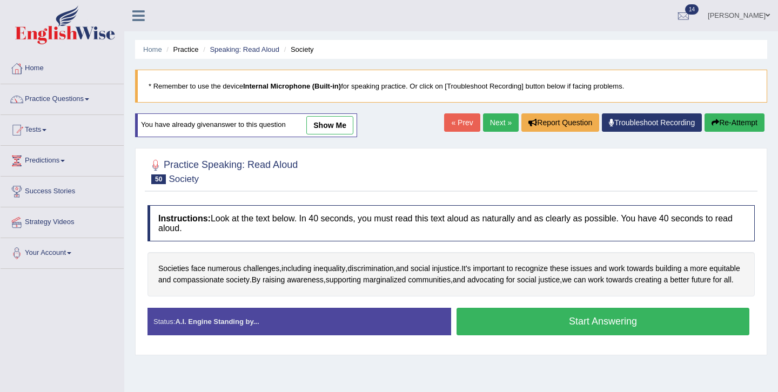
click at [588, 336] on button "Start Answering" at bounding box center [603, 322] width 293 height 28
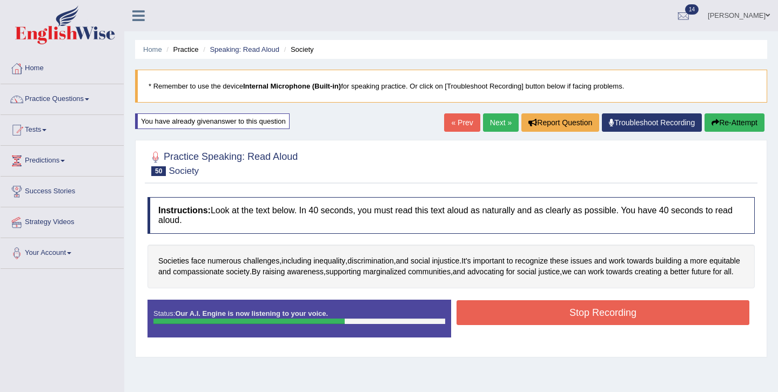
click at [533, 322] on button "Stop Recording" at bounding box center [603, 312] width 293 height 25
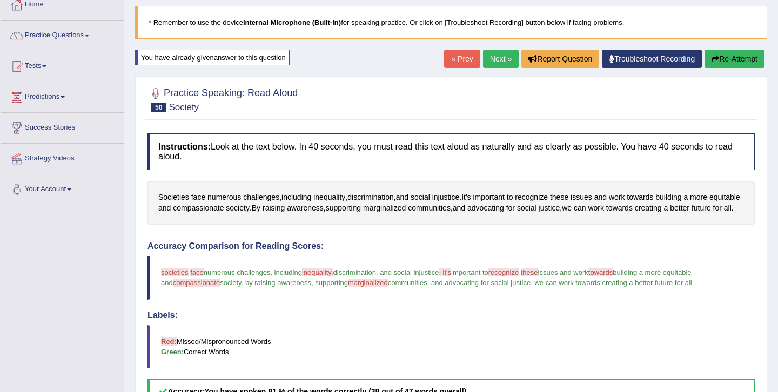
scroll to position [43, 0]
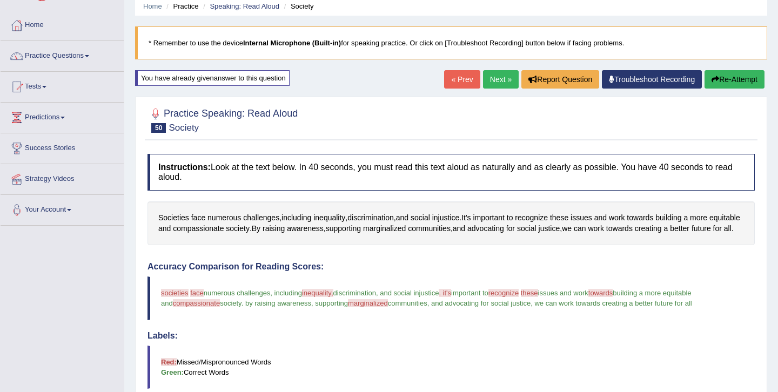
click at [492, 80] on link "Next »" at bounding box center [501, 79] width 36 height 18
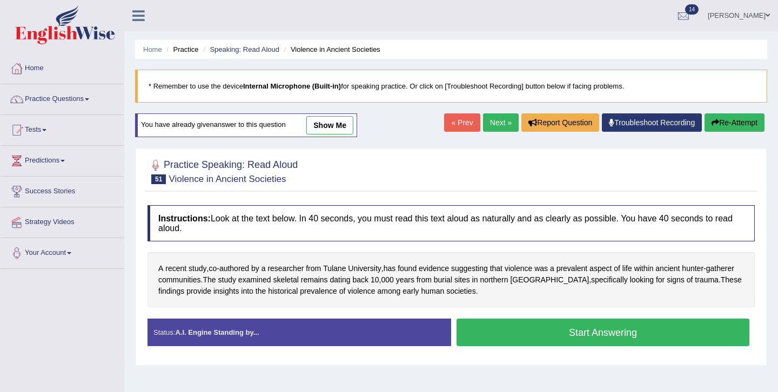
click at [553, 340] on button "Start Answering" at bounding box center [603, 333] width 293 height 28
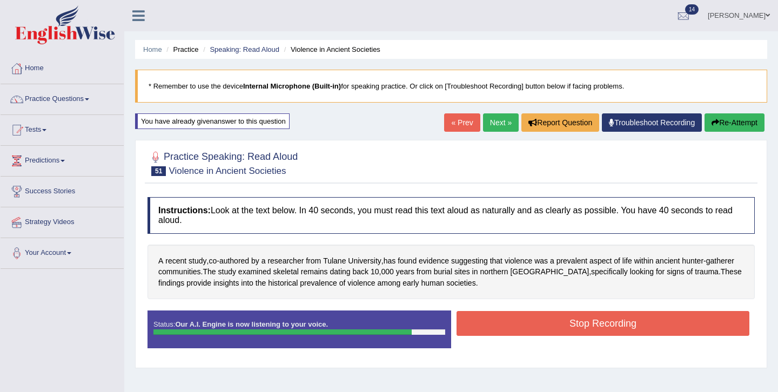
click at [554, 326] on button "Stop Recording" at bounding box center [603, 323] width 293 height 25
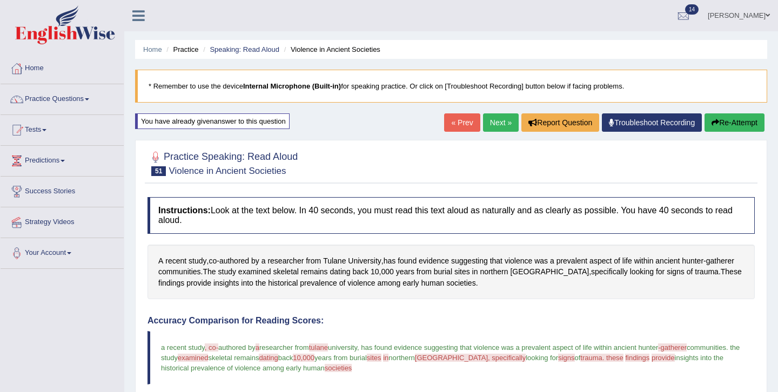
click at [635, 122] on link "Troubleshoot Recording" at bounding box center [652, 122] width 100 height 18
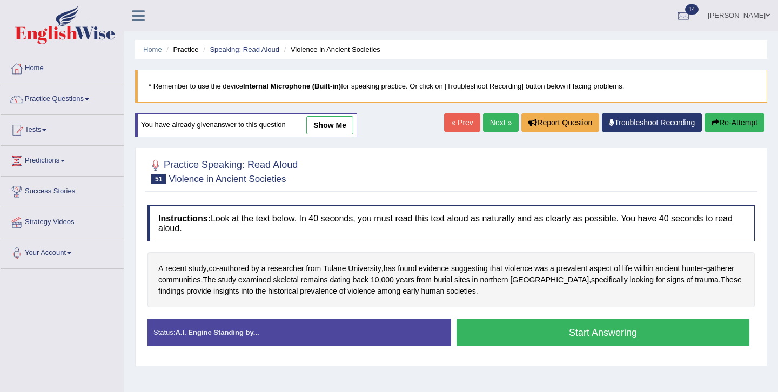
click at [497, 127] on link "Next »" at bounding box center [501, 122] width 36 height 18
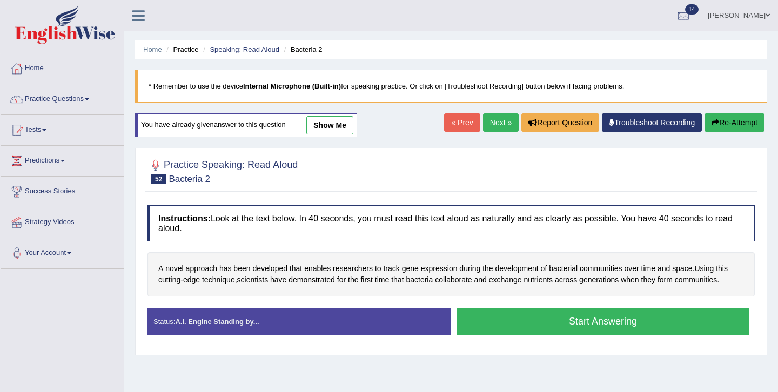
click at [575, 325] on button "Start Answering" at bounding box center [603, 322] width 293 height 28
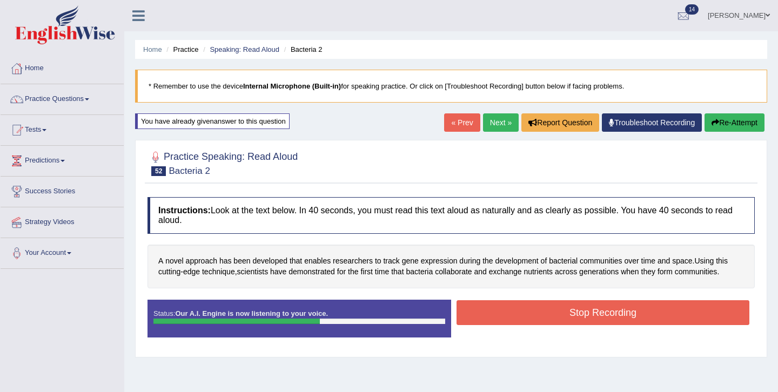
click at [579, 318] on button "Stop Recording" at bounding box center [603, 312] width 293 height 25
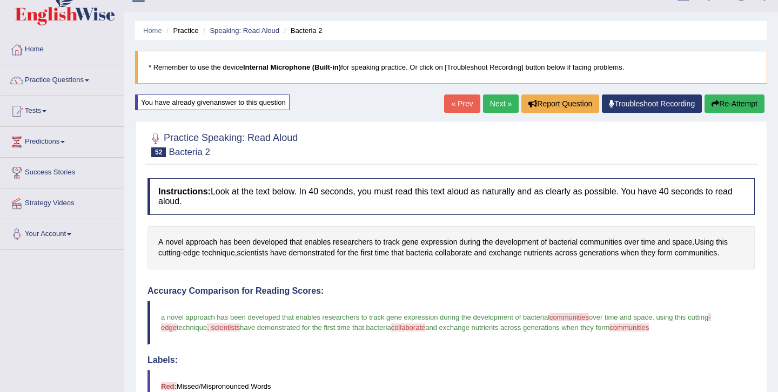
scroll to position [22, 0]
